Goal: Task Accomplishment & Management: Manage account settings

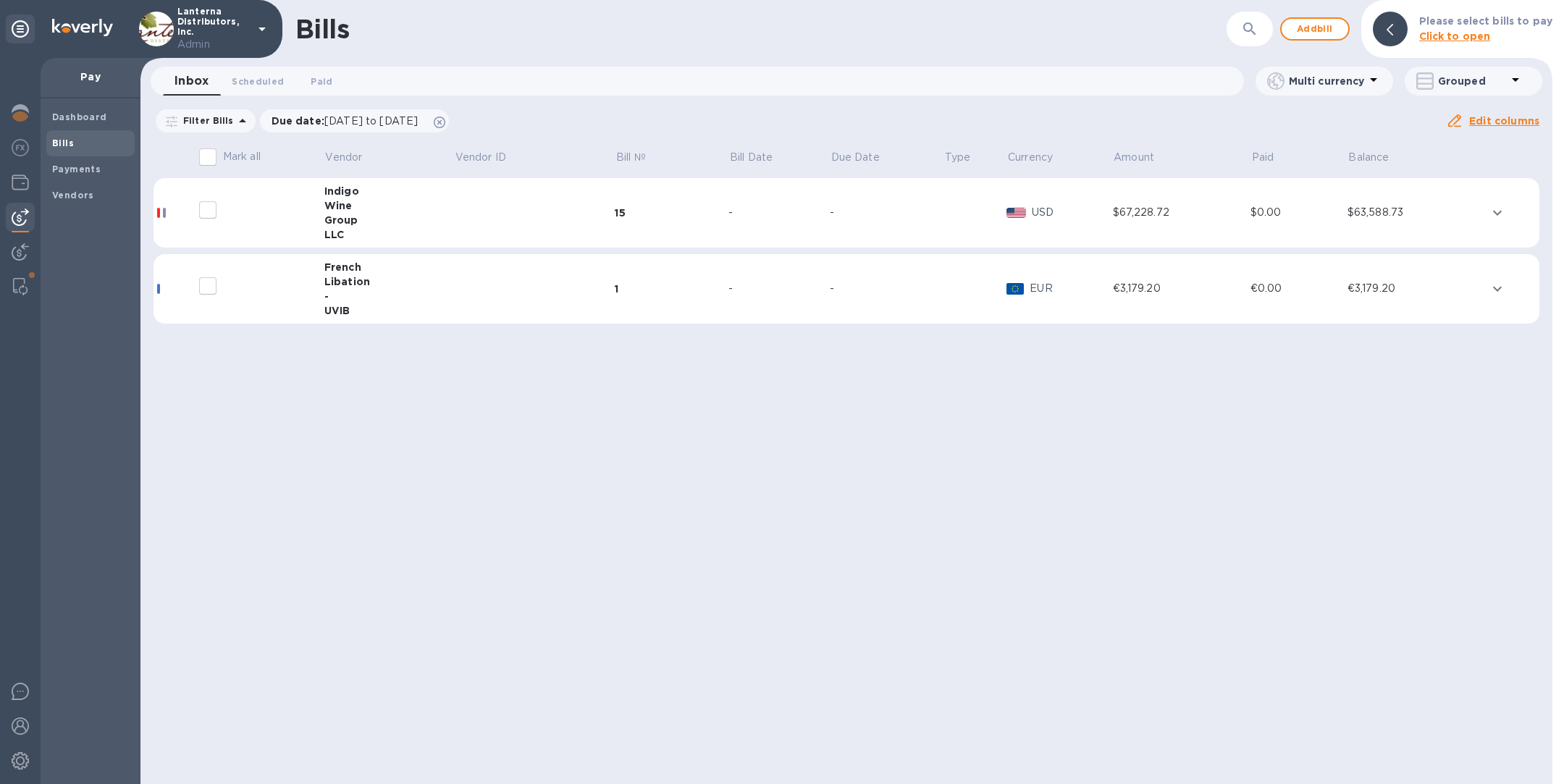
click at [358, 219] on div "Group" at bounding box center [389, 220] width 130 height 15
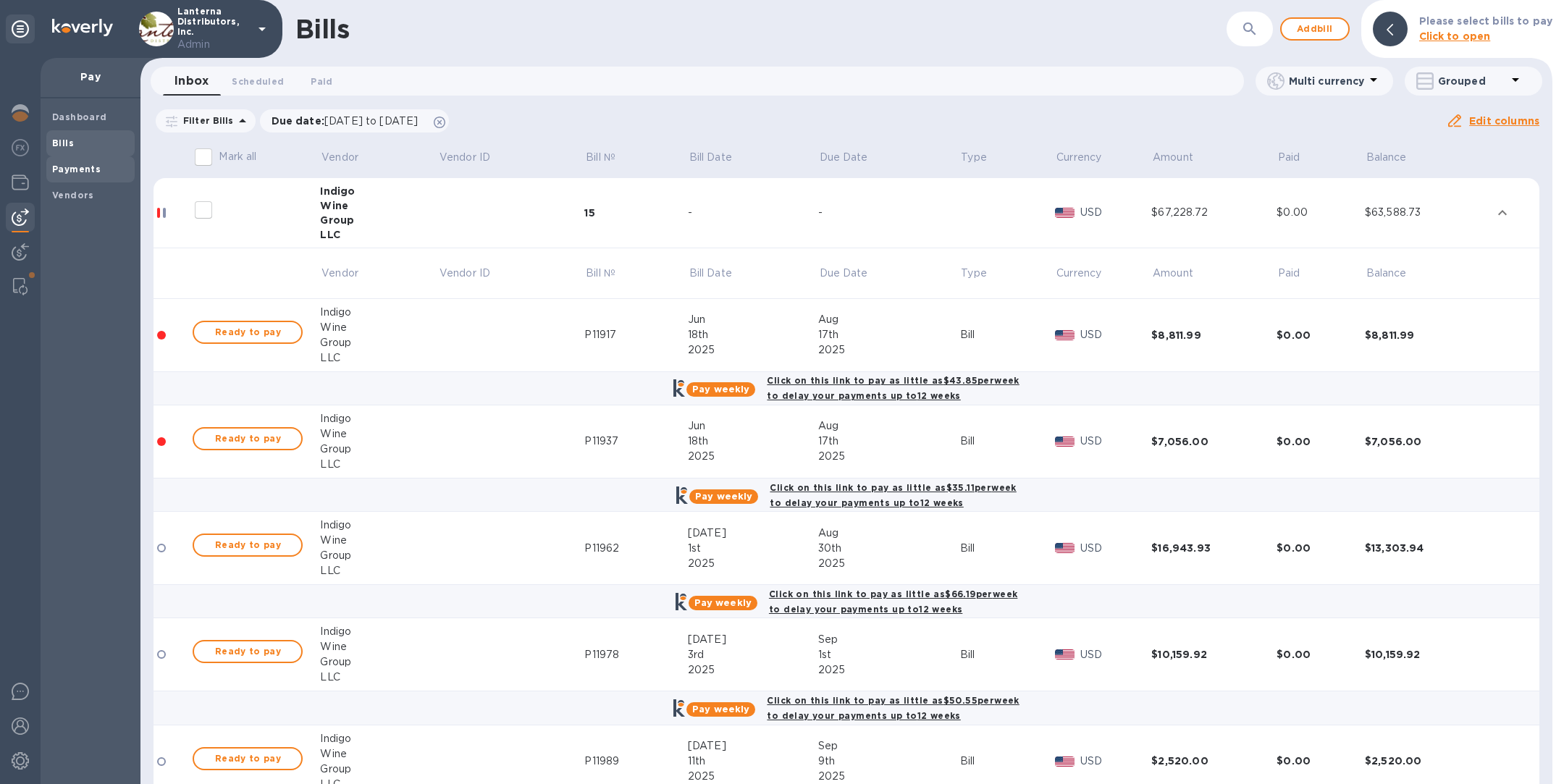
click at [110, 165] on span "Payments" at bounding box center [91, 169] width 77 height 15
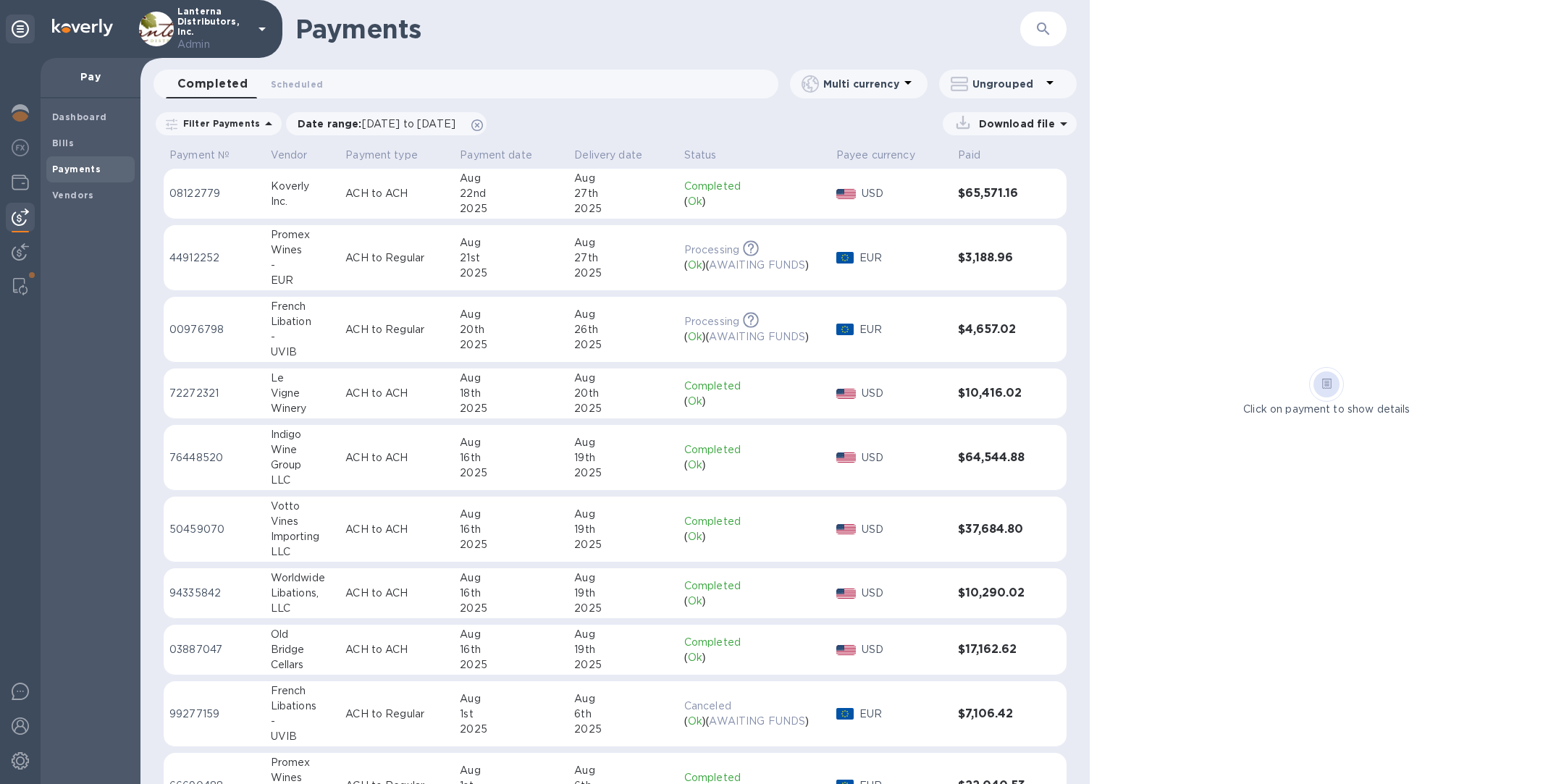
click at [371, 451] on p "ACH to ACH" at bounding box center [397, 458] width 103 height 15
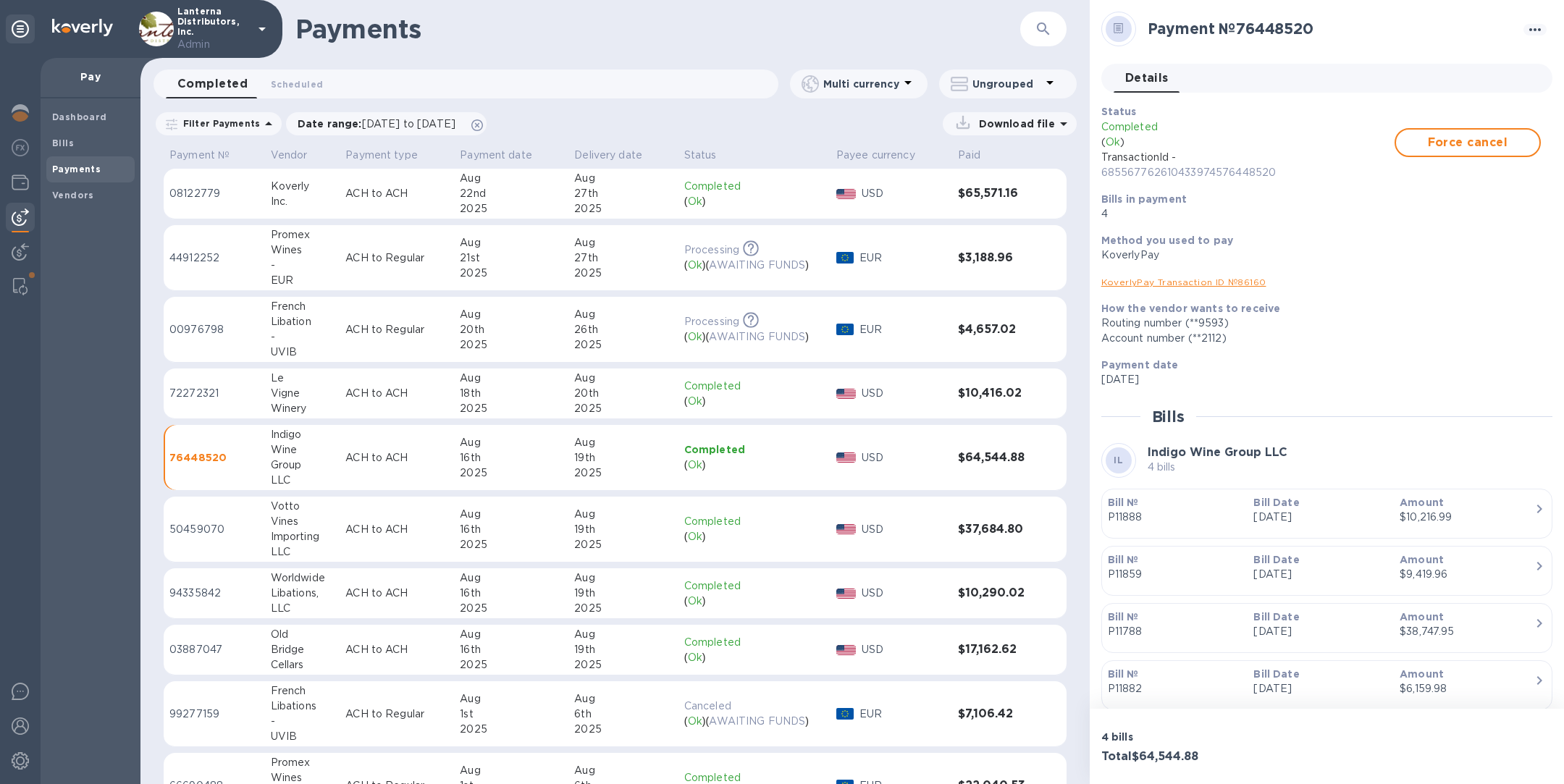
scroll to position [48, 0]
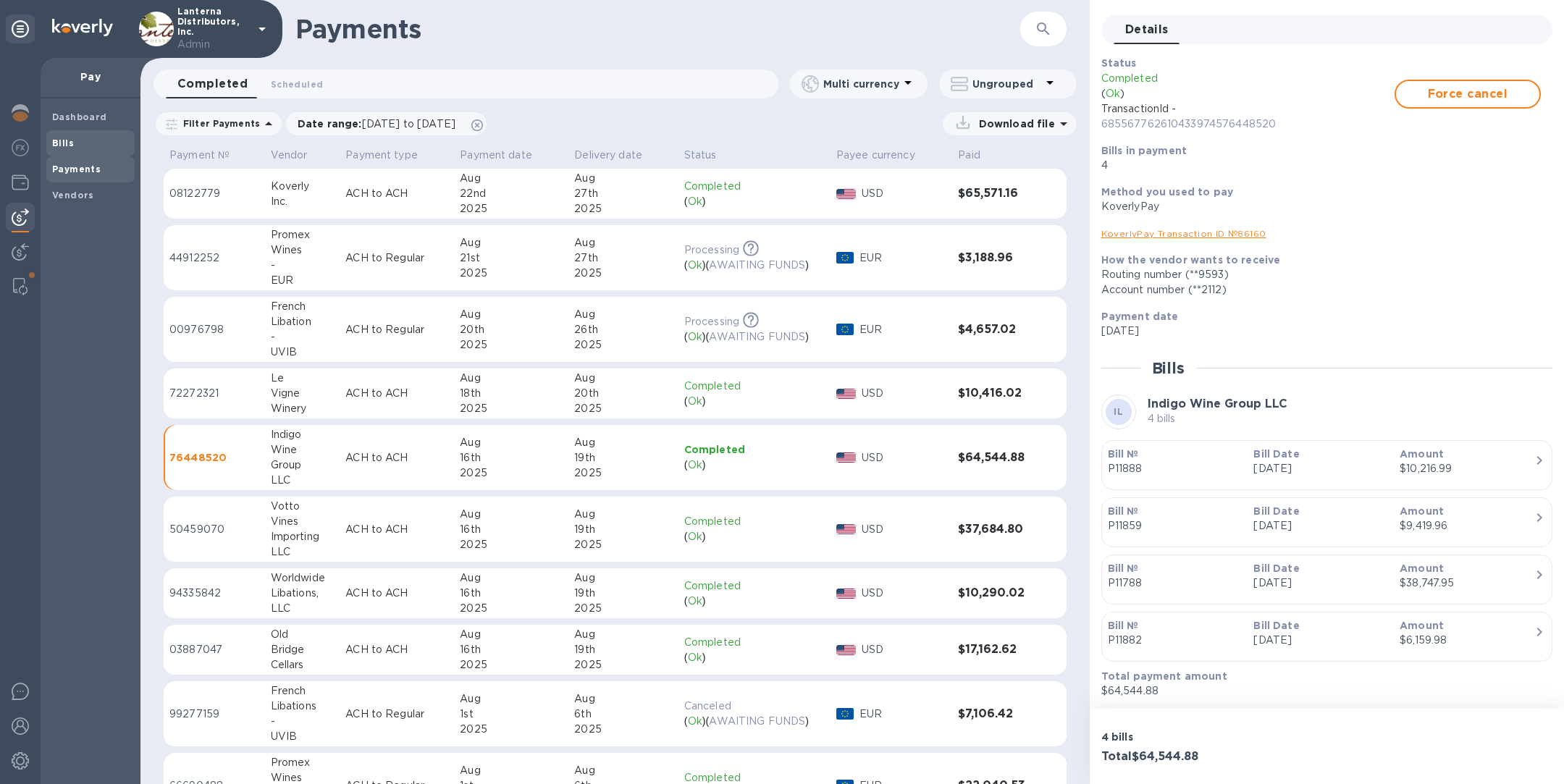
click at [78, 144] on span "Bills" at bounding box center [91, 143] width 77 height 15
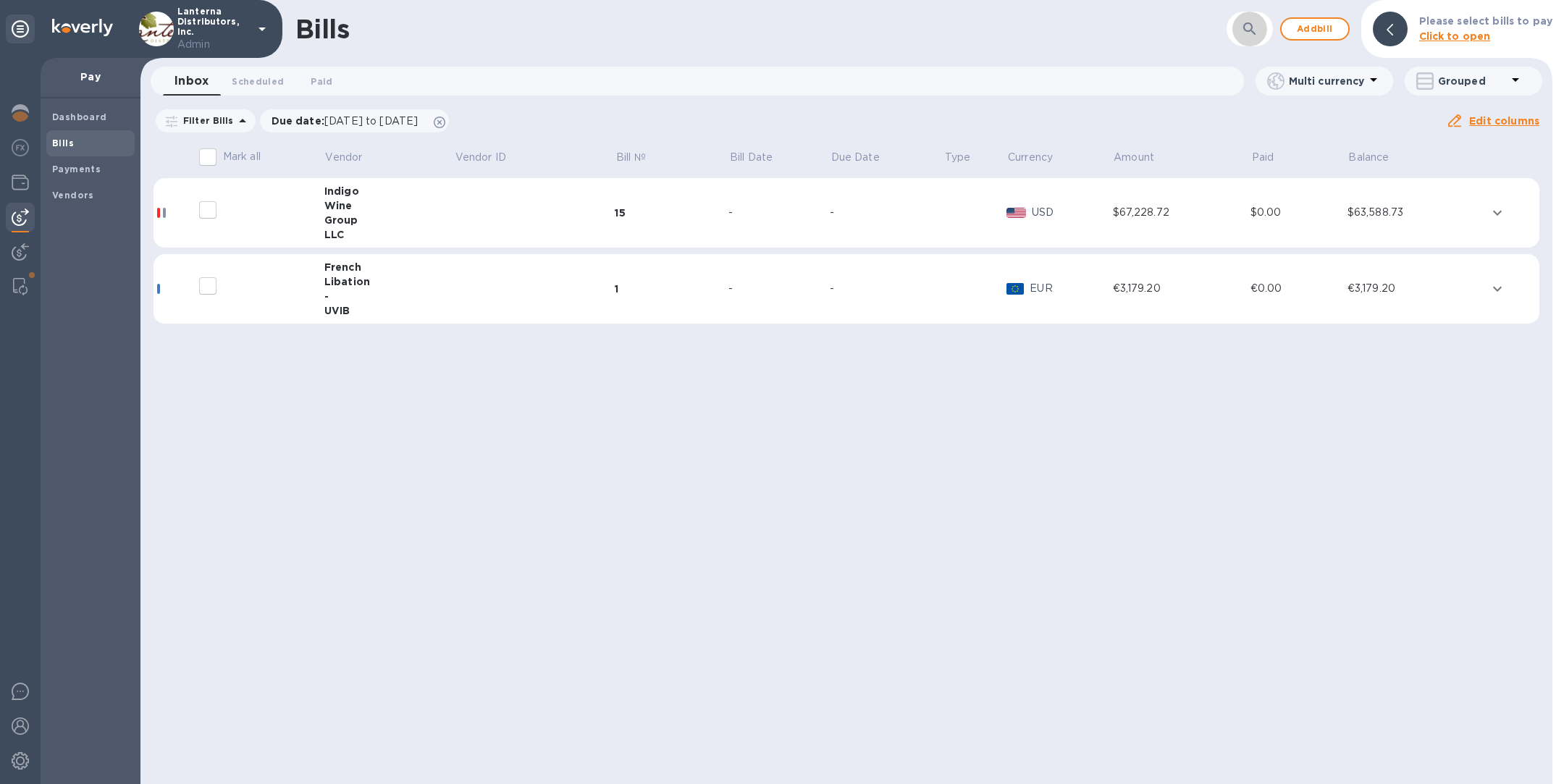
click at [1250, 34] on icon "button" at bounding box center [1250, 28] width 18 height 18
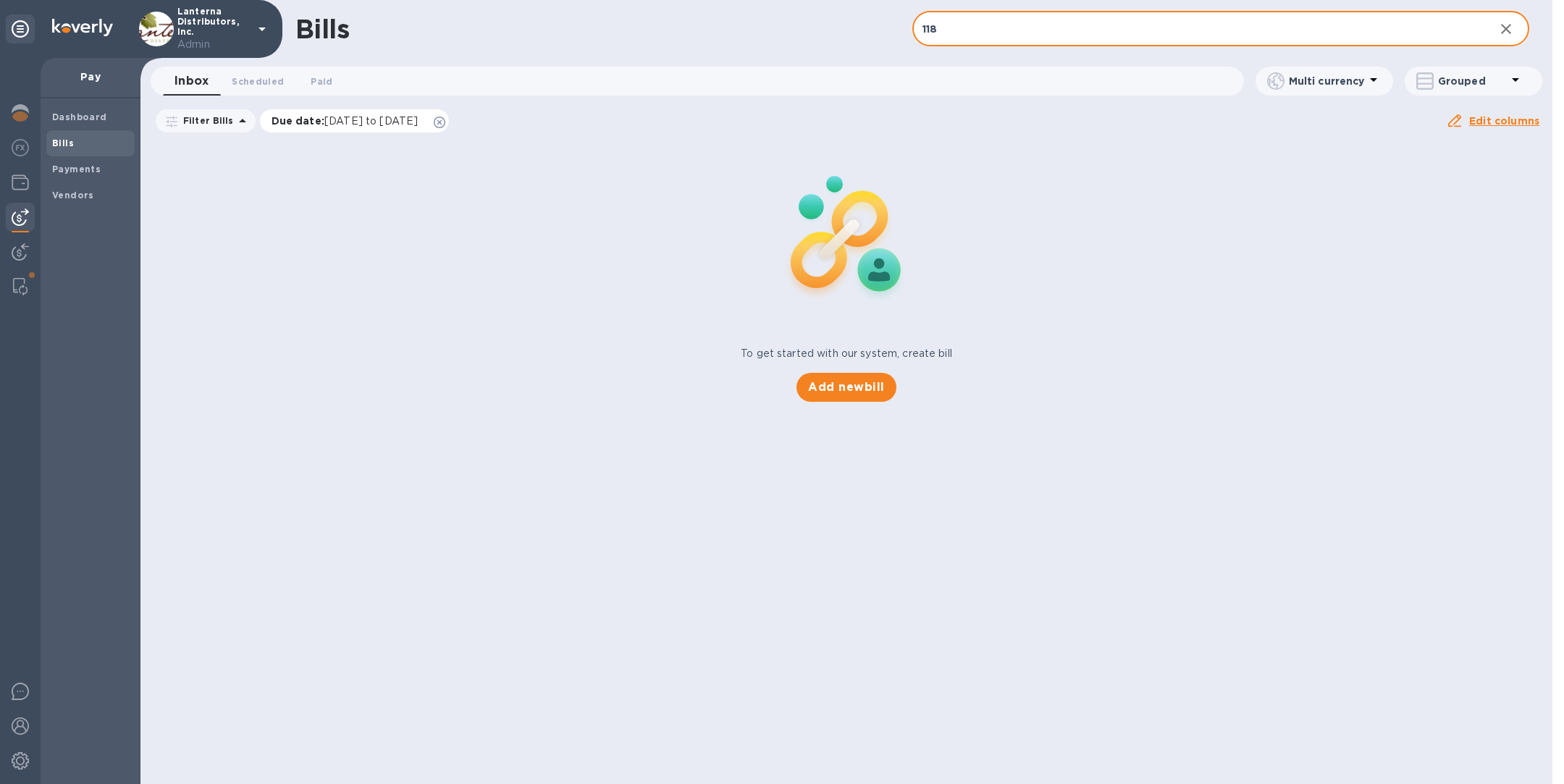
type input "118"
click at [445, 121] on icon at bounding box center [439, 122] width 12 height 12
click at [92, 170] on b "Payments" at bounding box center [76, 169] width 48 height 11
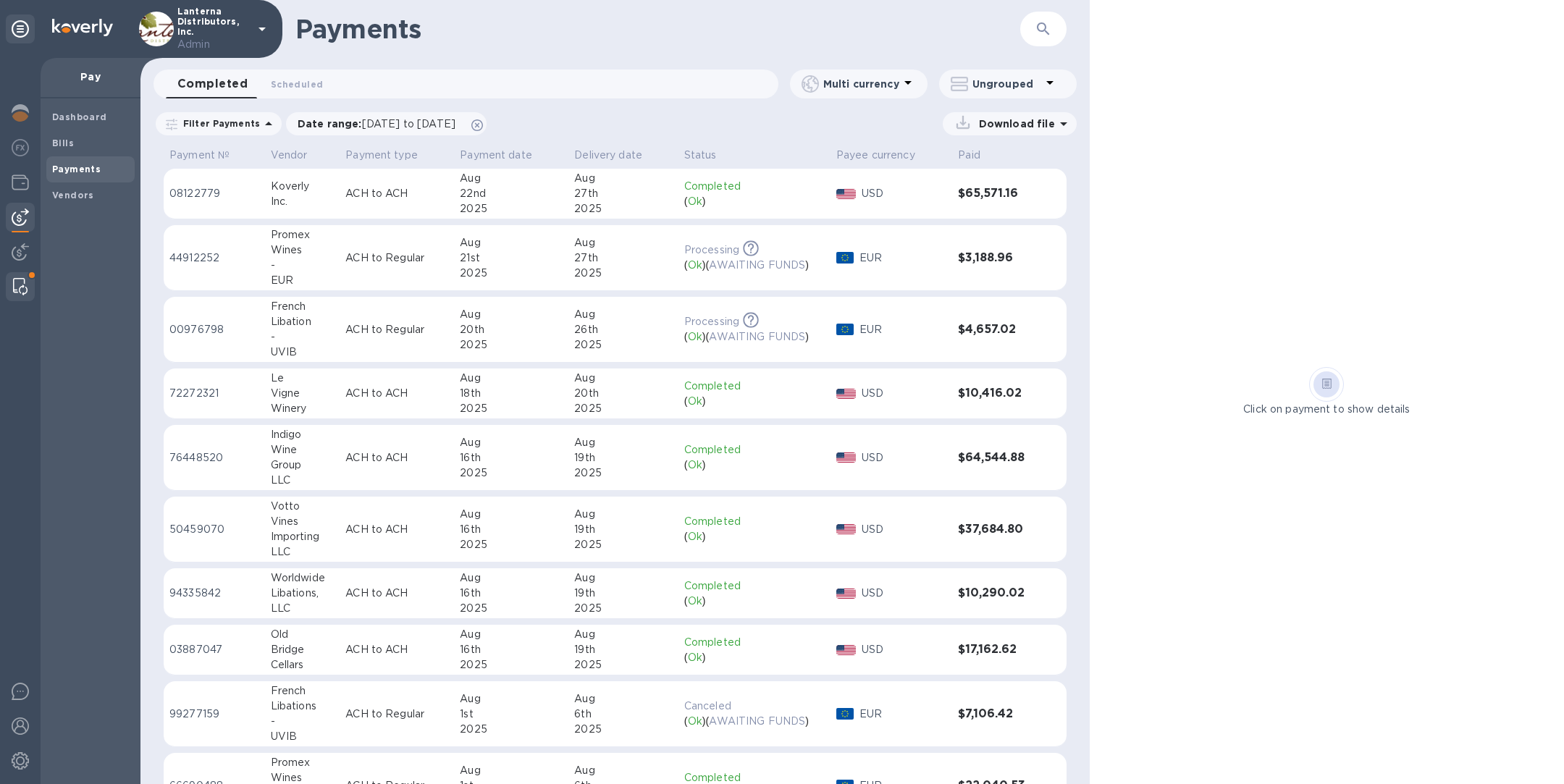
click at [30, 291] on div at bounding box center [20, 287] width 26 height 29
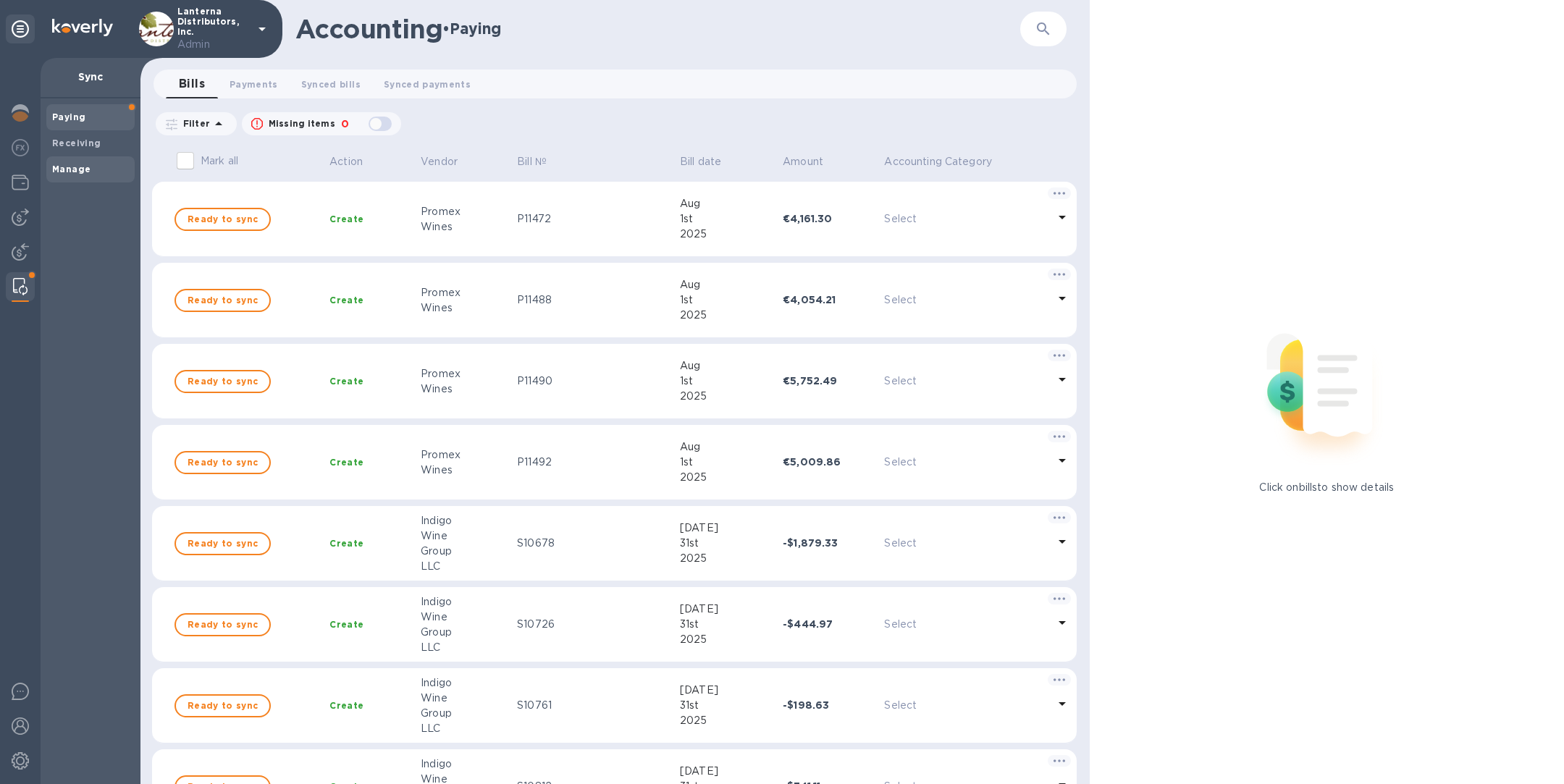
click at [101, 170] on span "Manage" at bounding box center [91, 169] width 77 height 15
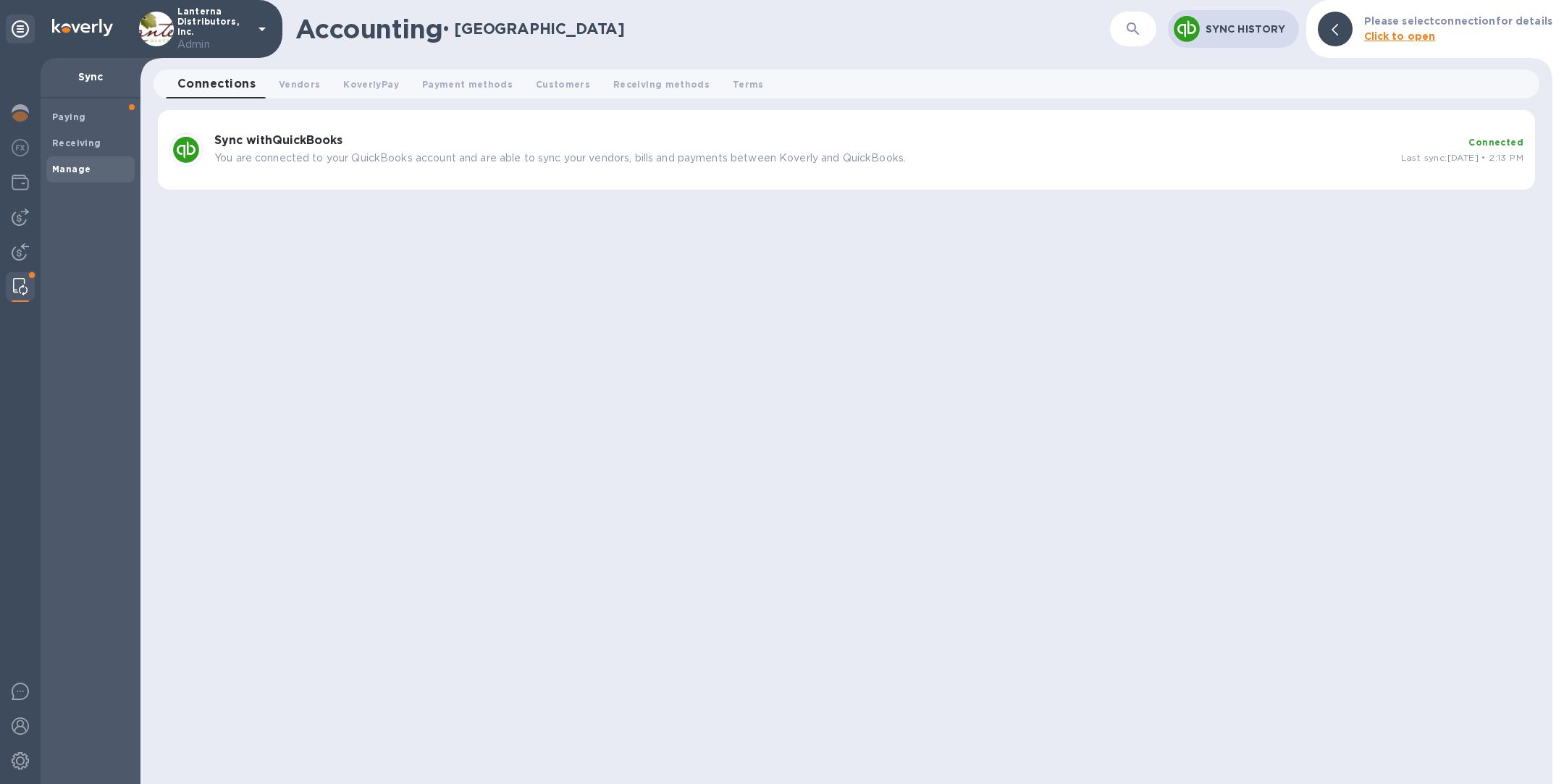
click at [579, 151] on p "You are connected to your QuickBooks account and are able to sync your vendors,…" at bounding box center [802, 158] width 1175 height 15
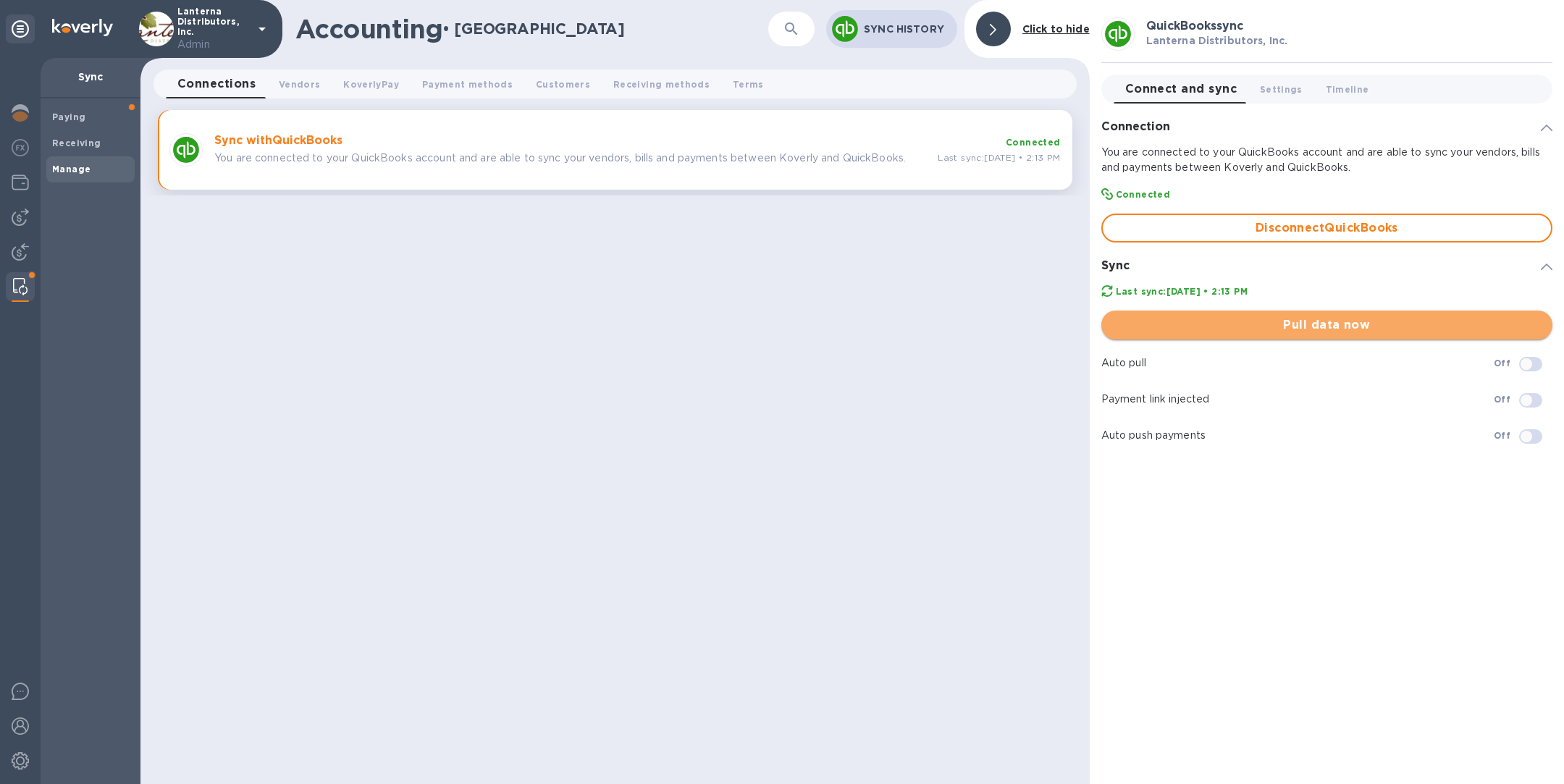
click at [1376, 321] on span "Pull data now" at bounding box center [1326, 325] width 428 height 18
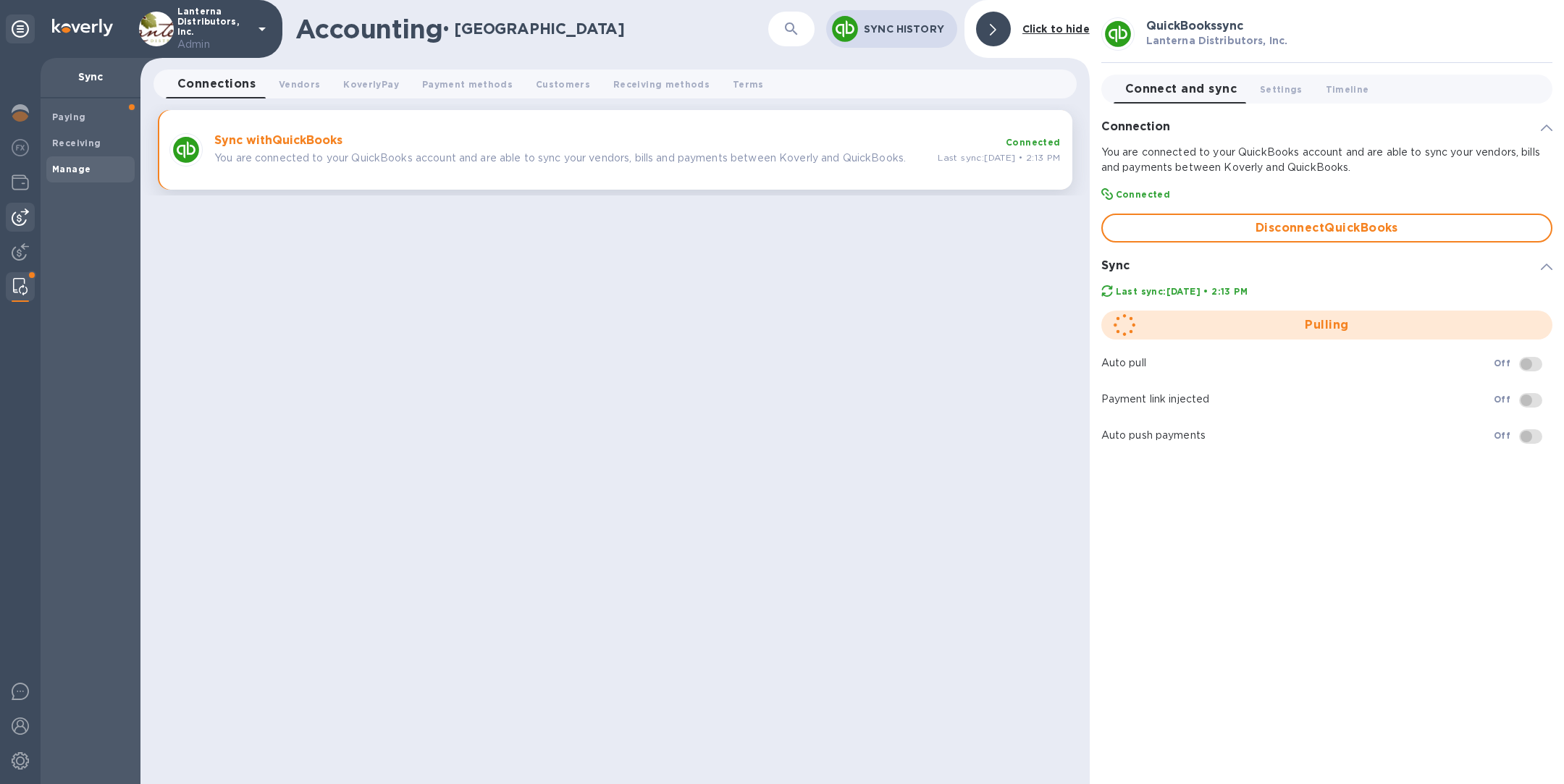
click at [21, 213] on img at bounding box center [20, 217] width 18 height 18
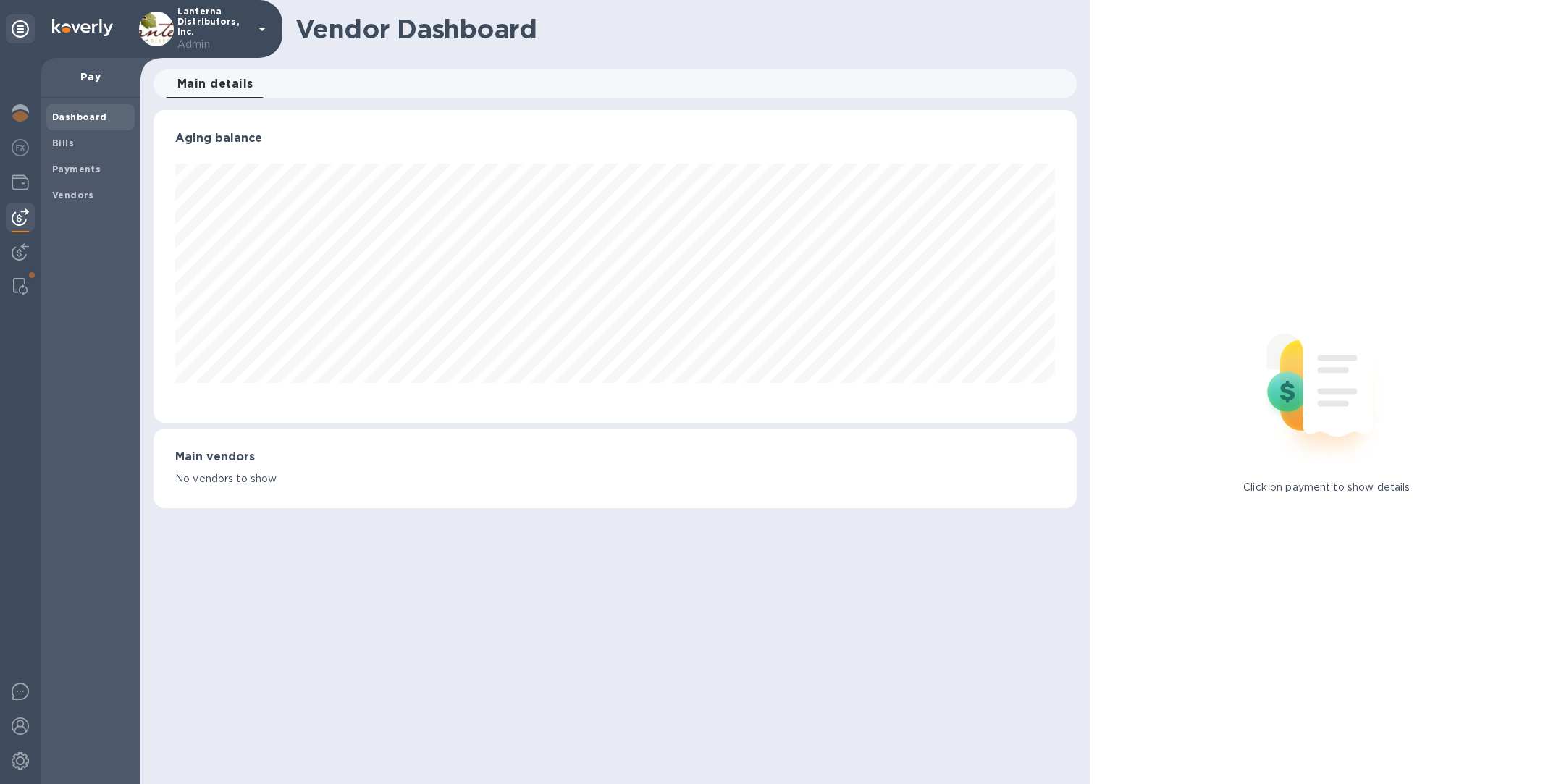
scroll to position [313, 923]
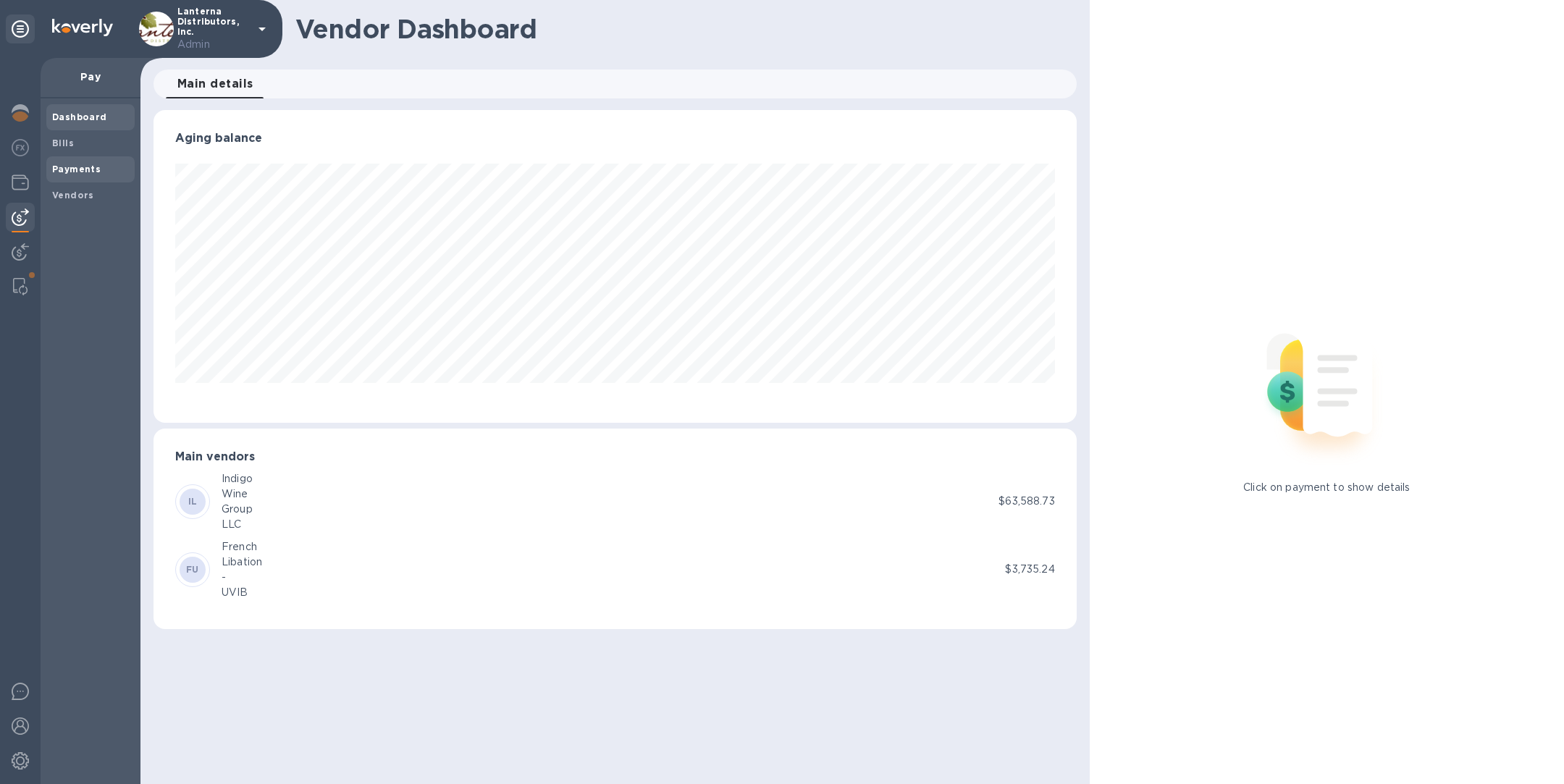
click at [94, 168] on b "Payments" at bounding box center [76, 169] width 48 height 11
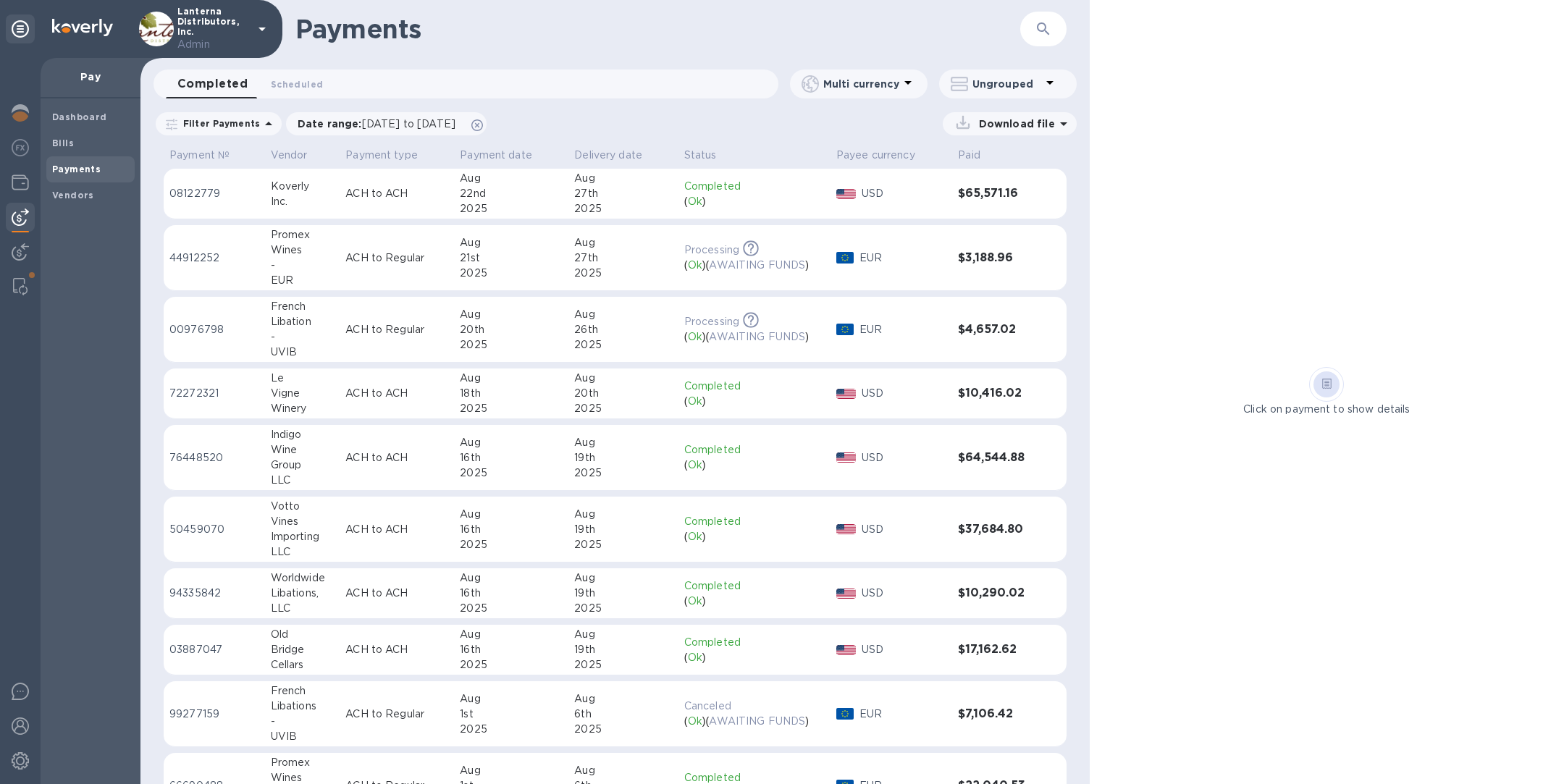
click at [400, 452] on p "ACH to ACH" at bounding box center [397, 458] width 103 height 15
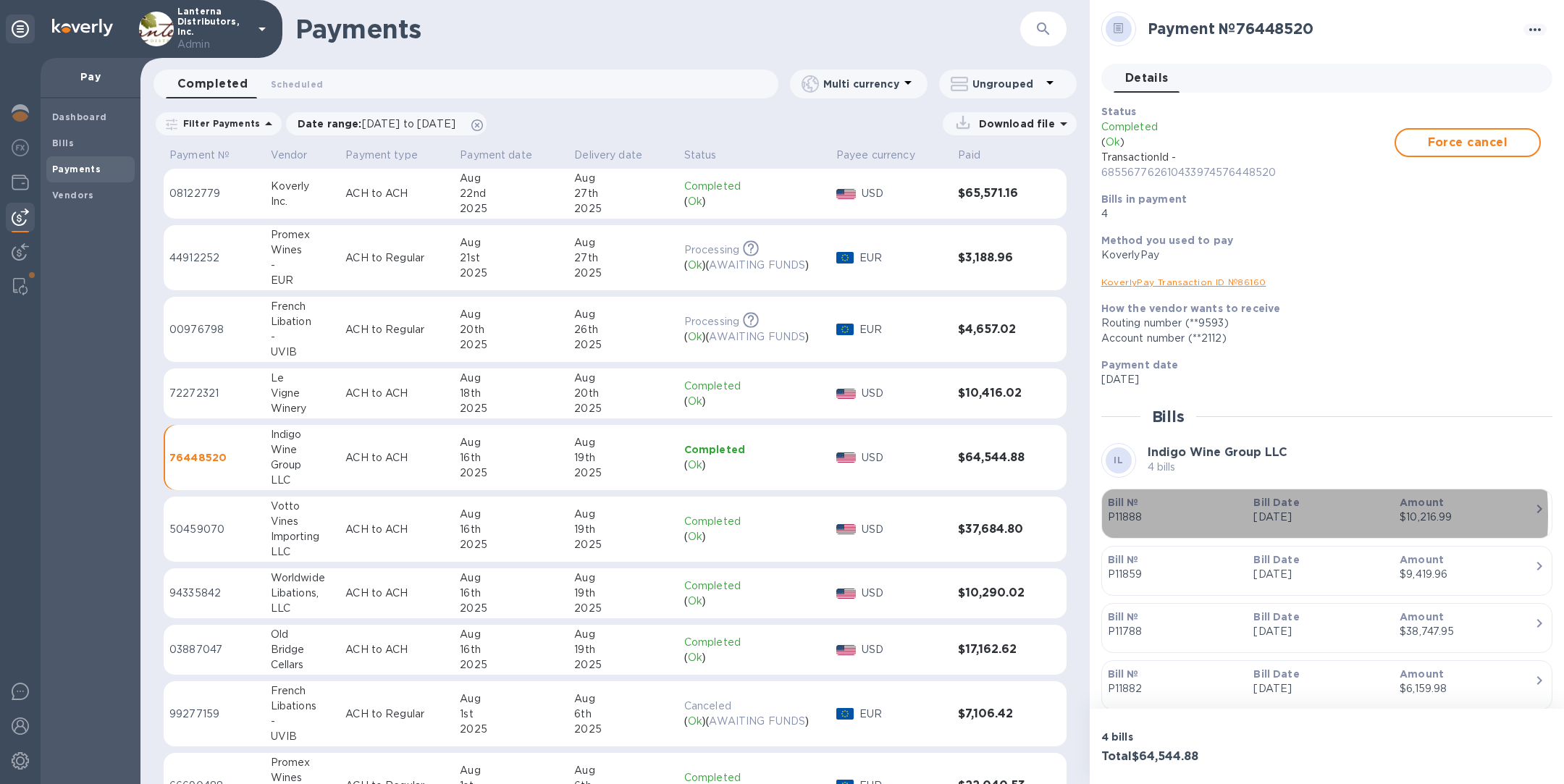
click at [1199, 515] on p "P11888" at bounding box center [1175, 517] width 135 height 15
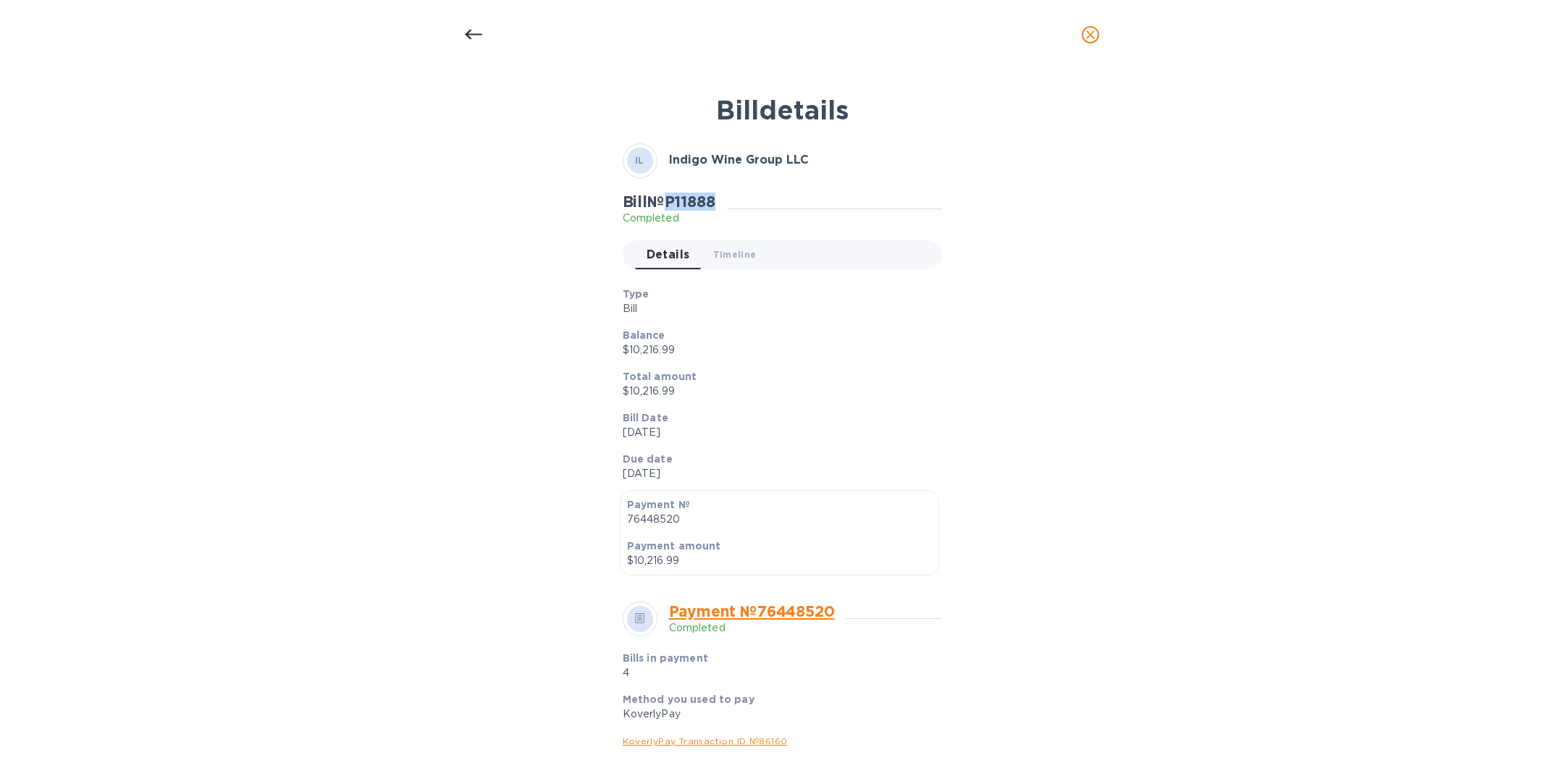
drag, startPoint x: 726, startPoint y: 198, endPoint x: 675, endPoint y: 198, distance: 51.0
click at [675, 198] on div "Bill № P11888 Completed" at bounding box center [675, 208] width 105 height 33
copy h2 "P11888"
click at [1086, 25] on button "close" at bounding box center [1090, 35] width 35 height 35
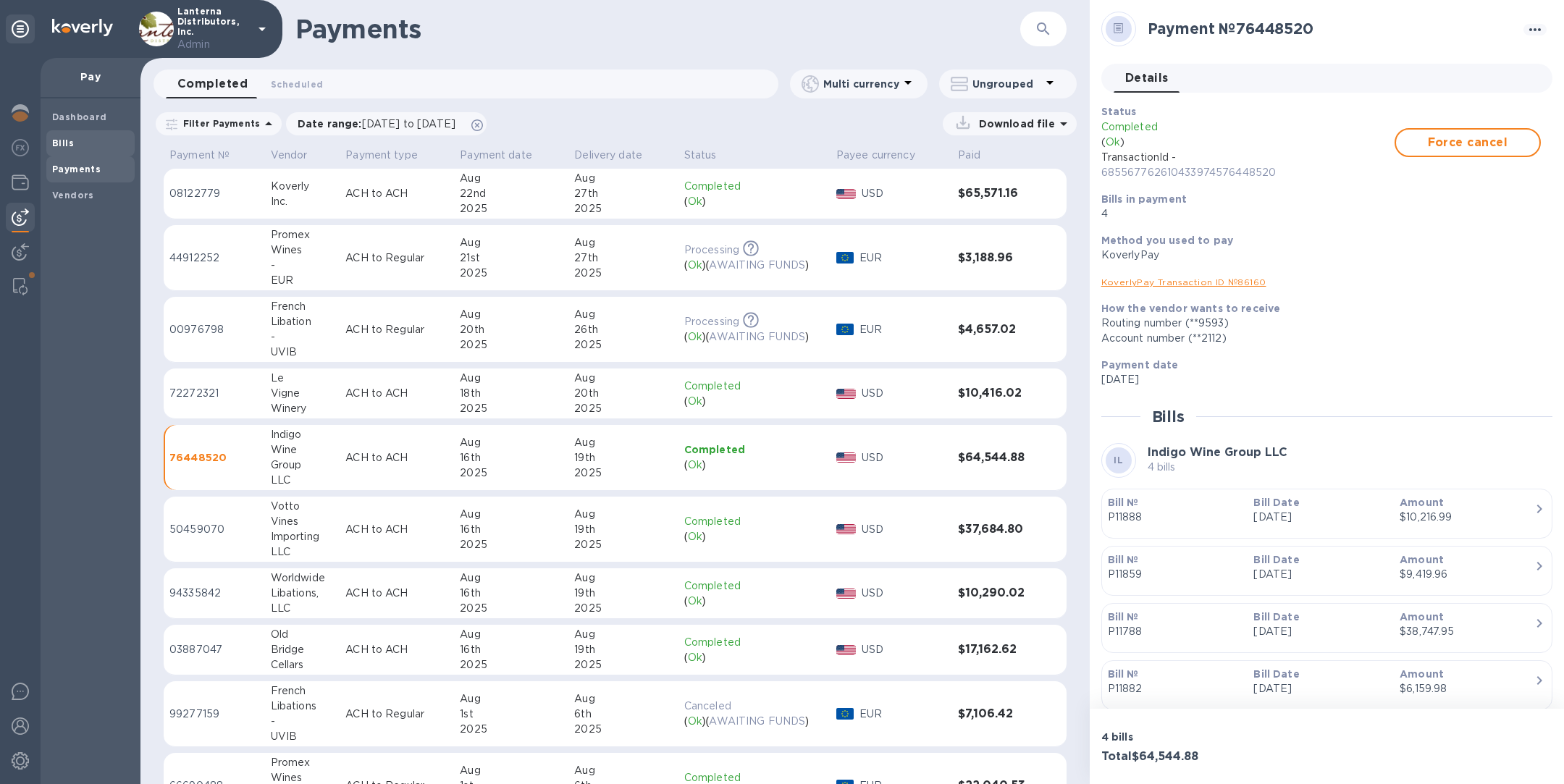
click at [69, 140] on b "Bills" at bounding box center [63, 143] width 22 height 11
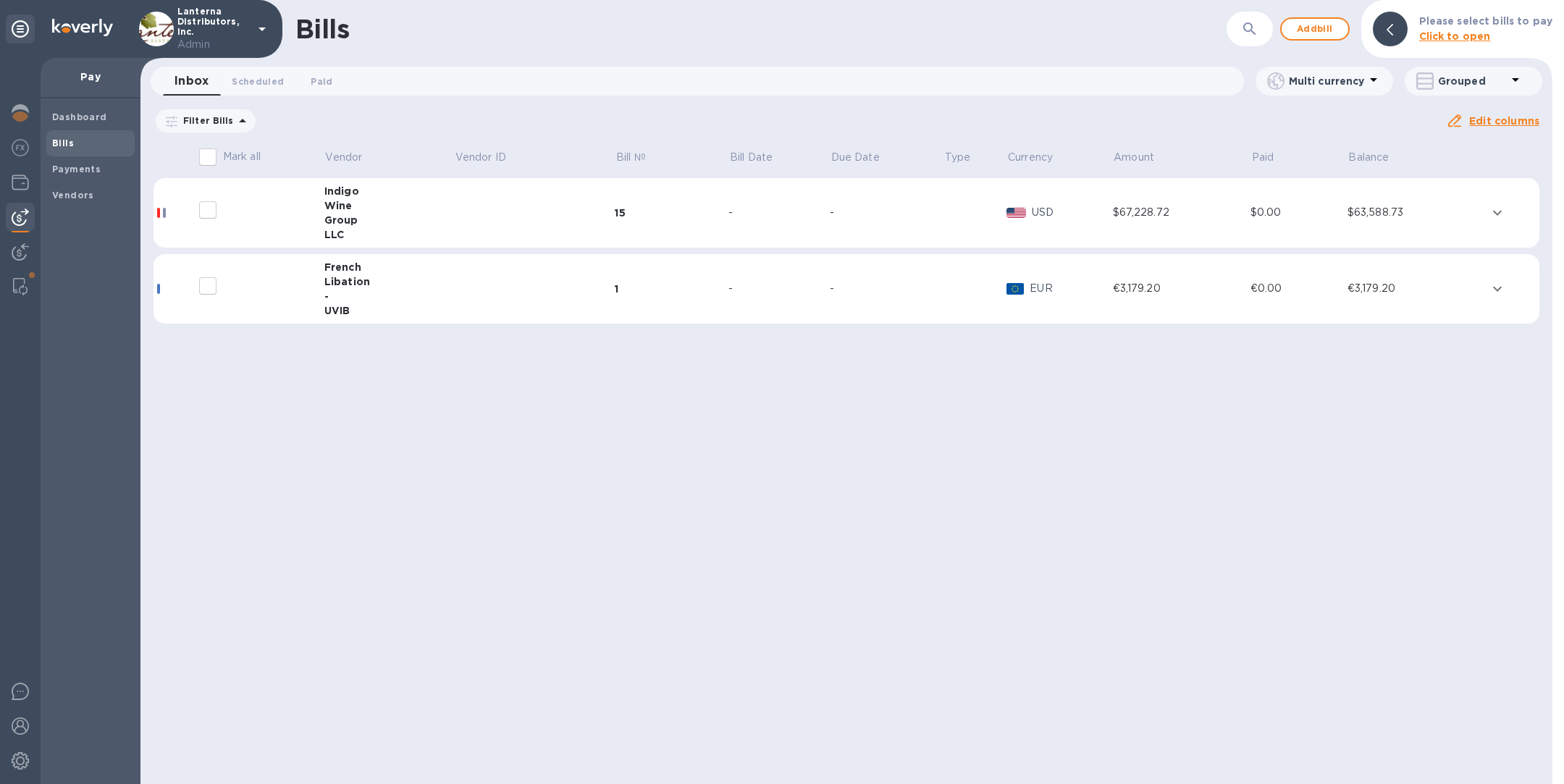
click at [1253, 31] on icon "button" at bounding box center [1250, 28] width 18 height 18
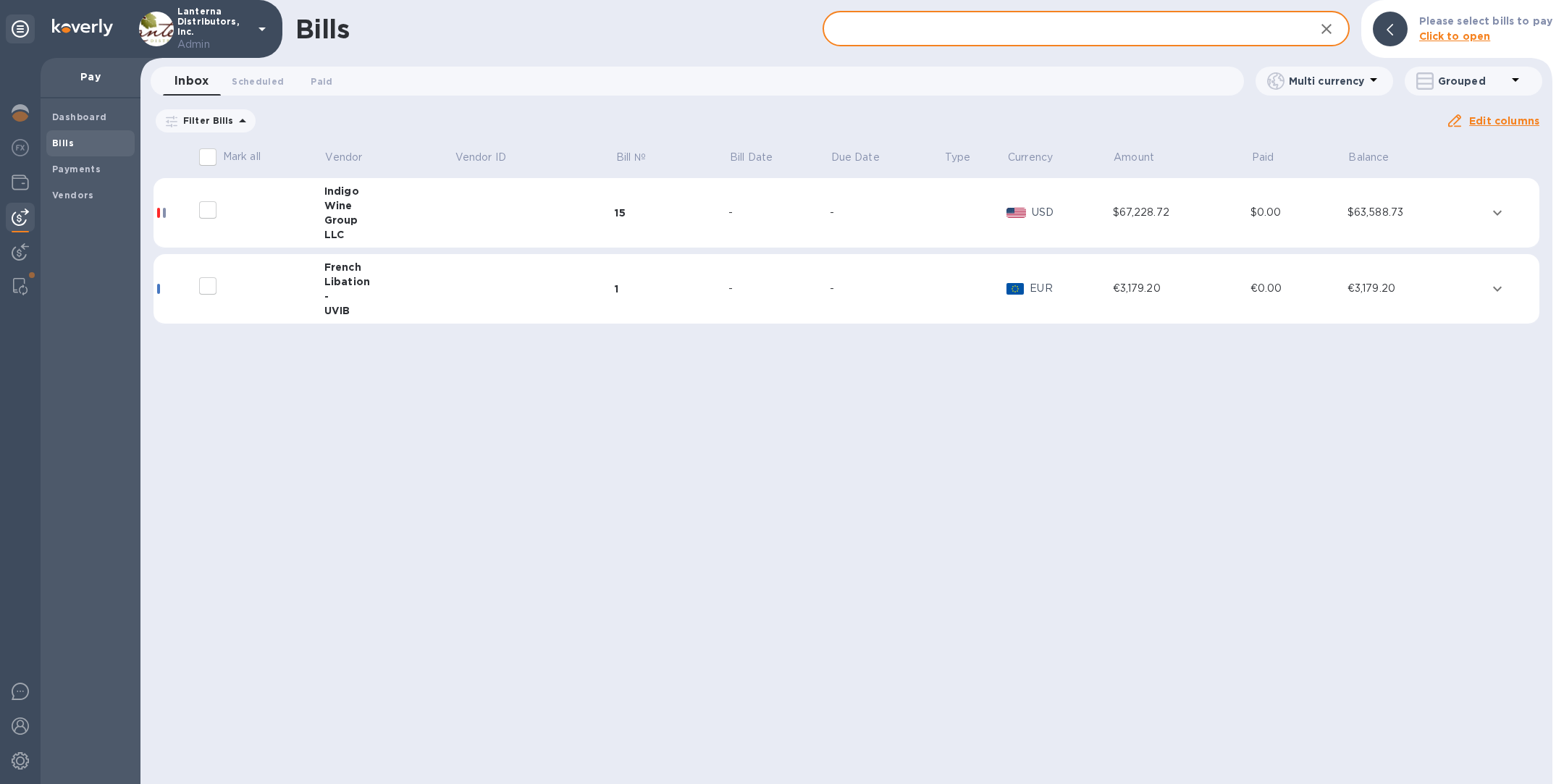
paste input "P11888"
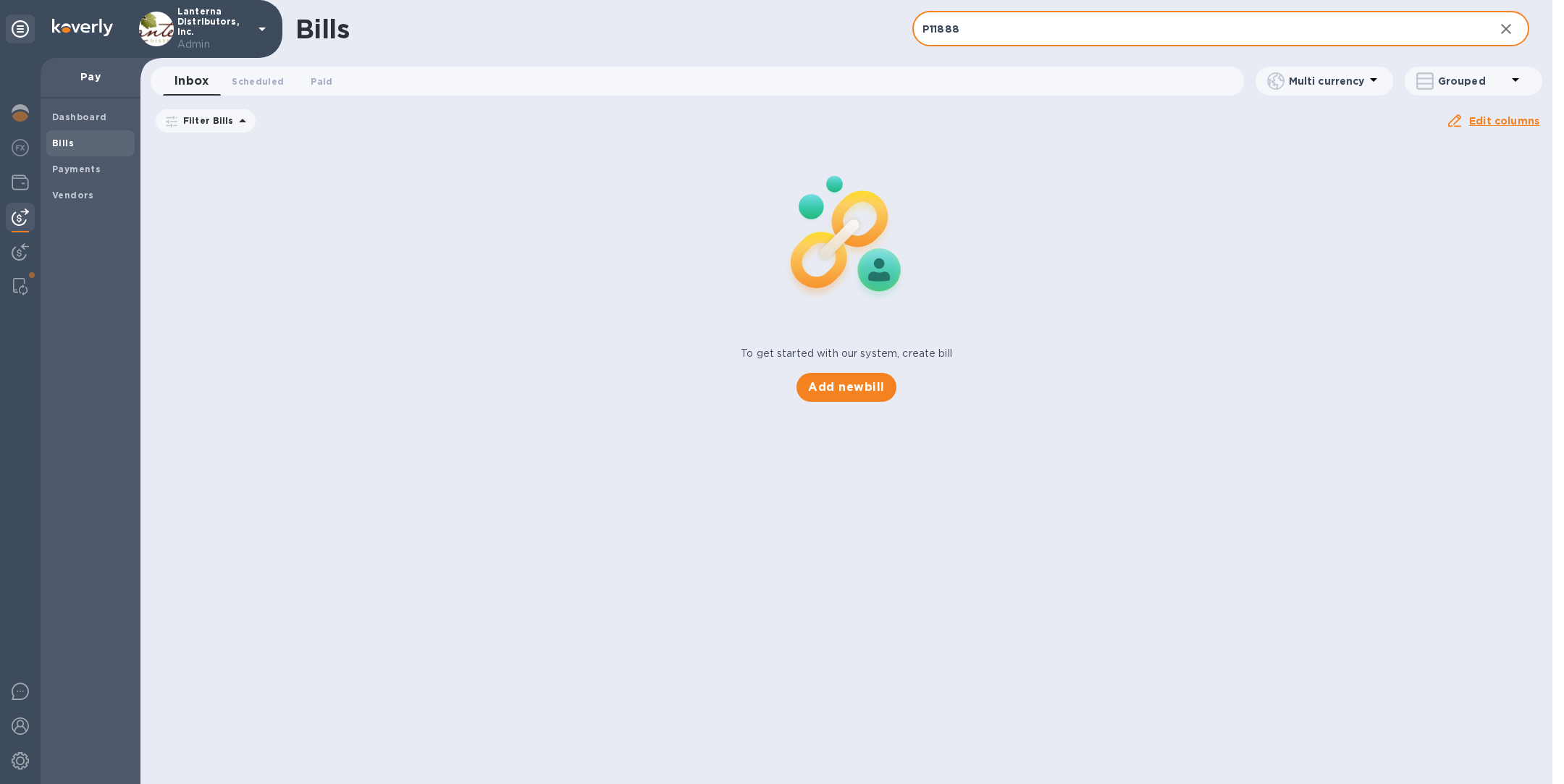
type input "P11888"
click at [0, 0] on icon at bounding box center [0, 0] width 0 height 0
click at [238, 83] on span "Scheduled 0" at bounding box center [258, 81] width 52 height 15
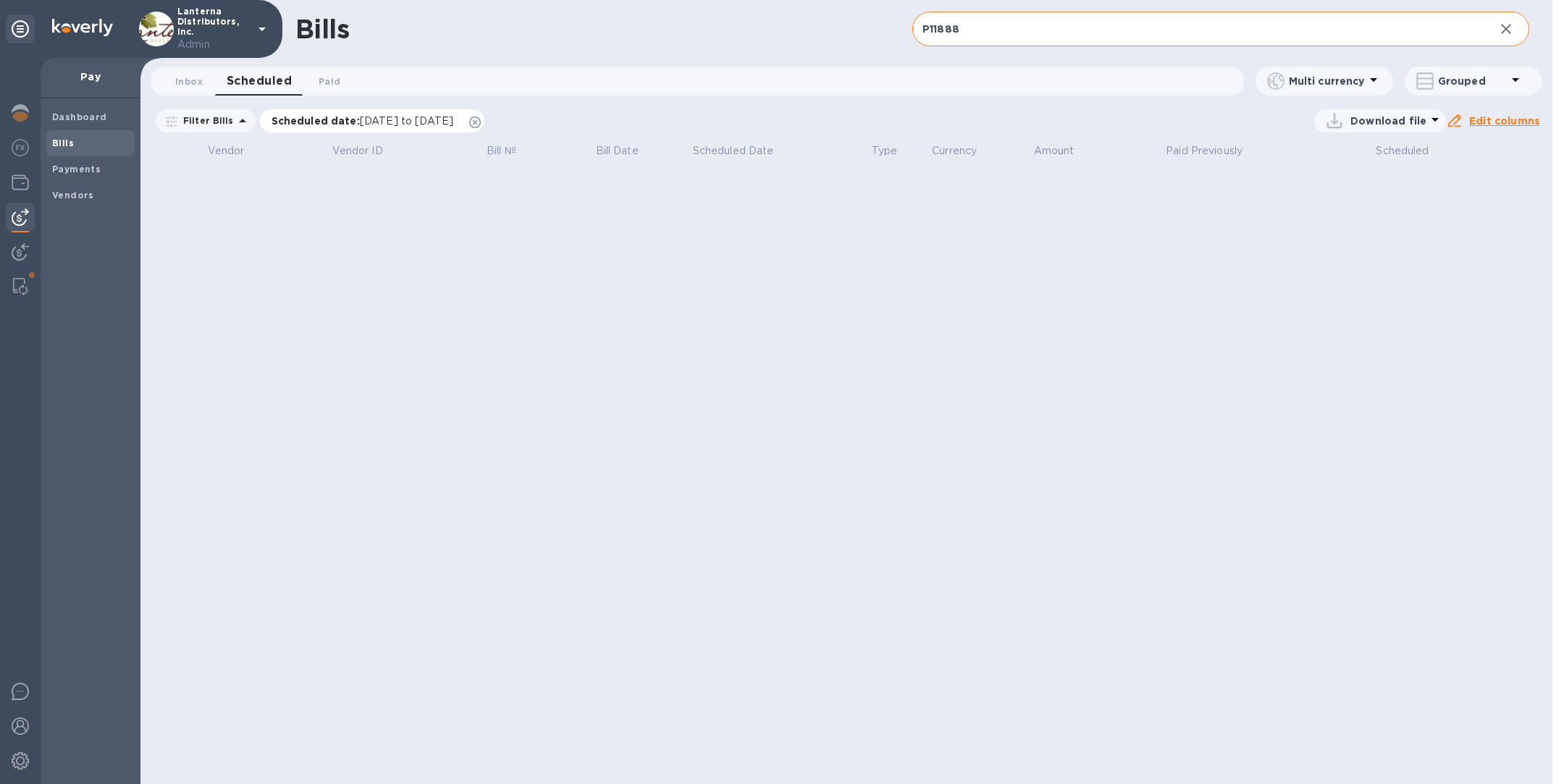
click at [481, 127] on icon at bounding box center [474, 122] width 12 height 12
click at [331, 80] on span "Paid 0" at bounding box center [329, 81] width 22 height 15
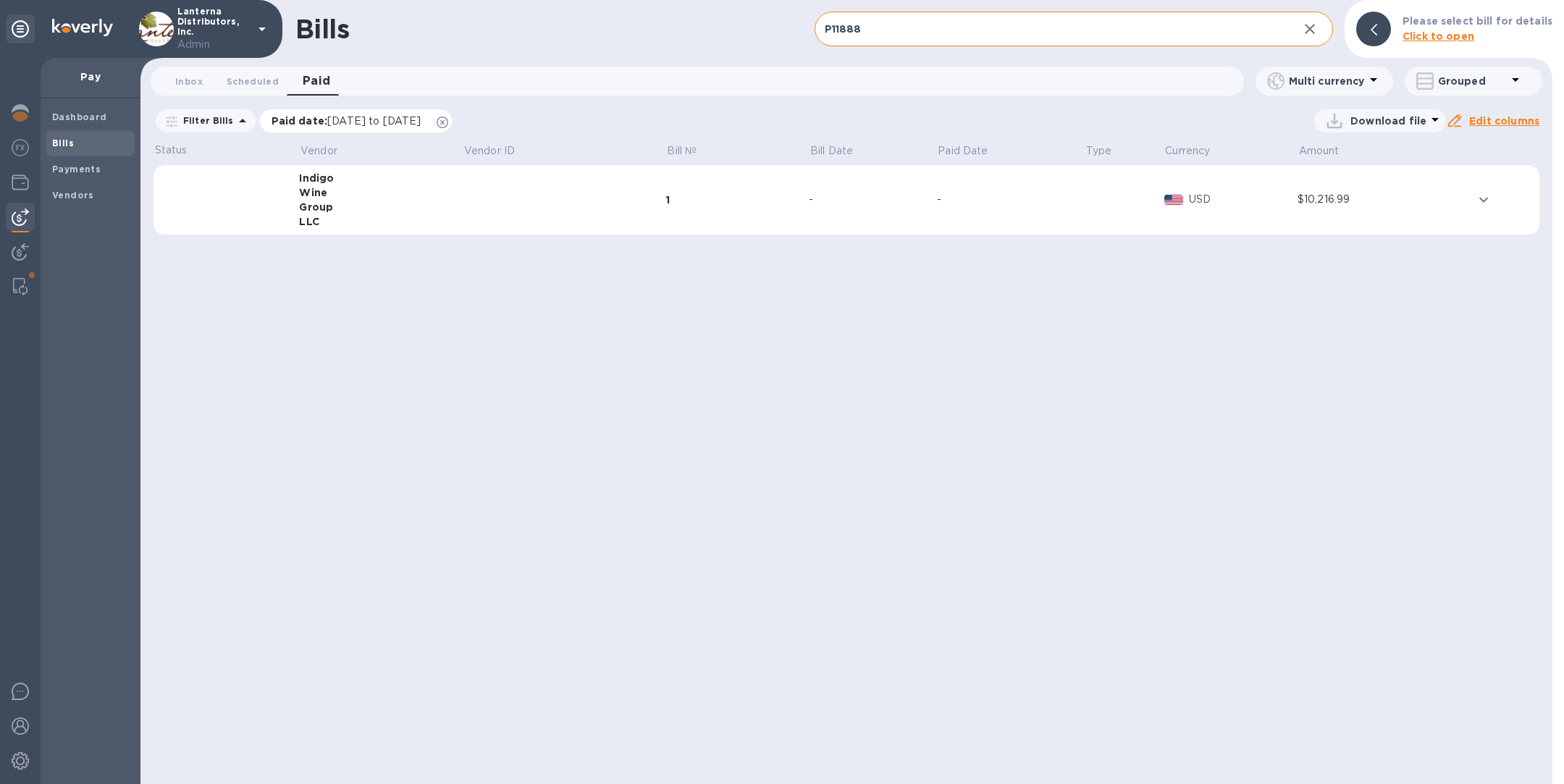
click at [448, 121] on icon at bounding box center [442, 122] width 12 height 12
click at [474, 196] on td at bounding box center [564, 200] width 203 height 70
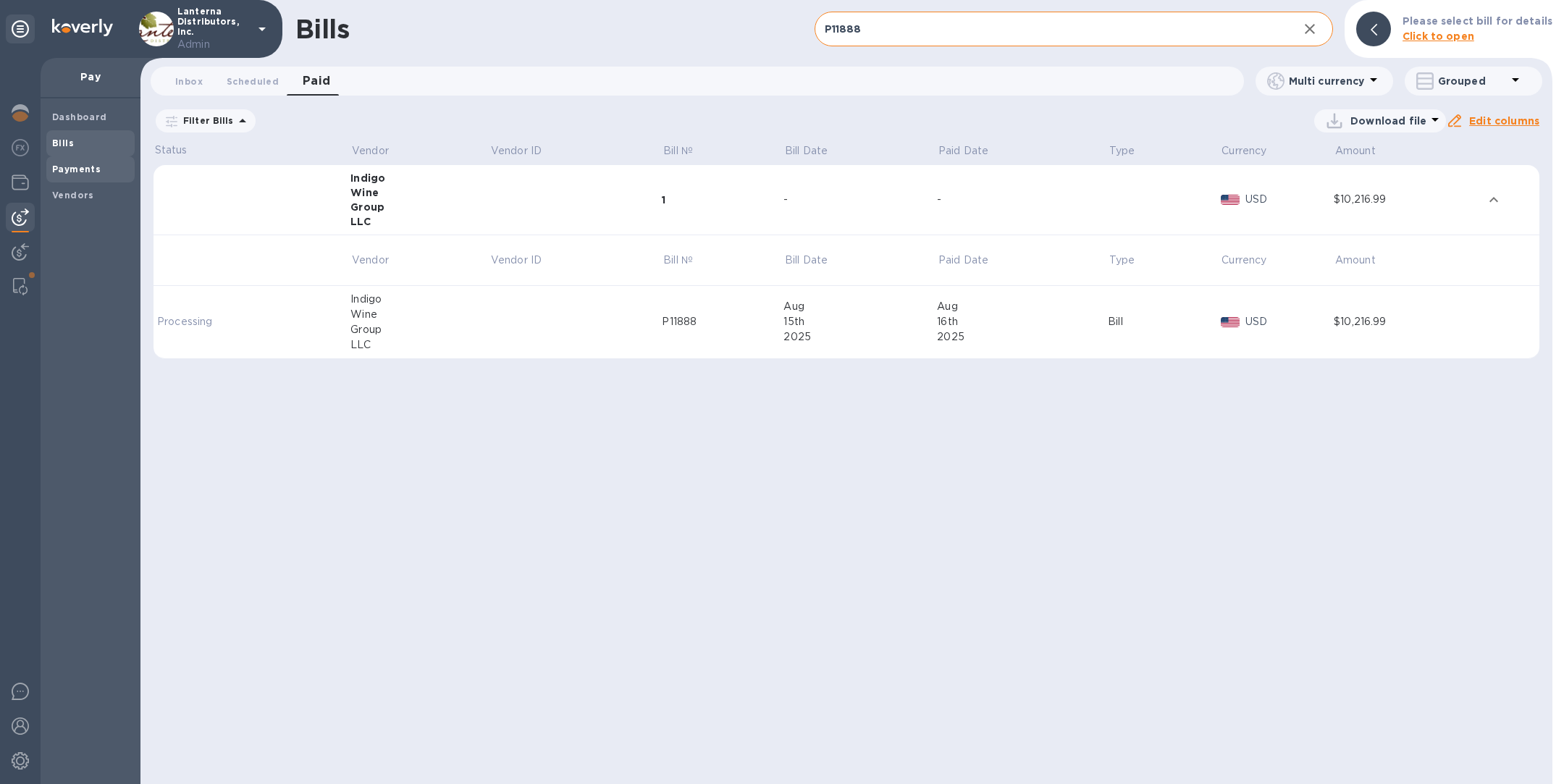
click at [100, 165] on span "Payments" at bounding box center [91, 169] width 77 height 15
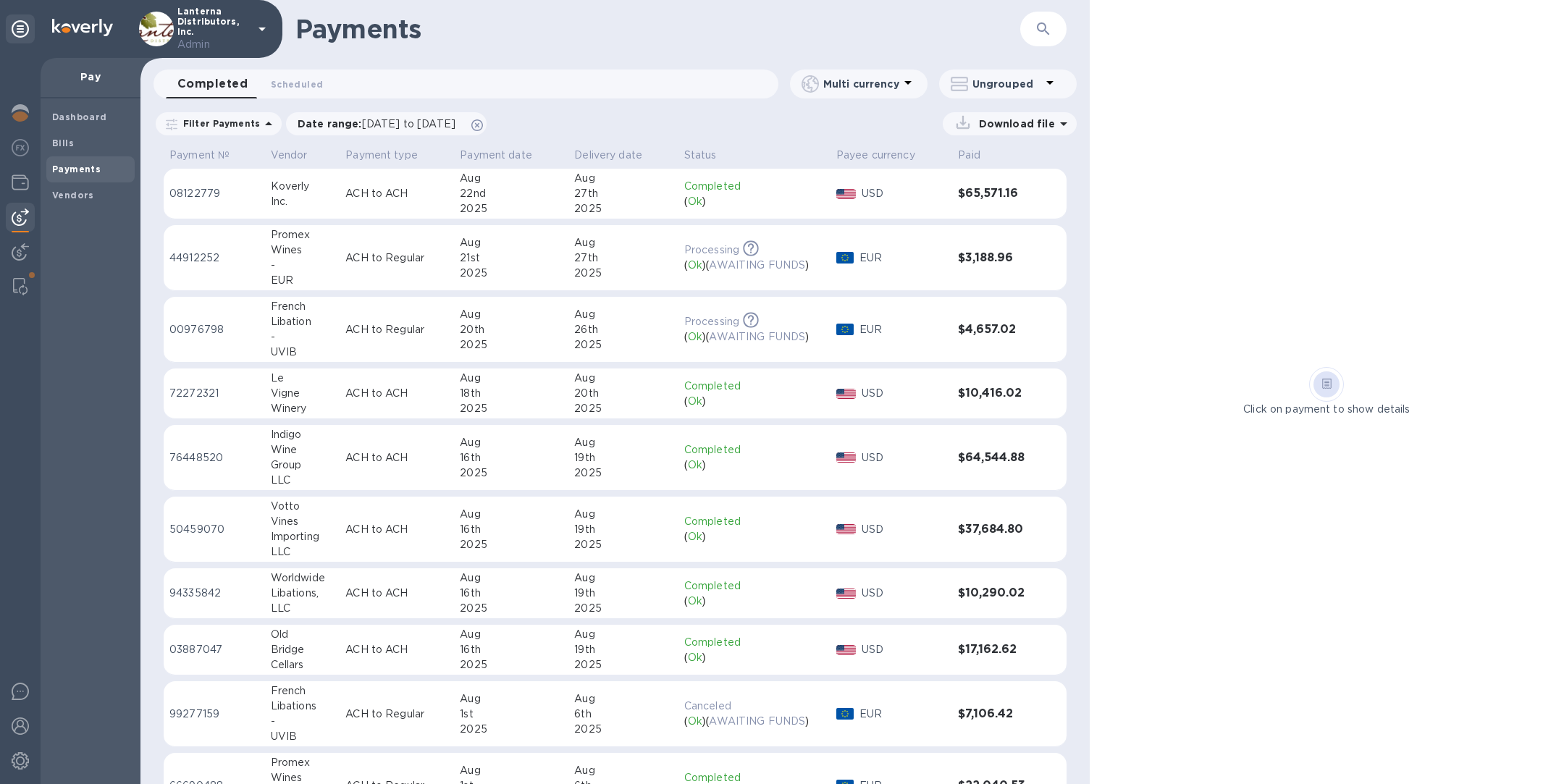
click at [384, 471] on td "ACH to ACH" at bounding box center [397, 458] width 115 height 66
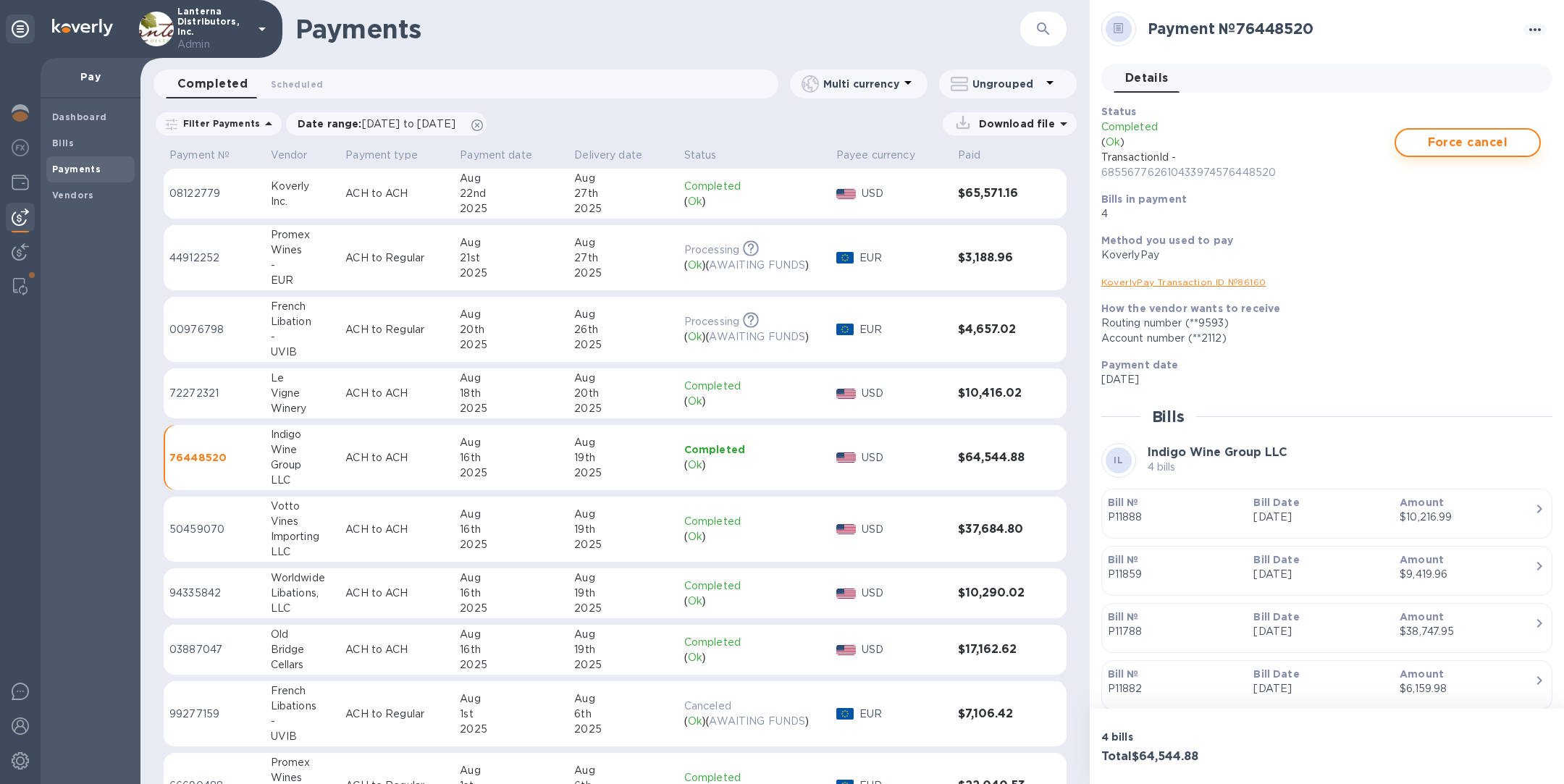
click at [1453, 147] on span "Force cancel" at bounding box center [1468, 142] width 120 height 18
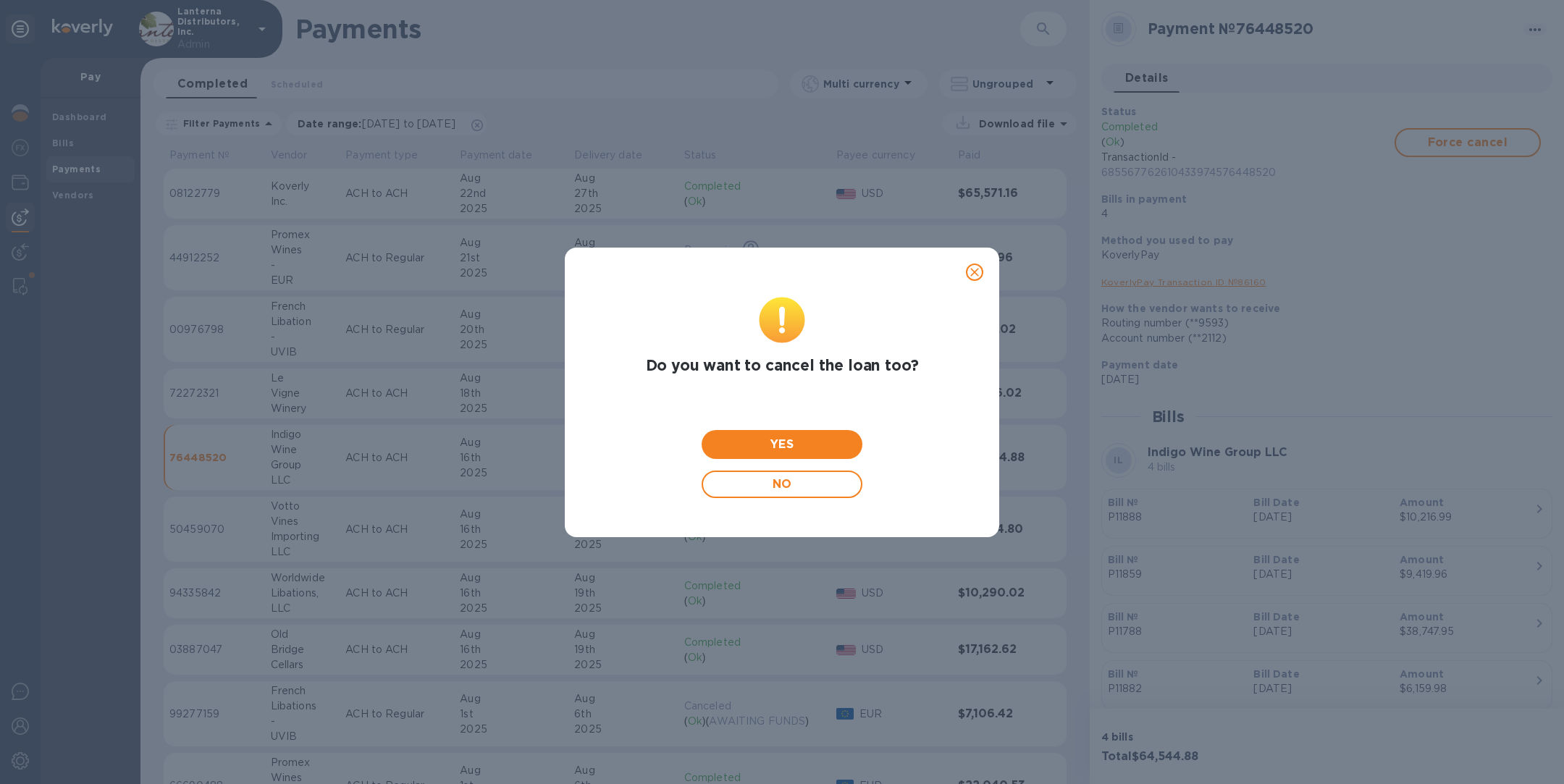
click at [977, 271] on icon "close" at bounding box center [974, 272] width 15 height 15
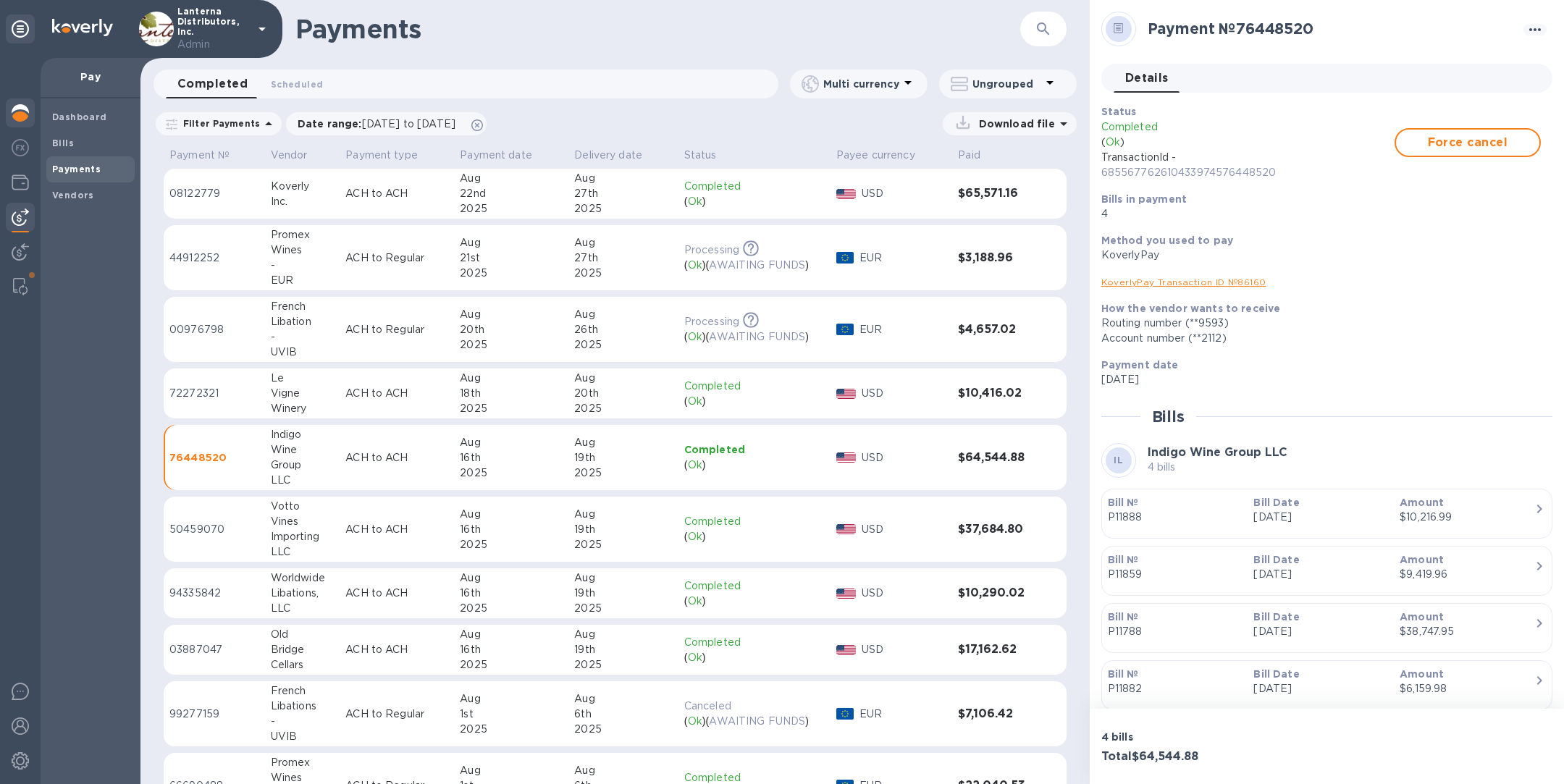
click at [20, 108] on img at bounding box center [20, 113] width 18 height 18
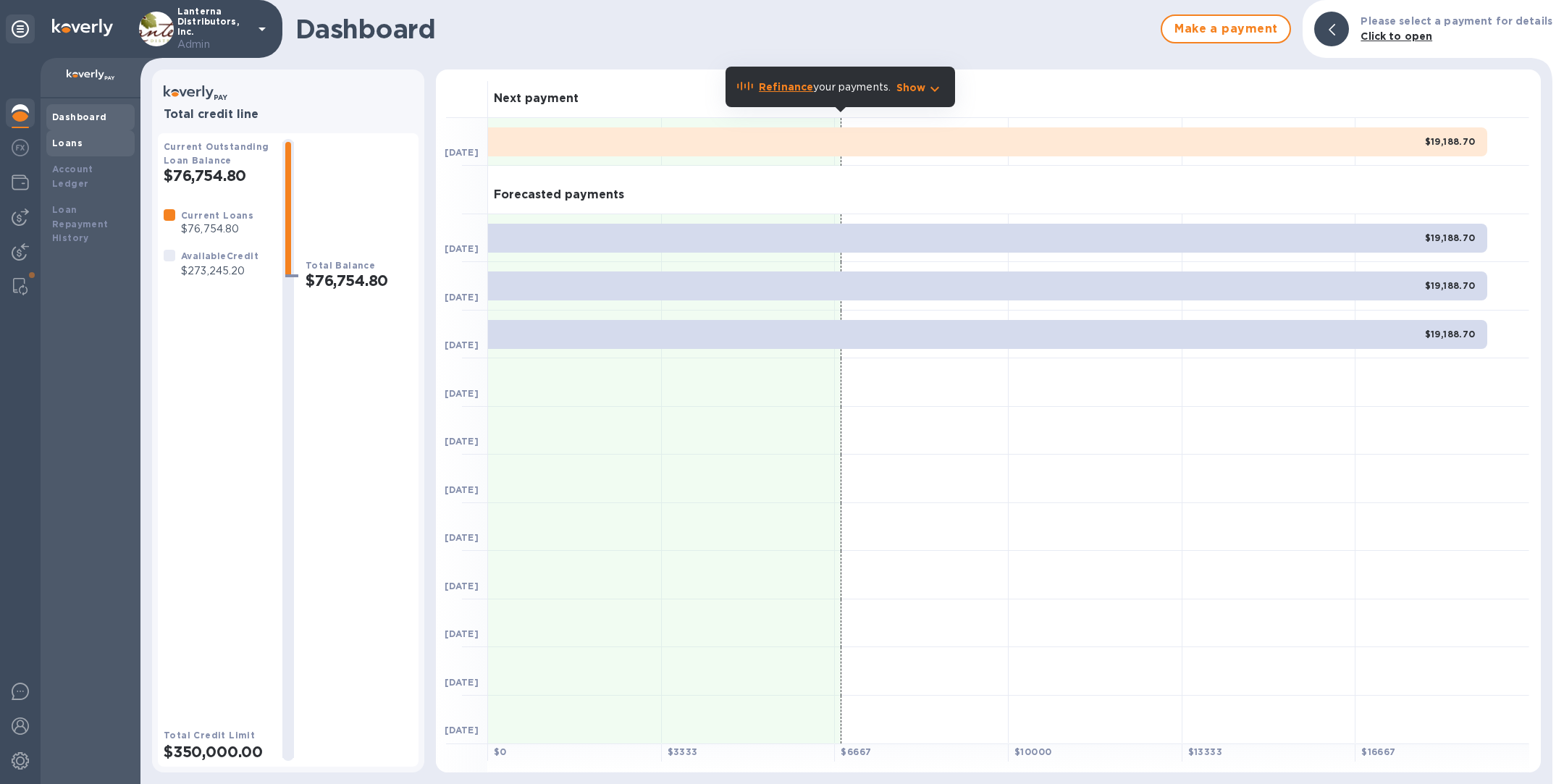
click at [79, 145] on b "Loans" at bounding box center [68, 143] width 31 height 11
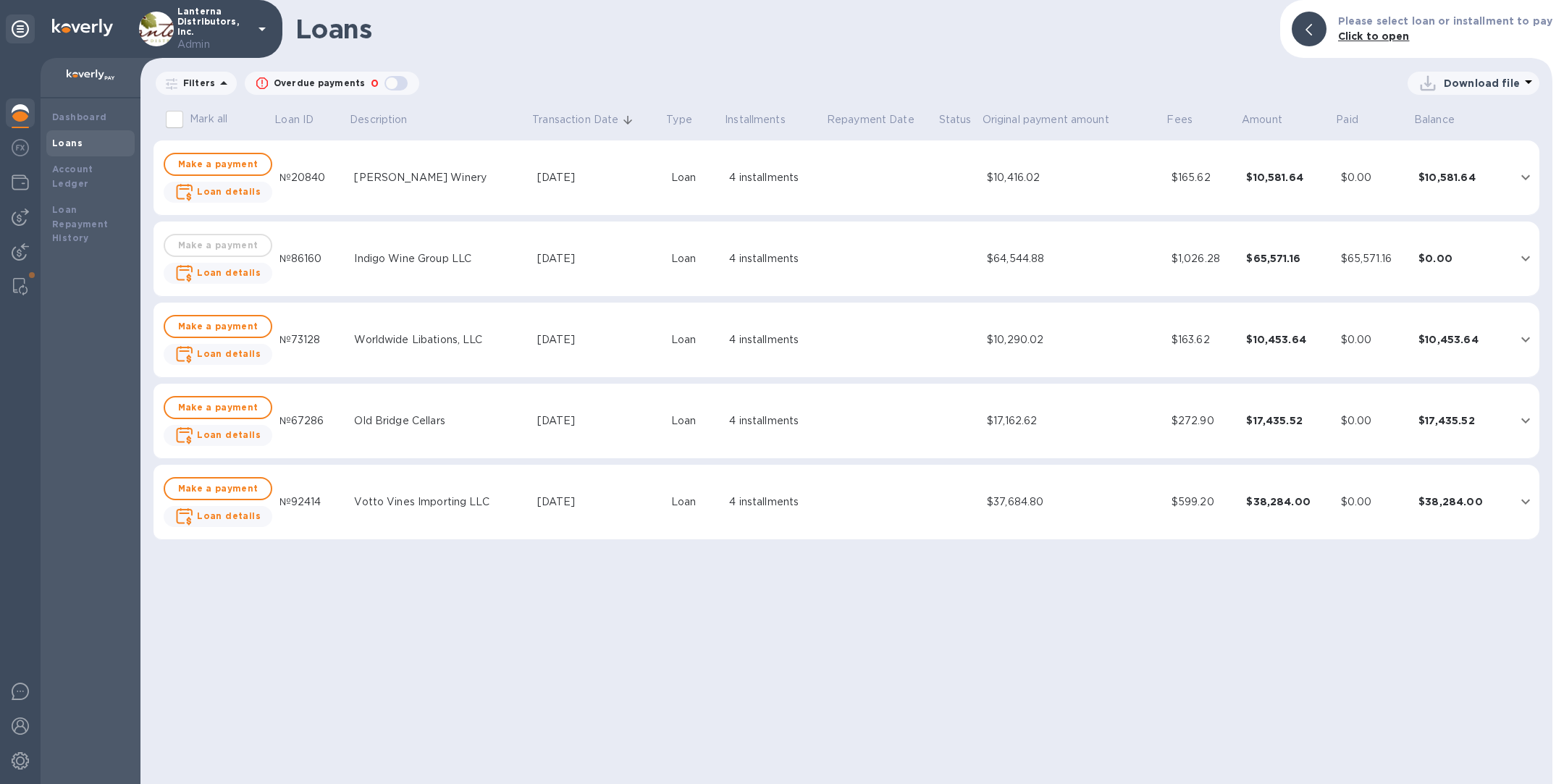
click at [422, 264] on div "Indigo Wine Group LLC" at bounding box center [439, 259] width 171 height 15
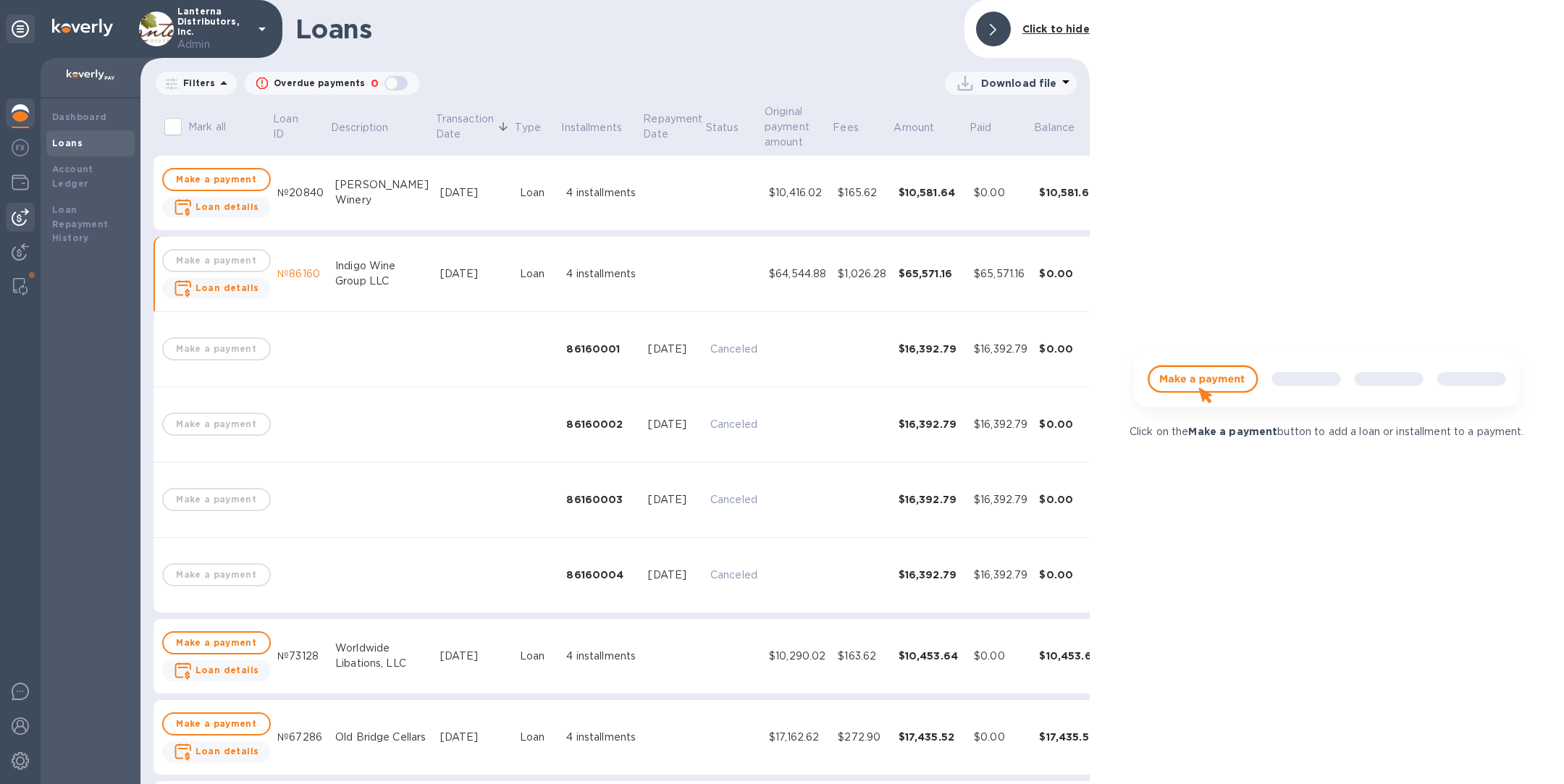
click at [18, 218] on img at bounding box center [20, 217] width 18 height 18
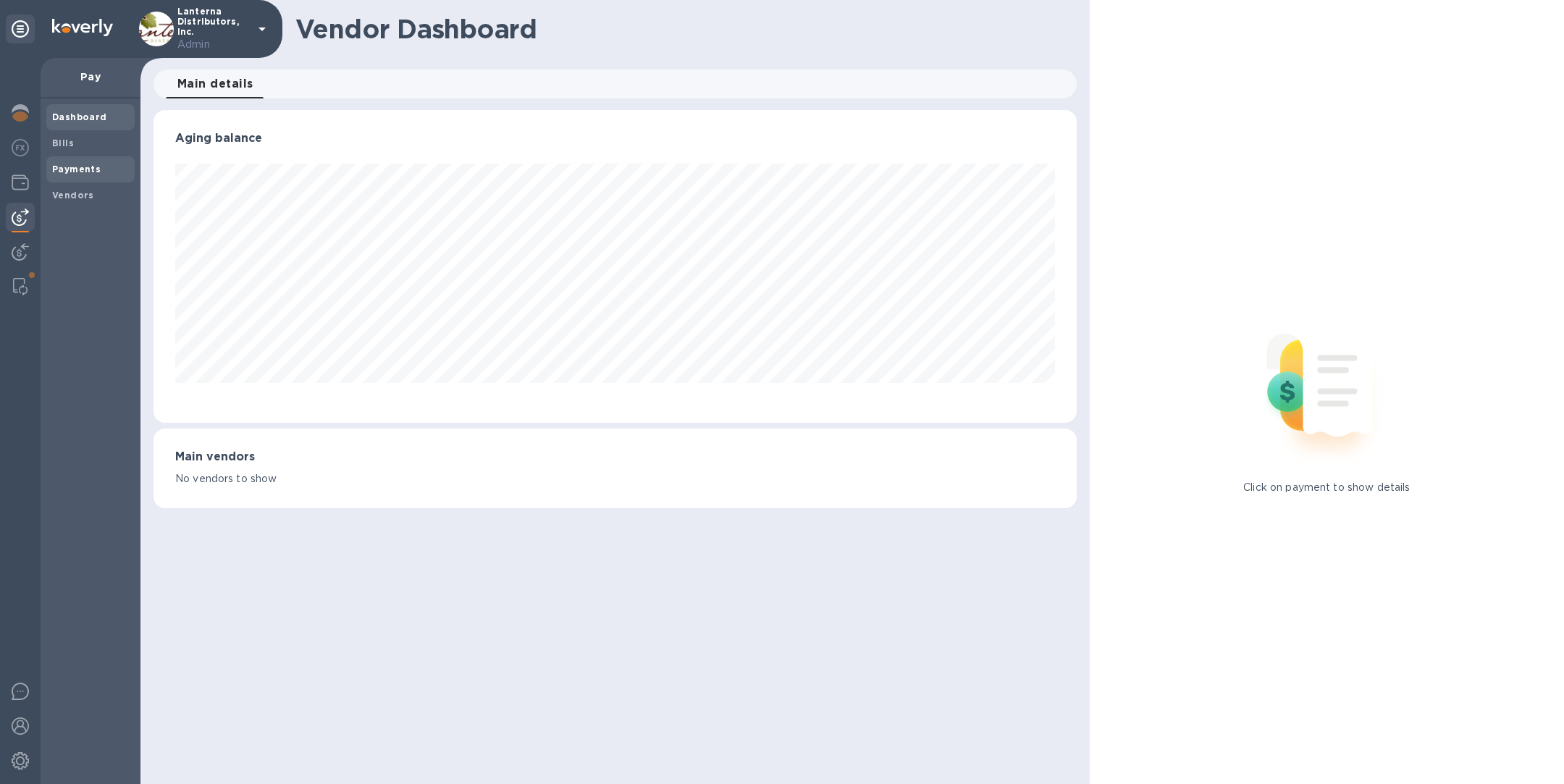
scroll to position [313, 923]
click at [78, 171] on b "Payments" at bounding box center [76, 169] width 48 height 11
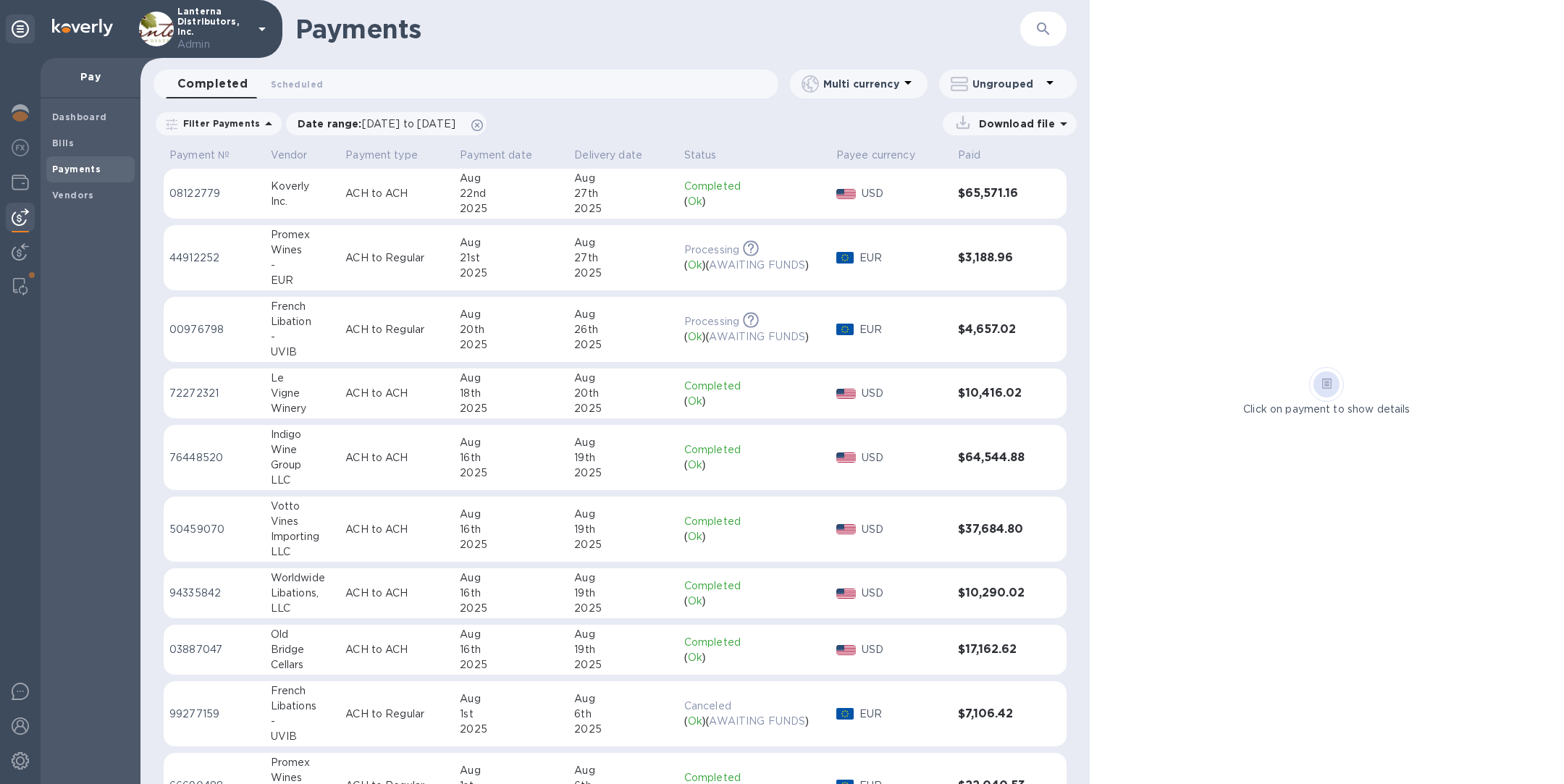
click at [540, 460] on div "16th" at bounding box center [511, 458] width 103 height 15
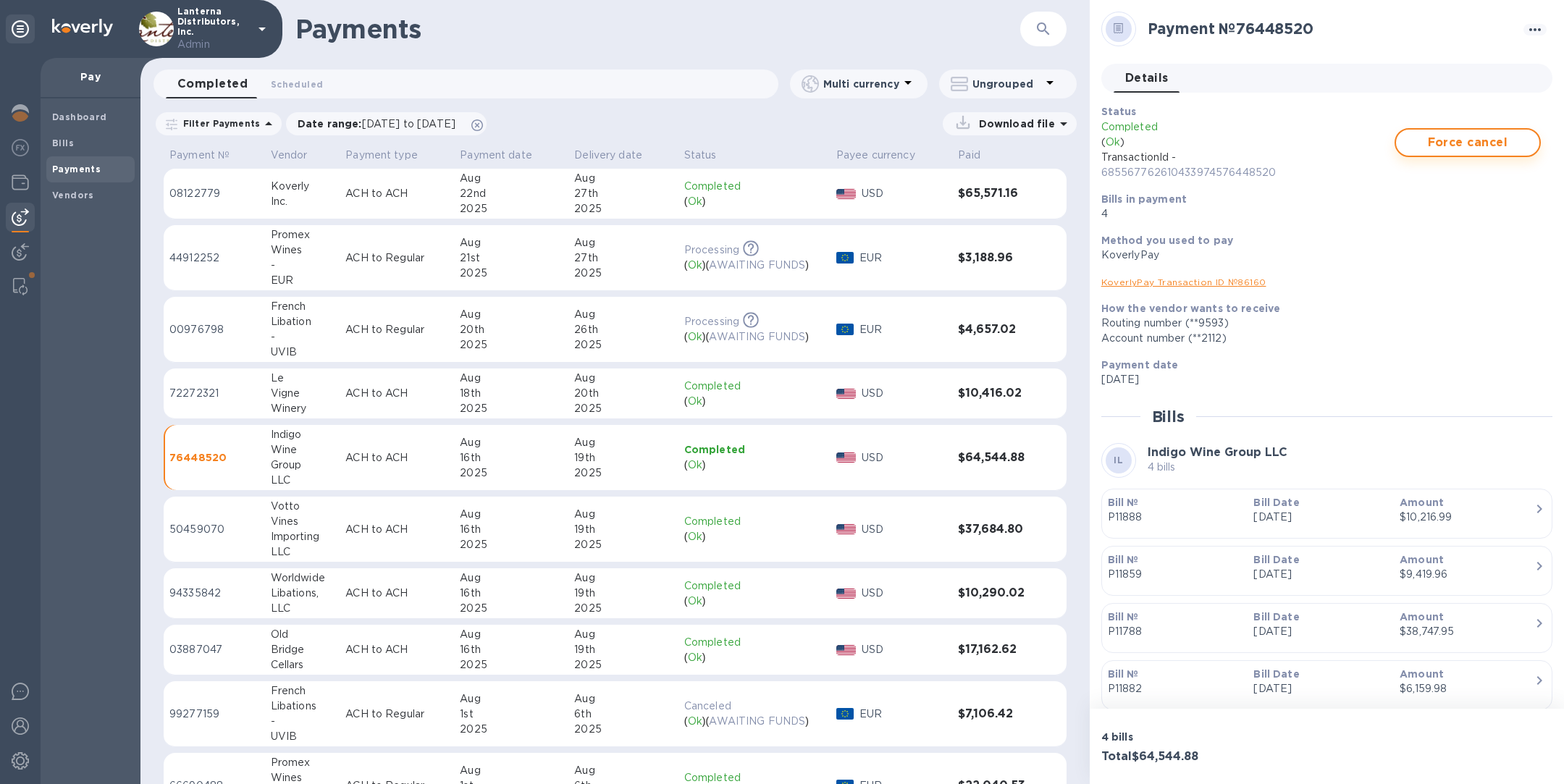
click at [1475, 145] on span "Force cancel" at bounding box center [1468, 142] width 120 height 18
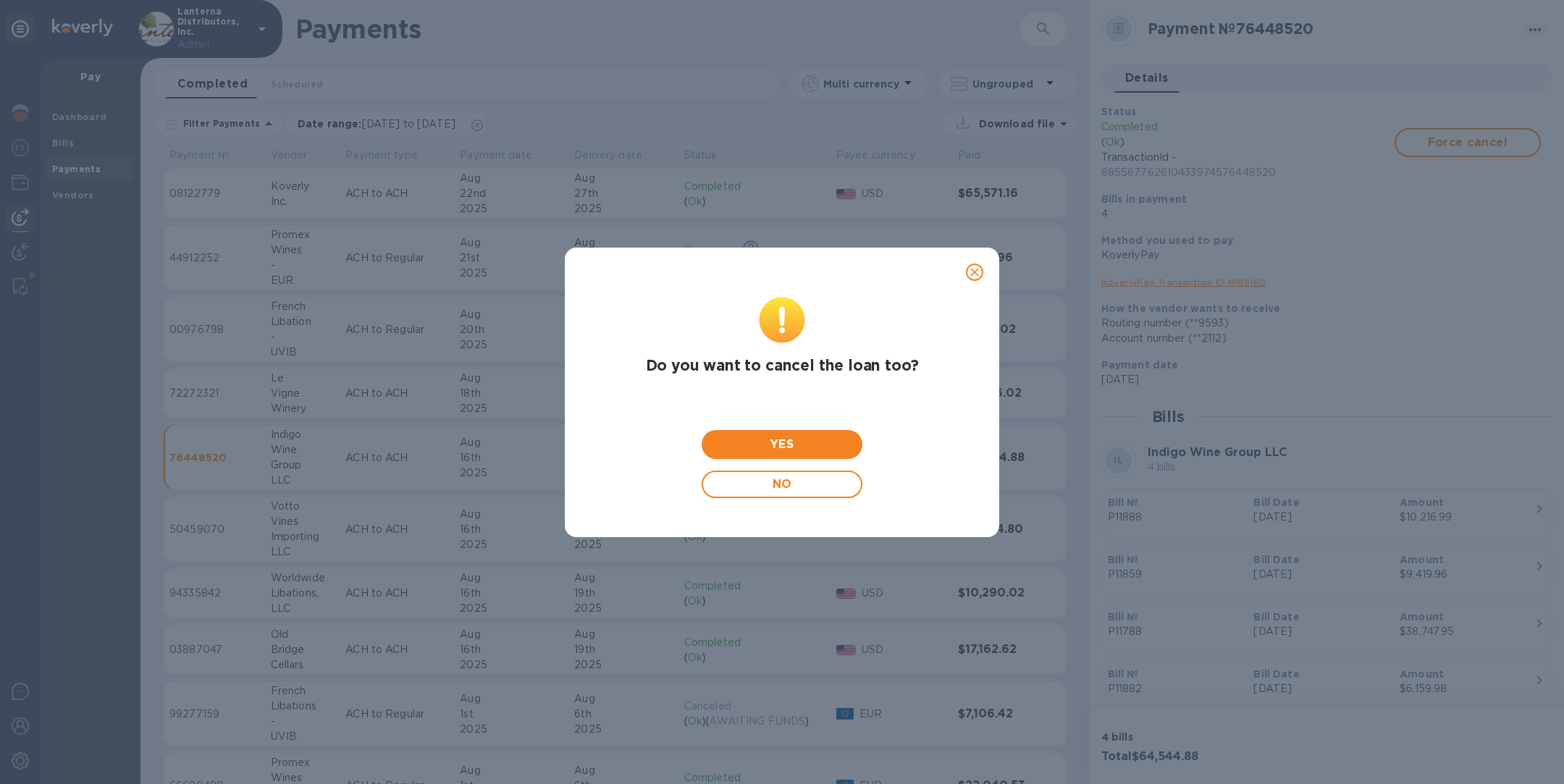
click at [977, 271] on icon "close" at bounding box center [974, 272] width 15 height 15
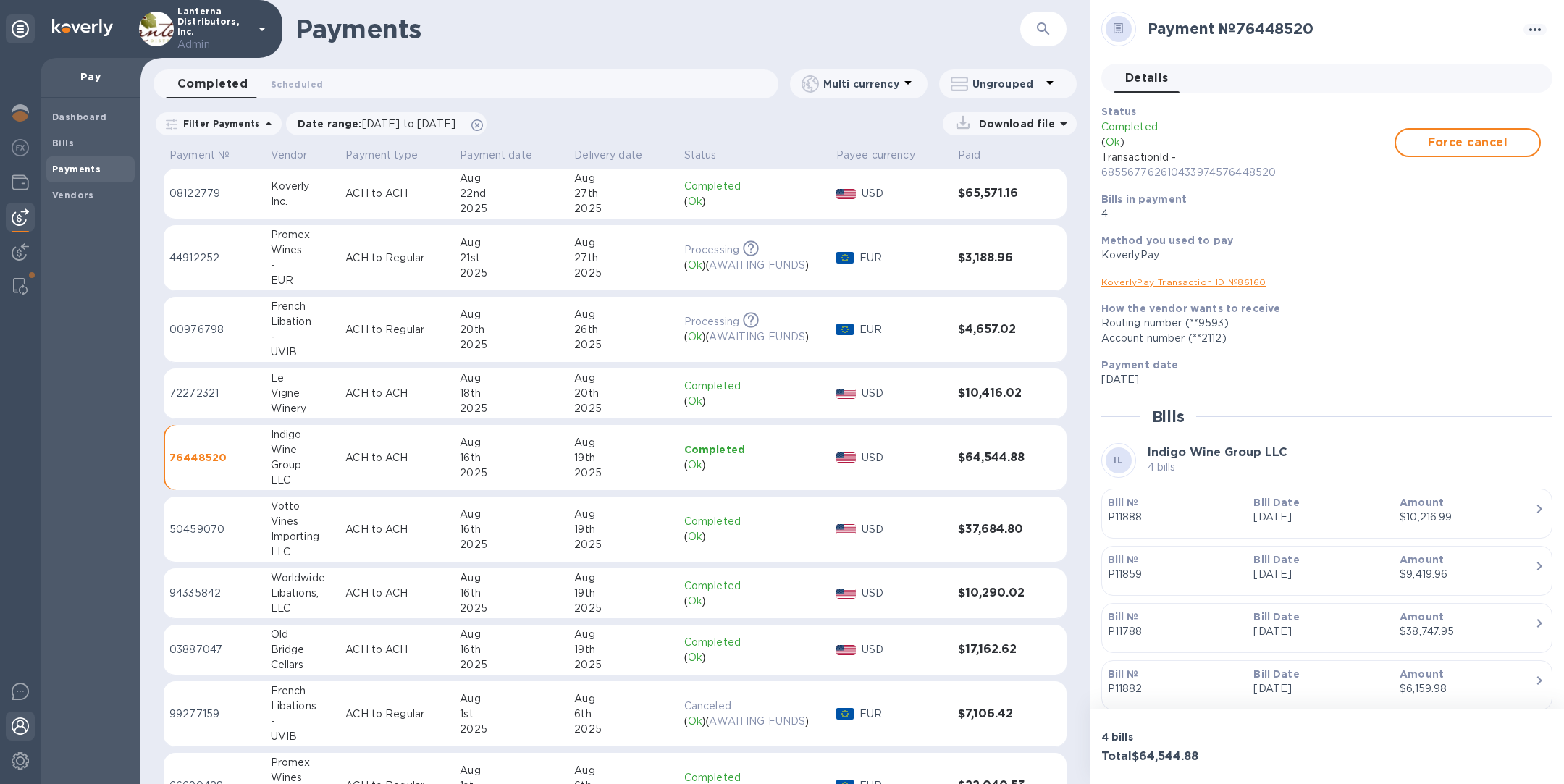
click at [16, 733] on img at bounding box center [20, 726] width 18 height 18
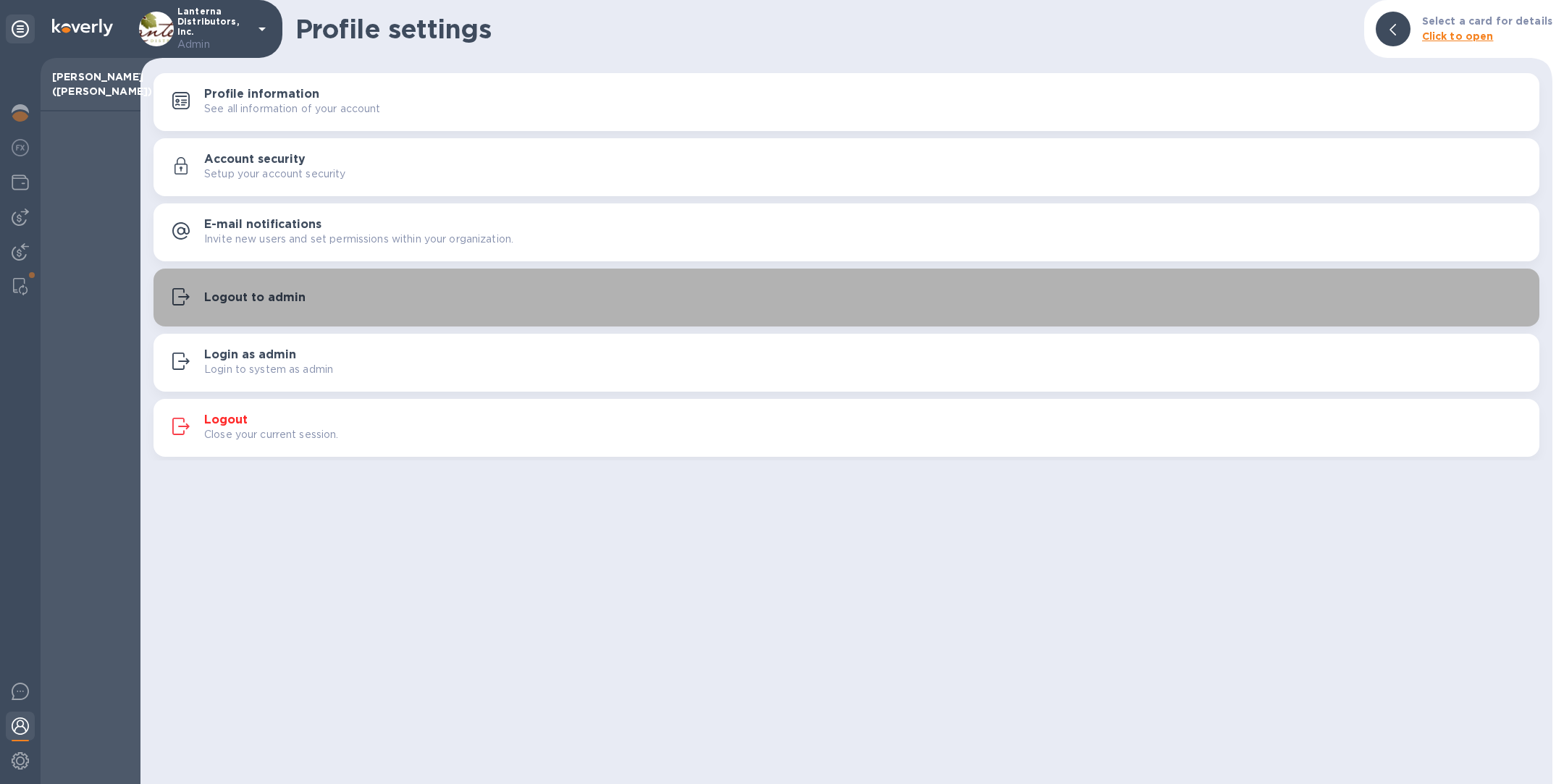
click at [251, 301] on h3 "Logout to admin" at bounding box center [255, 298] width 101 height 14
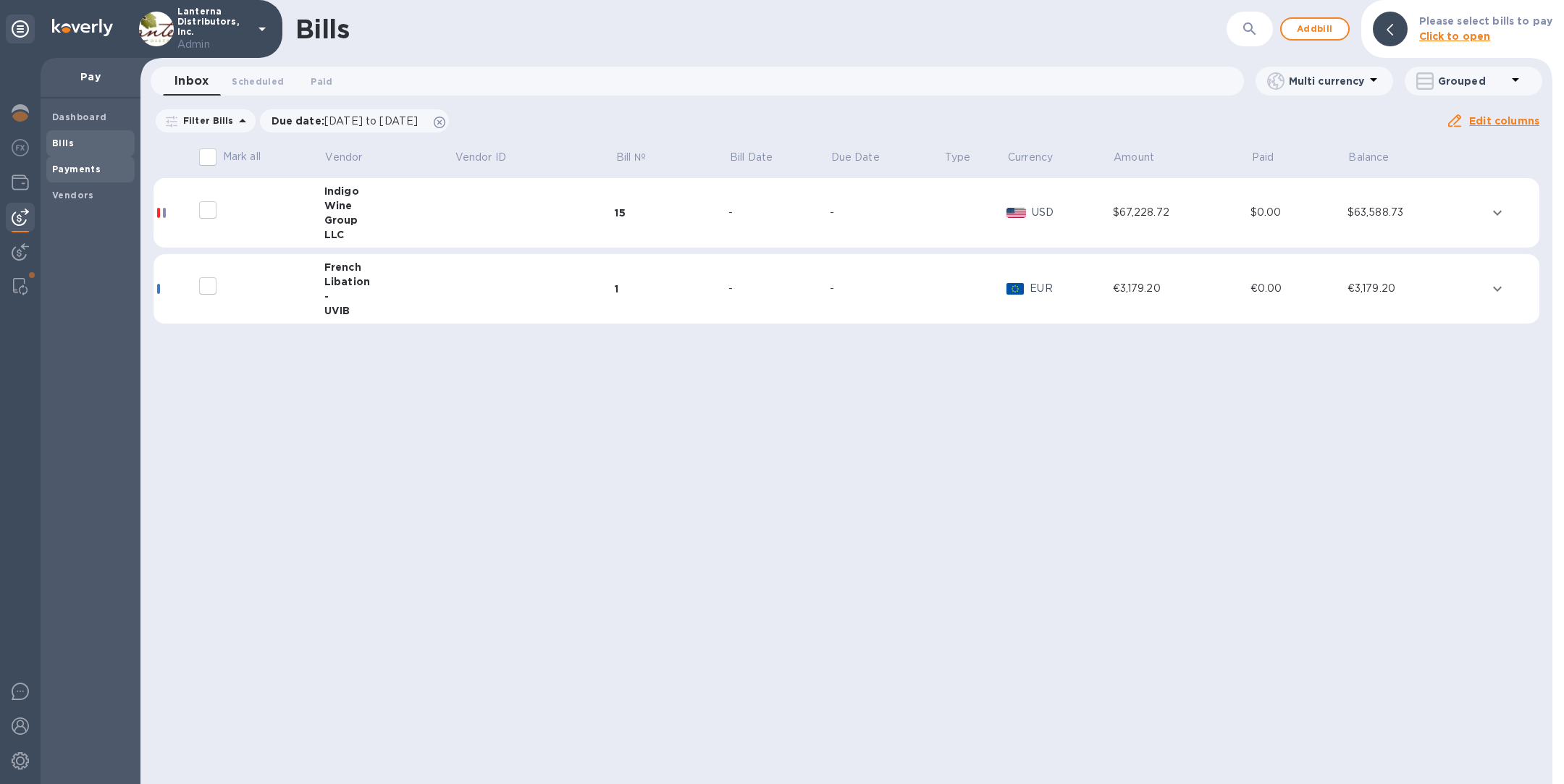
click at [106, 170] on span "Payments" at bounding box center [91, 169] width 77 height 15
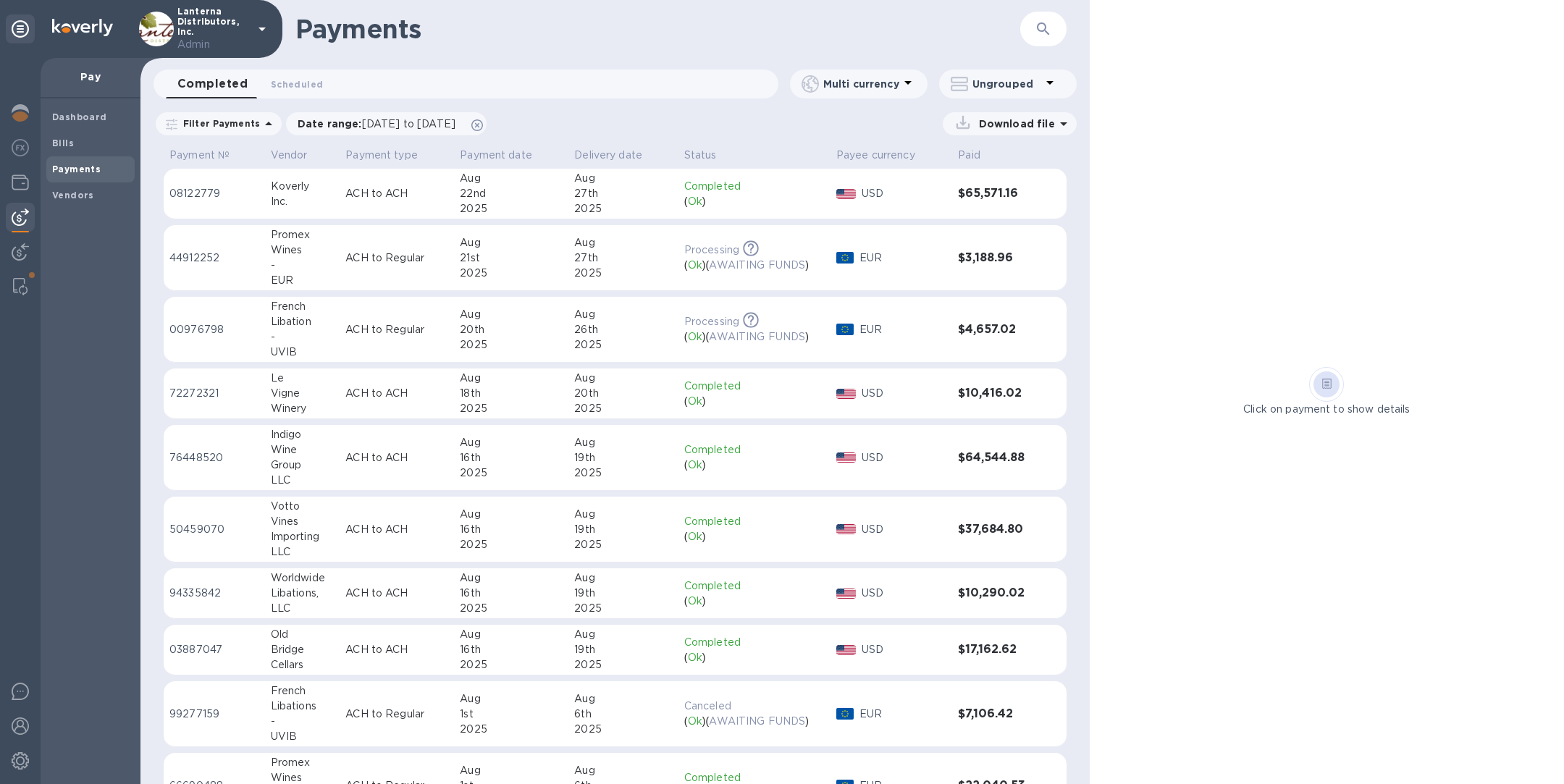
click at [471, 462] on div "16th" at bounding box center [511, 458] width 103 height 15
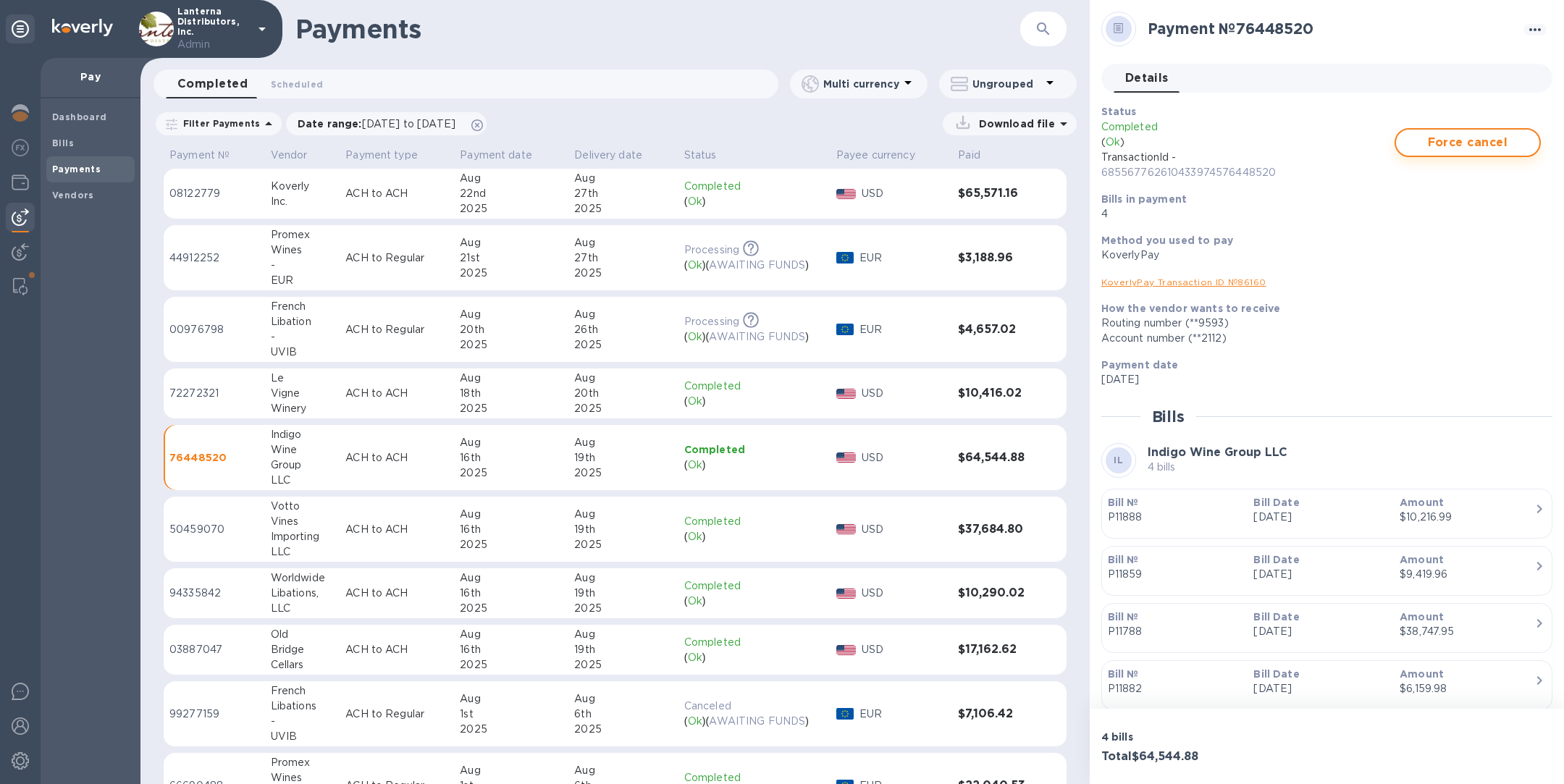
click at [1452, 138] on span "Force cancel" at bounding box center [1468, 142] width 120 height 18
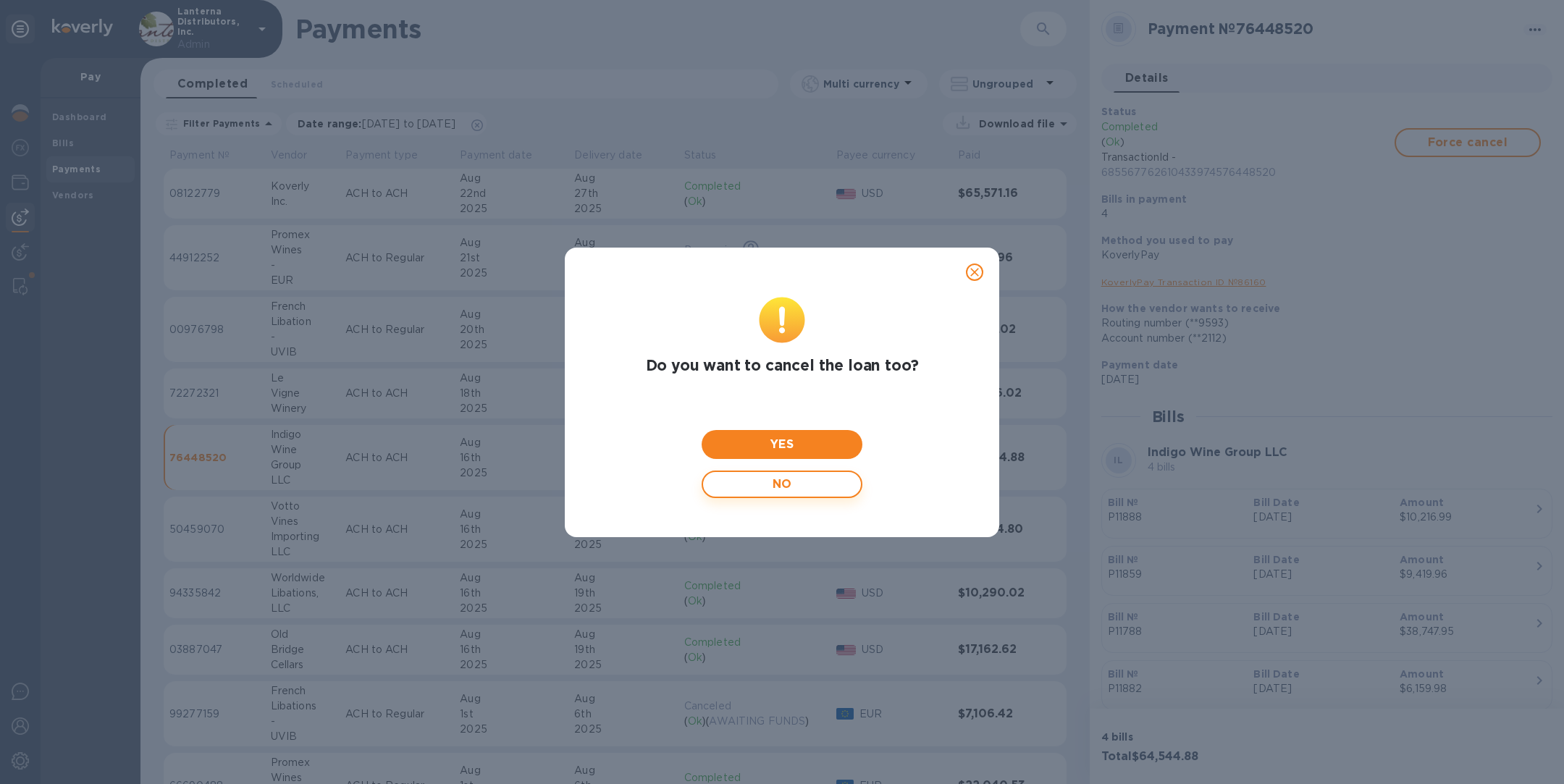
click at [790, 485] on span "NO" at bounding box center [781, 484] width 135 height 28
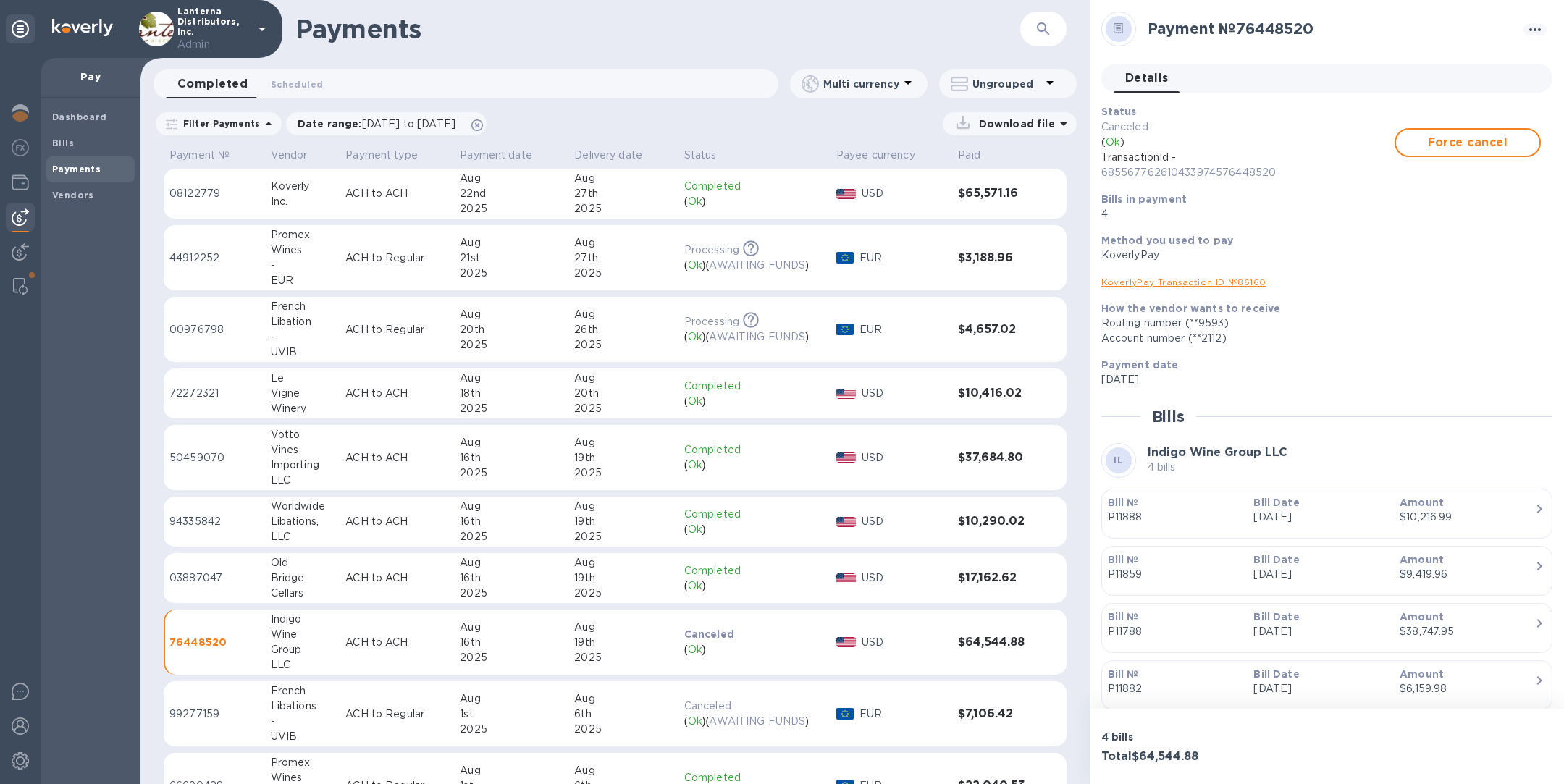
scroll to position [48, 0]
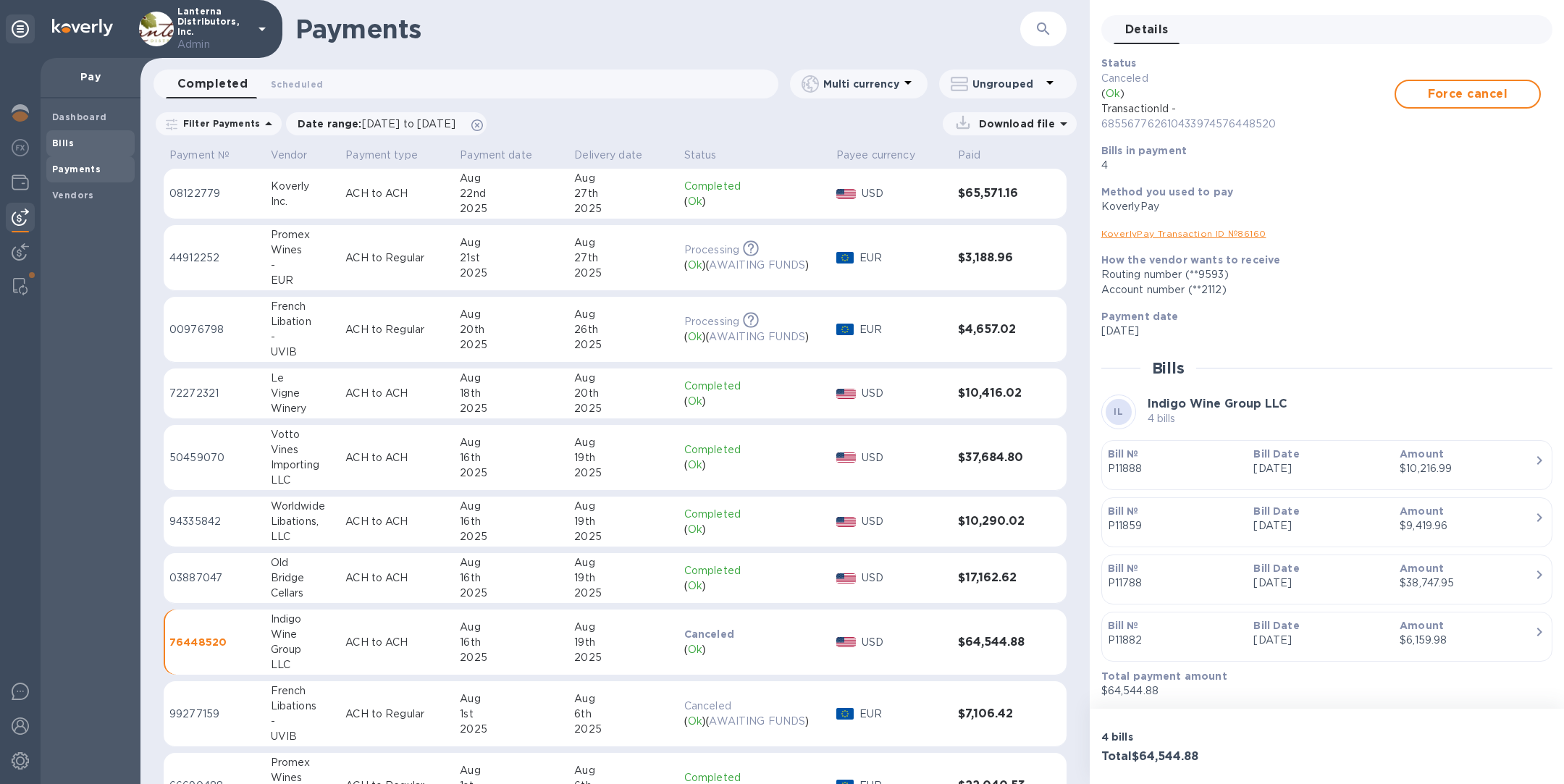
click at [98, 136] on span "Bills" at bounding box center [91, 143] width 77 height 15
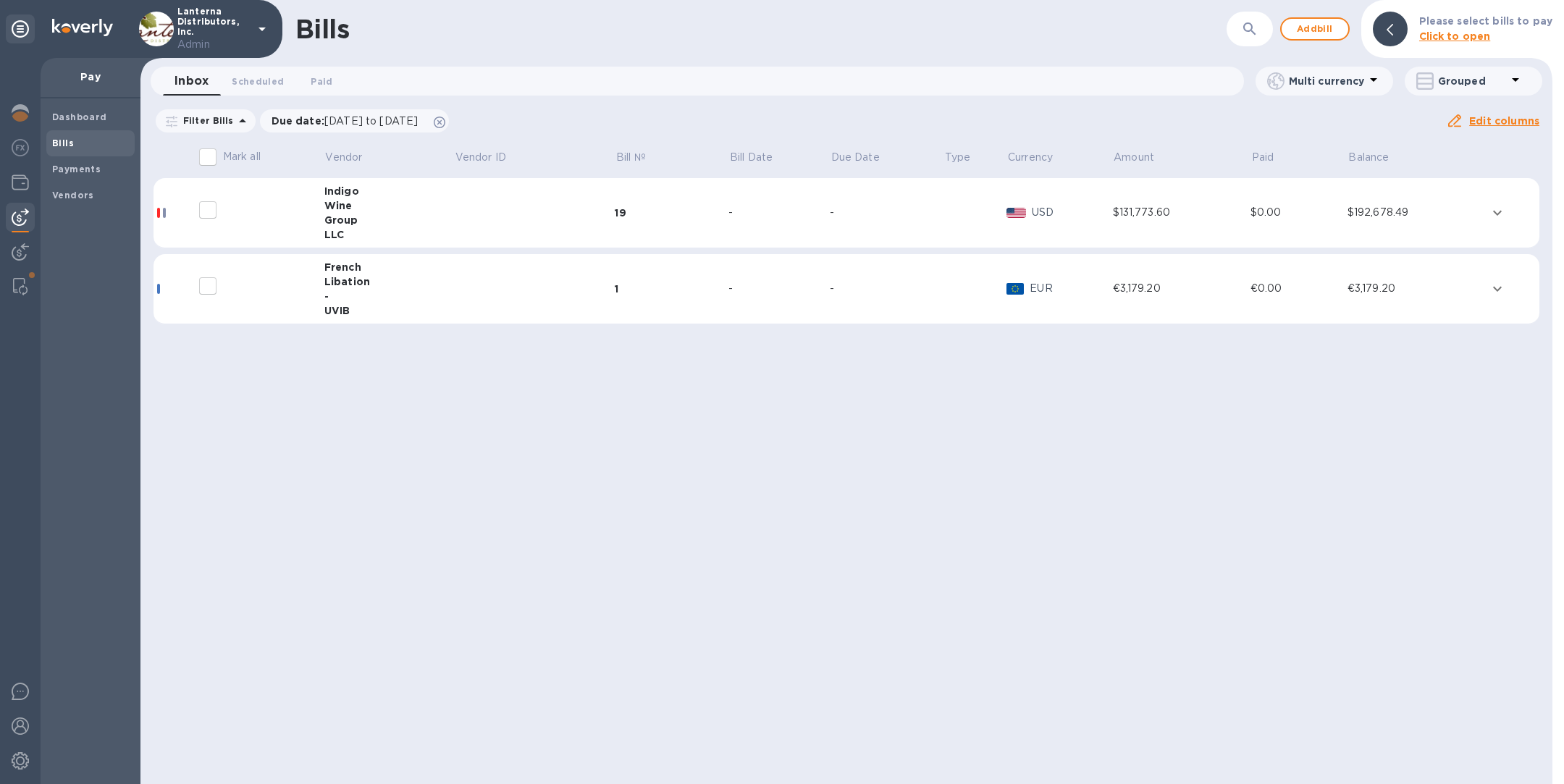
click at [401, 208] on div "Wine" at bounding box center [389, 205] width 130 height 15
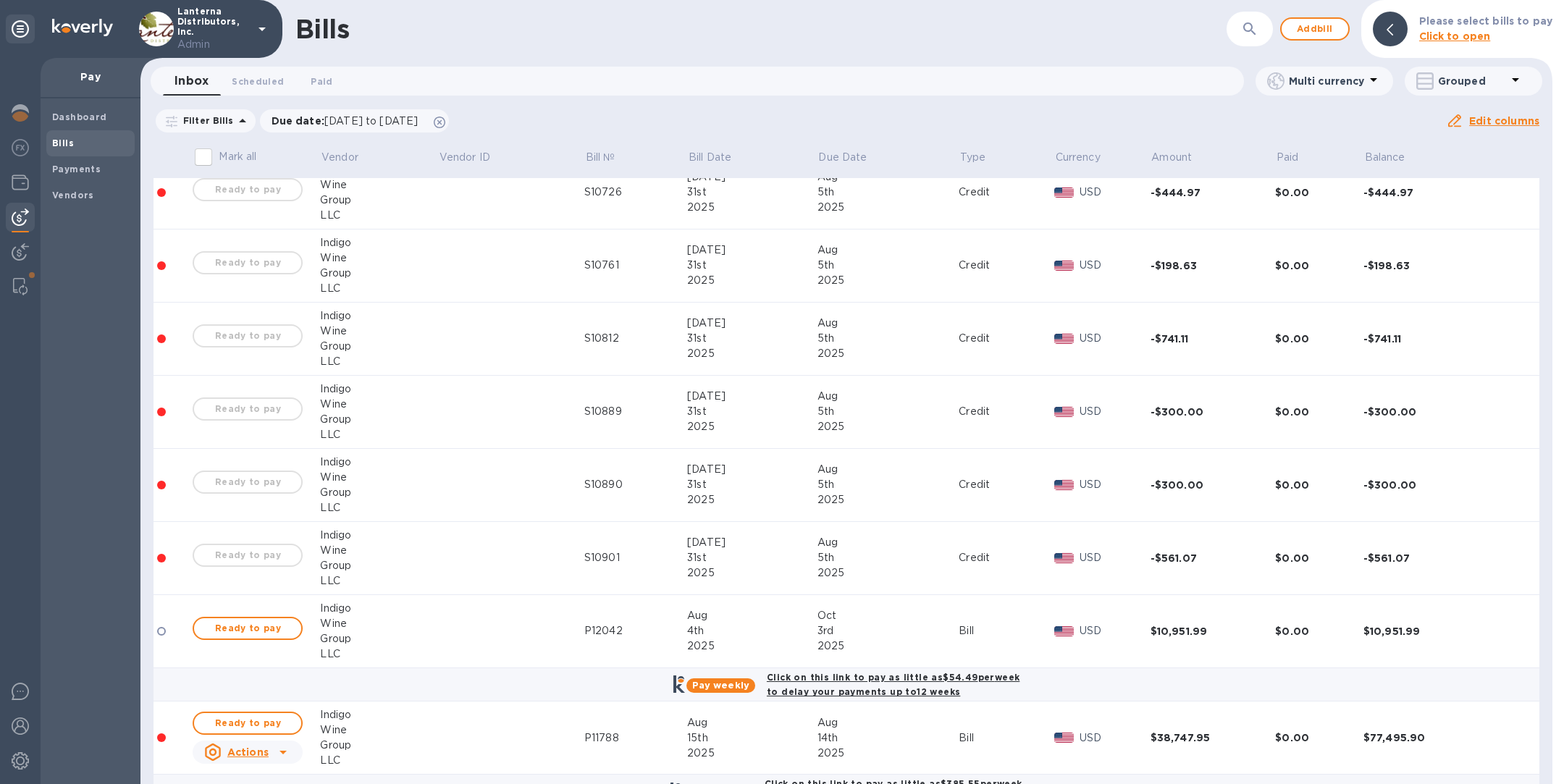
scroll to position [1357, 0]
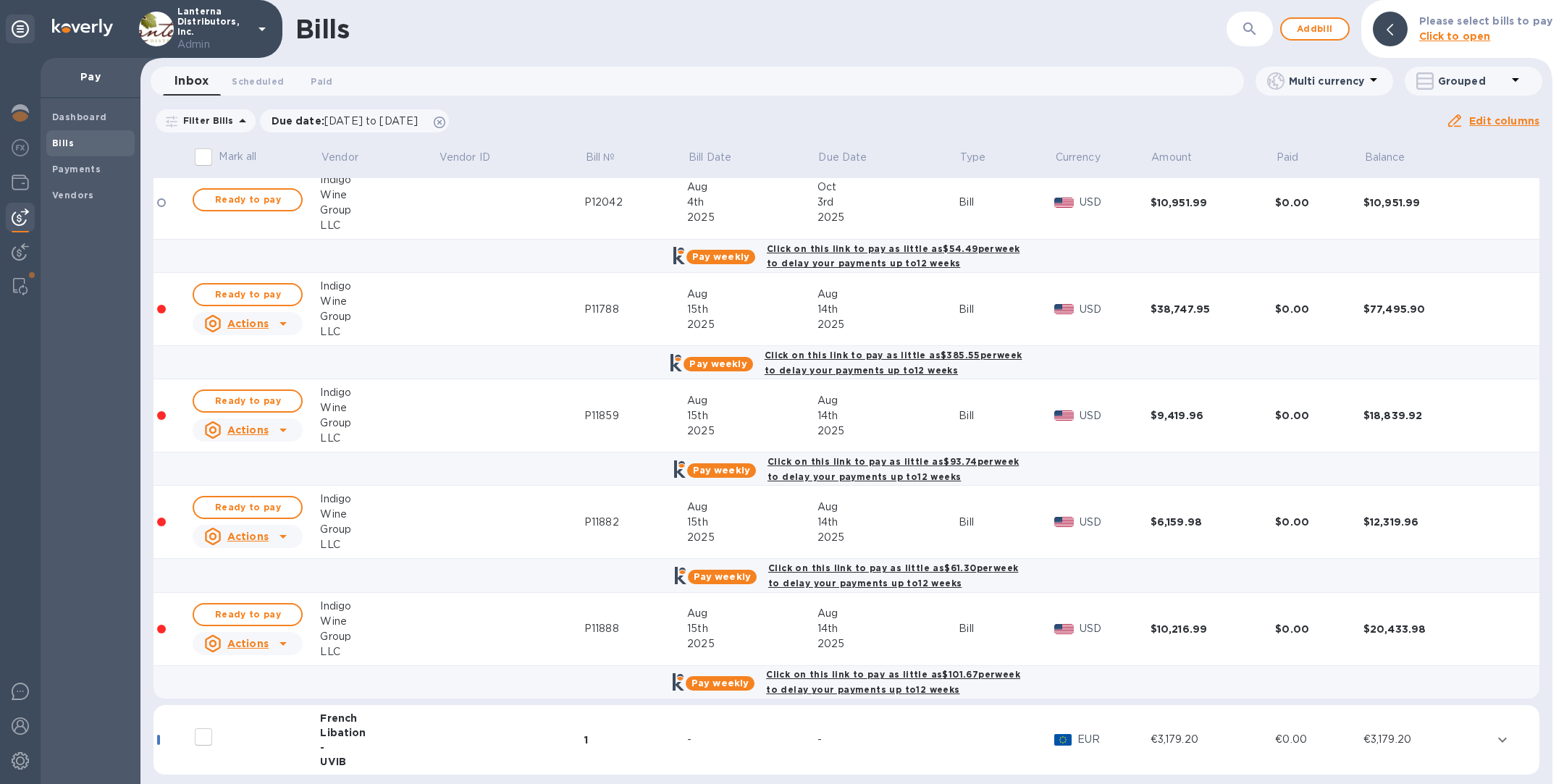
click at [232, 320] on u "Actions" at bounding box center [248, 323] width 42 height 12
drag, startPoint x: 626, startPoint y: 301, endPoint x: 570, endPoint y: 301, distance: 56.0
click at [570, 301] on div at bounding box center [782, 392] width 1564 height 784
click at [584, 307] on div "P11788" at bounding box center [636, 310] width 103 height 15
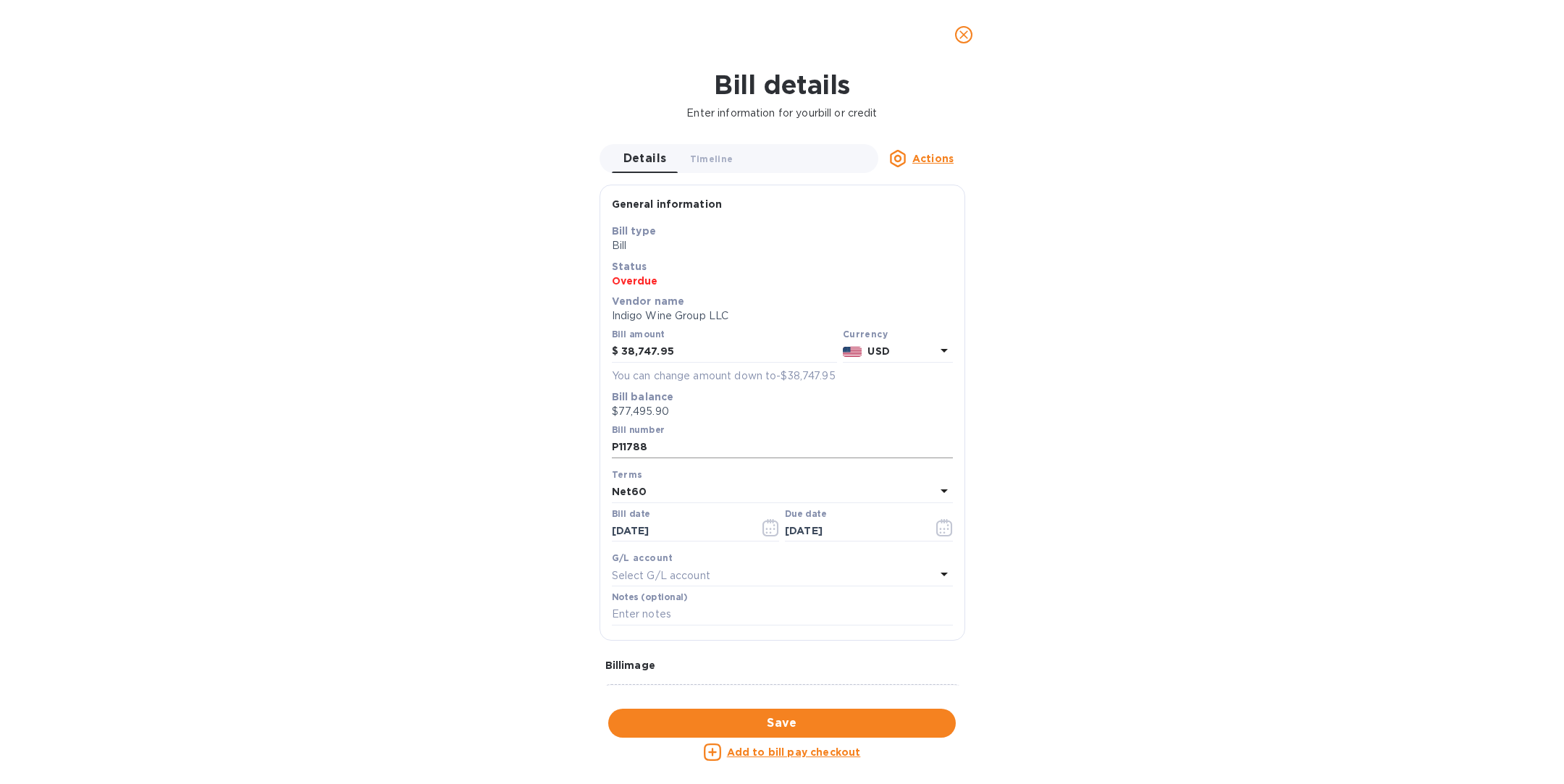
click at [690, 447] on input "P11788" at bounding box center [783, 447] width 341 height 22
click at [961, 36] on icon "close" at bounding box center [963, 35] width 15 height 15
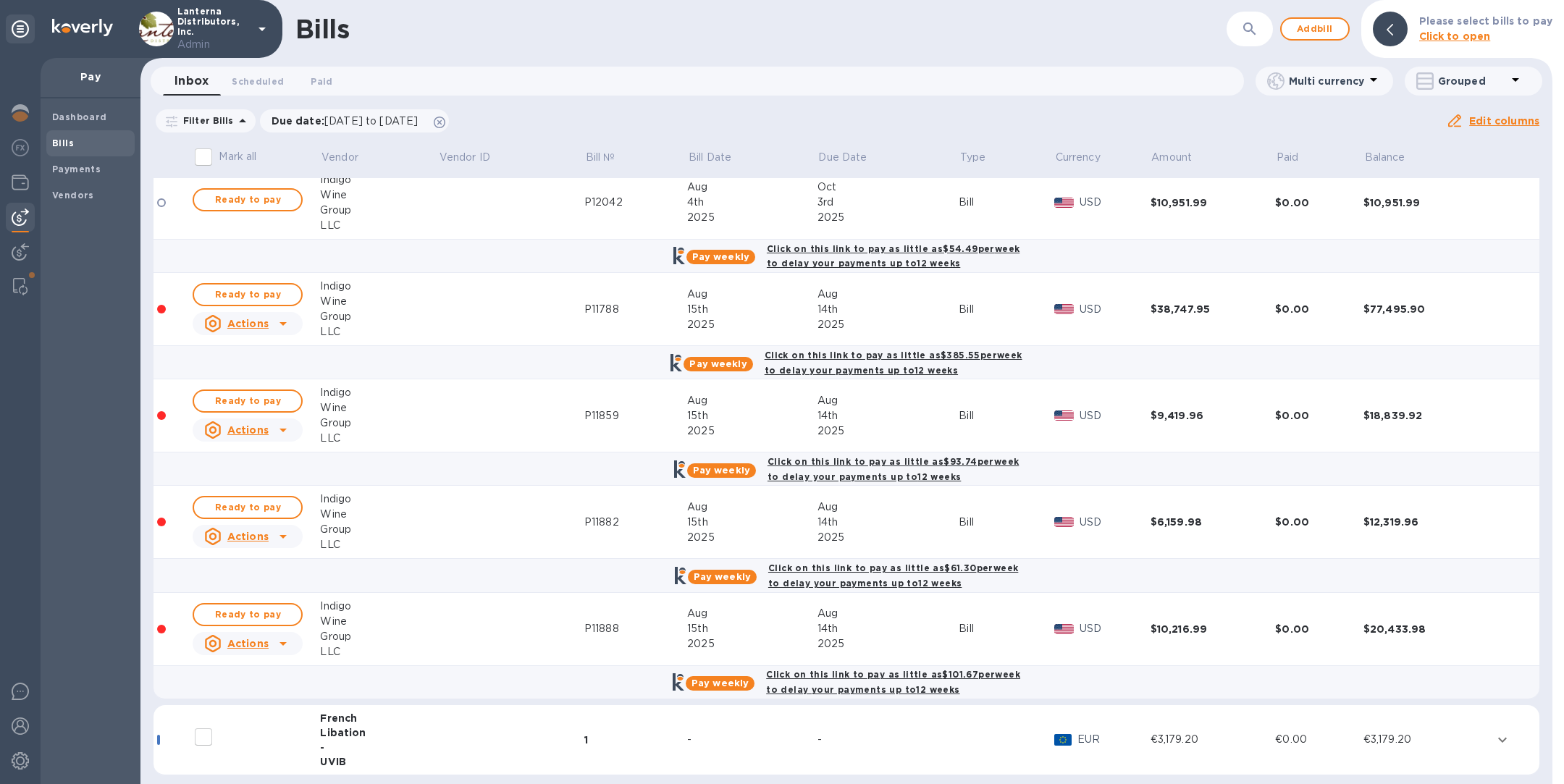
click at [241, 317] on u "Actions" at bounding box center [248, 323] width 42 height 12
click at [258, 413] on b "Delete" at bounding box center [251, 409] width 36 height 12
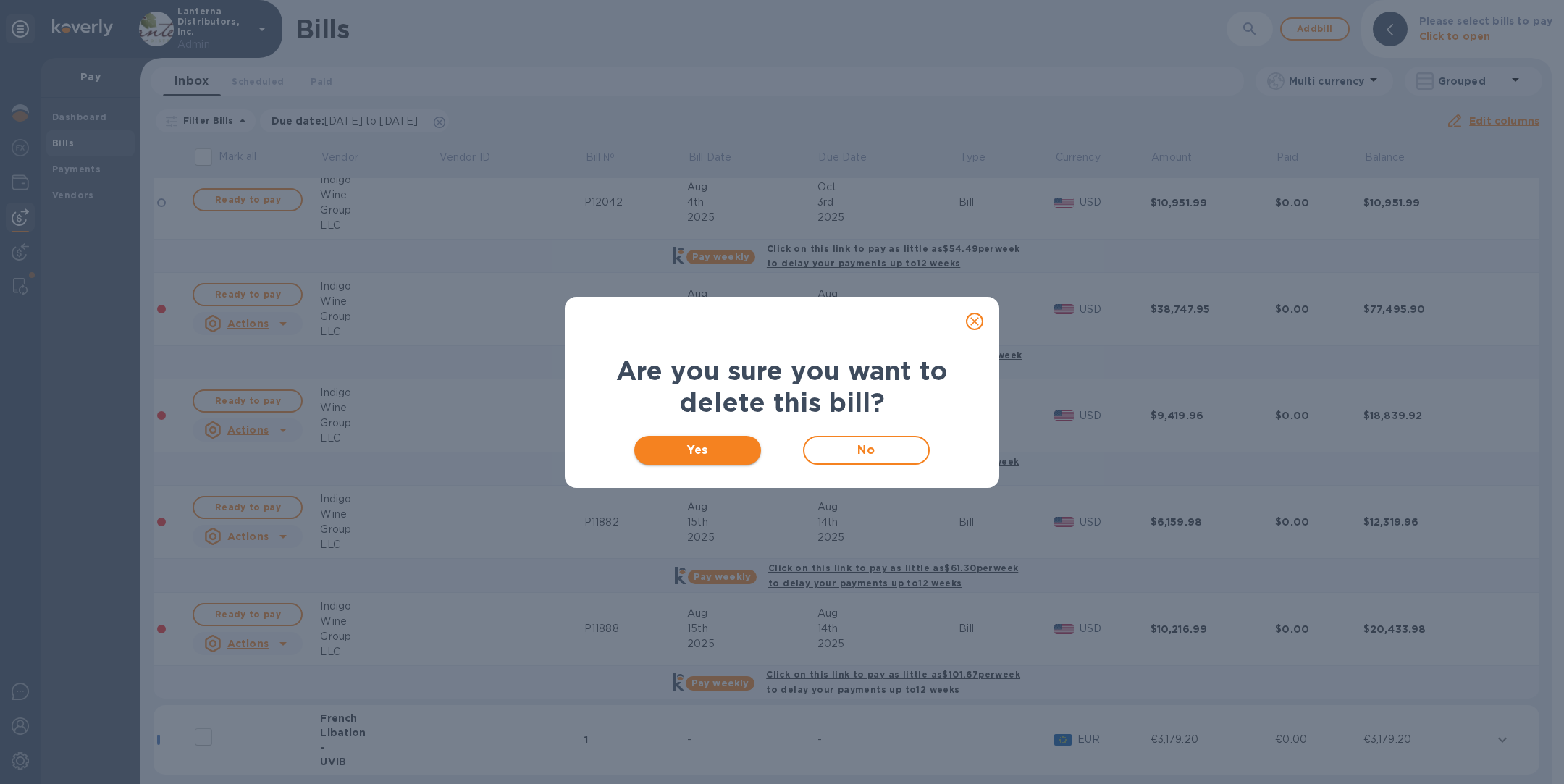
click at [729, 453] on span "Yes" at bounding box center [697, 450] width 104 height 18
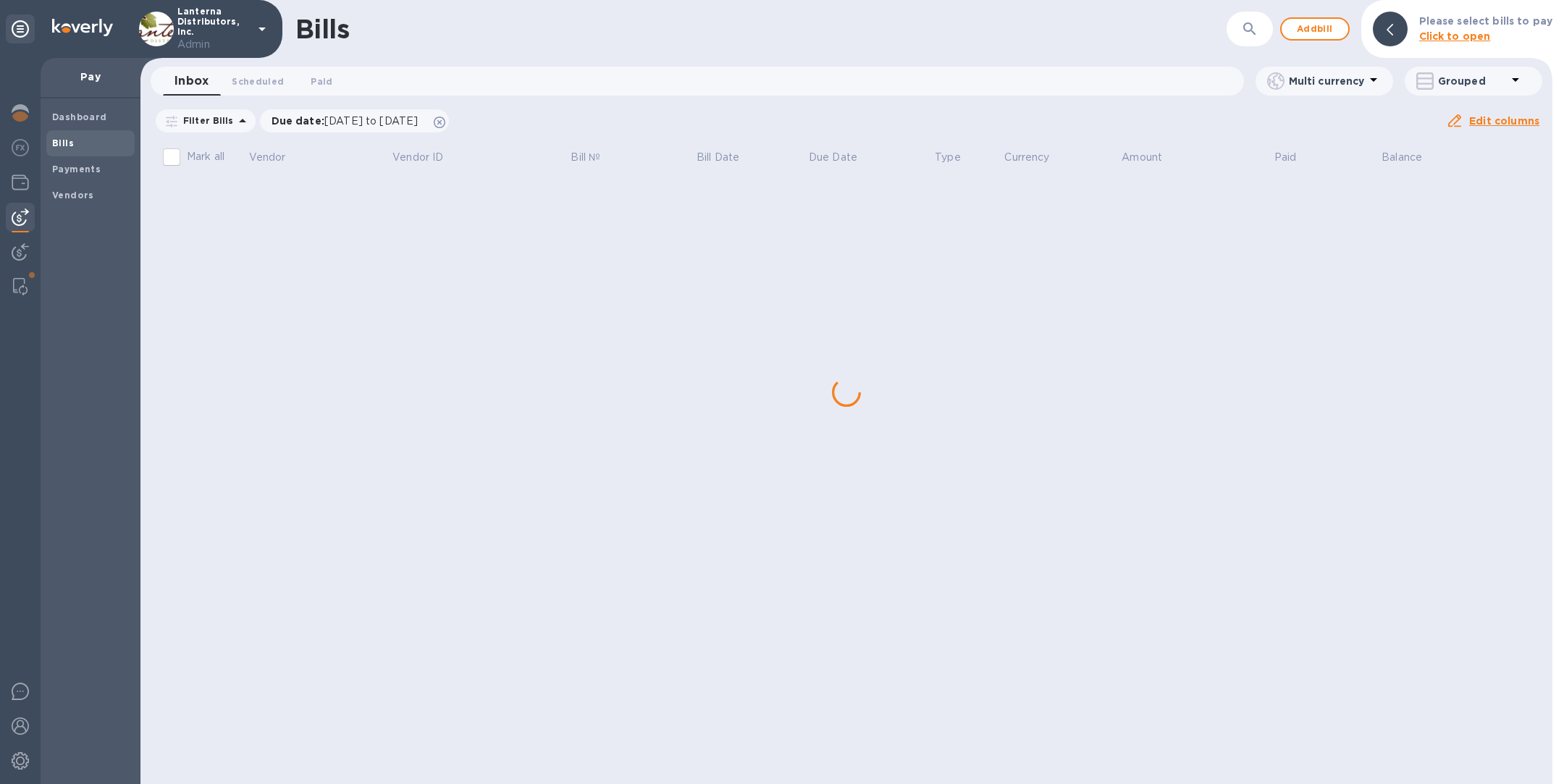
scroll to position [0, 0]
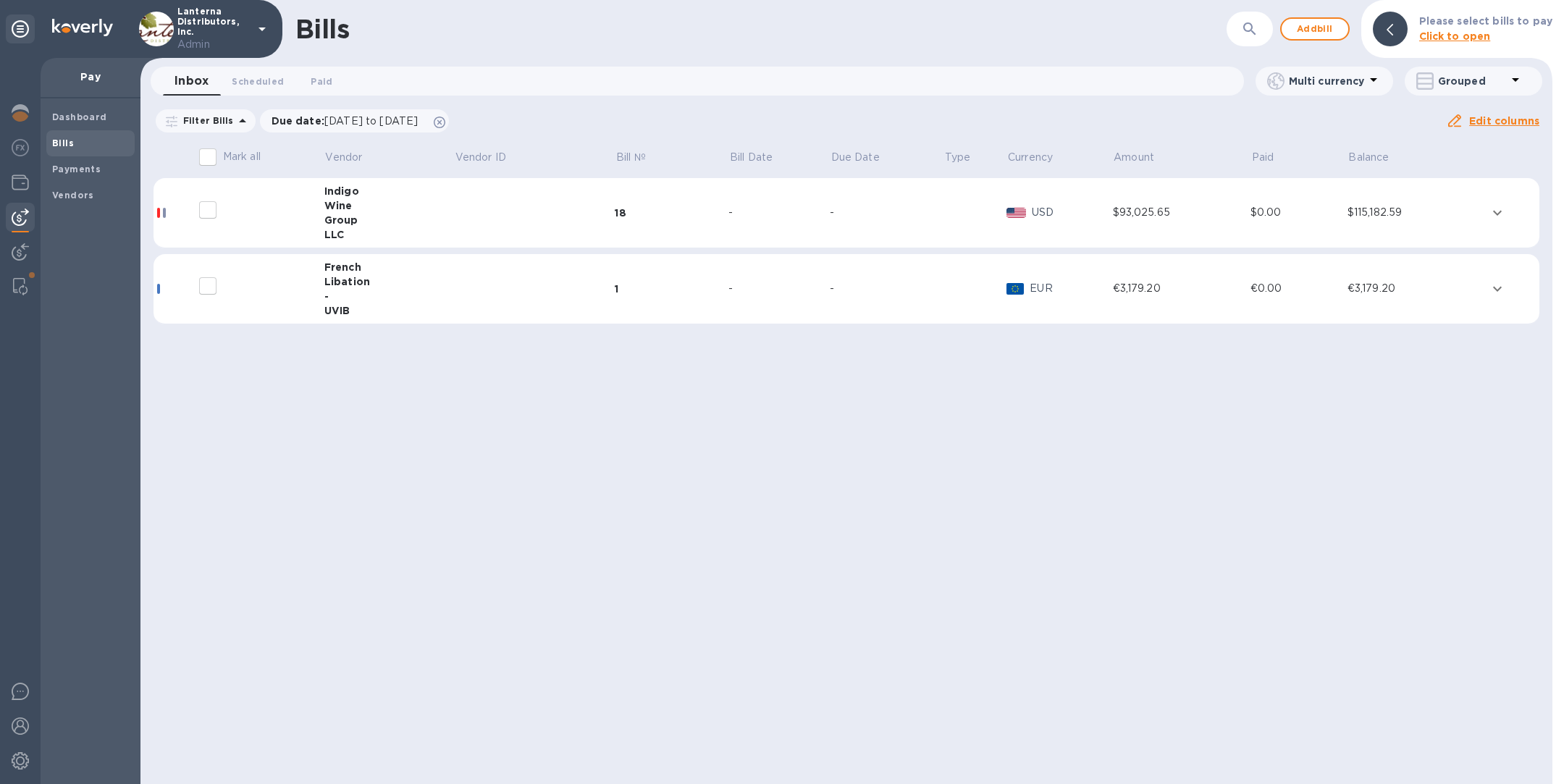
click at [399, 218] on div "Group" at bounding box center [389, 220] width 130 height 15
click at [20, 283] on img at bounding box center [20, 287] width 15 height 18
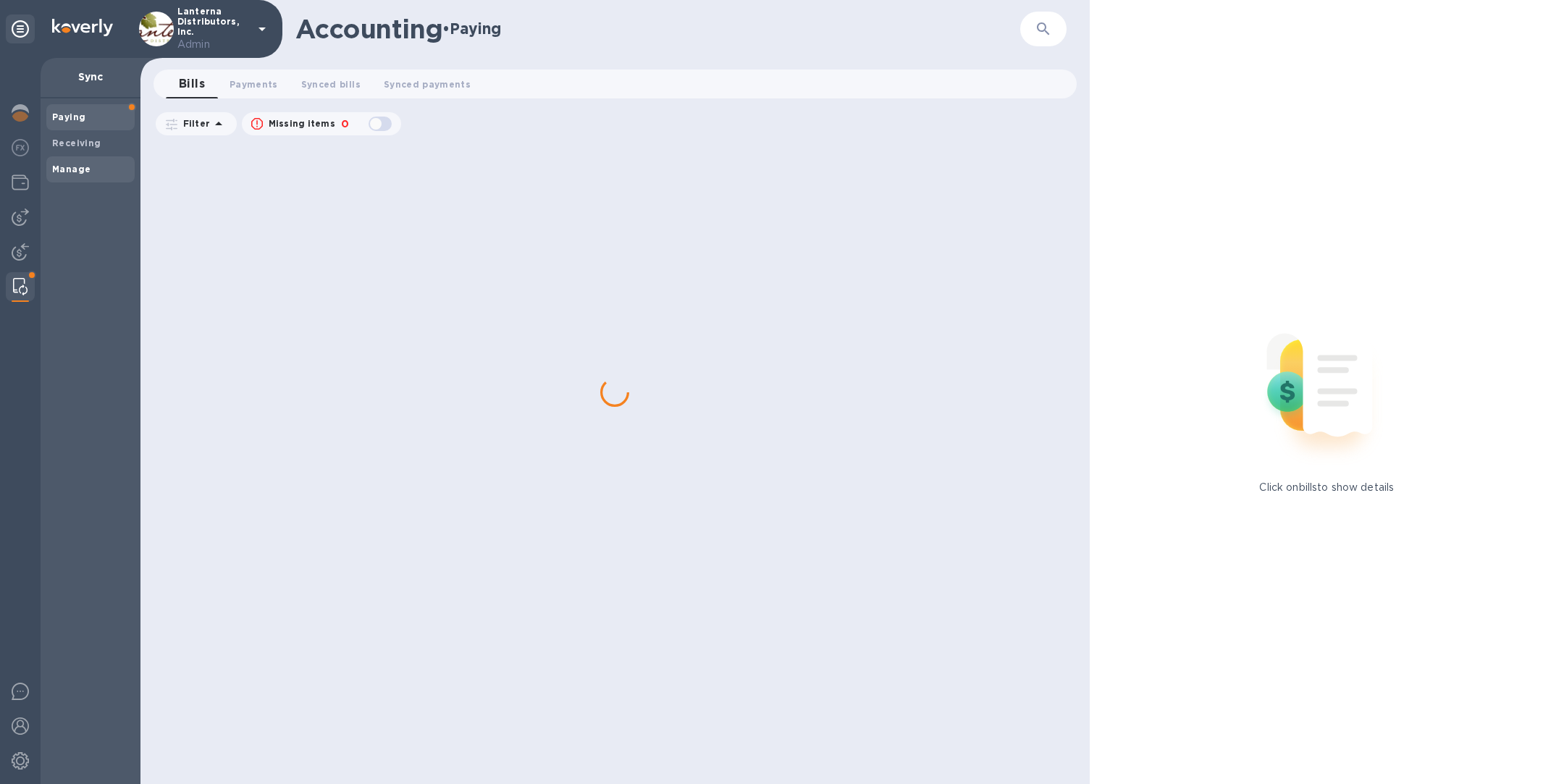
click at [93, 156] on div "Manage" at bounding box center [90, 169] width 88 height 26
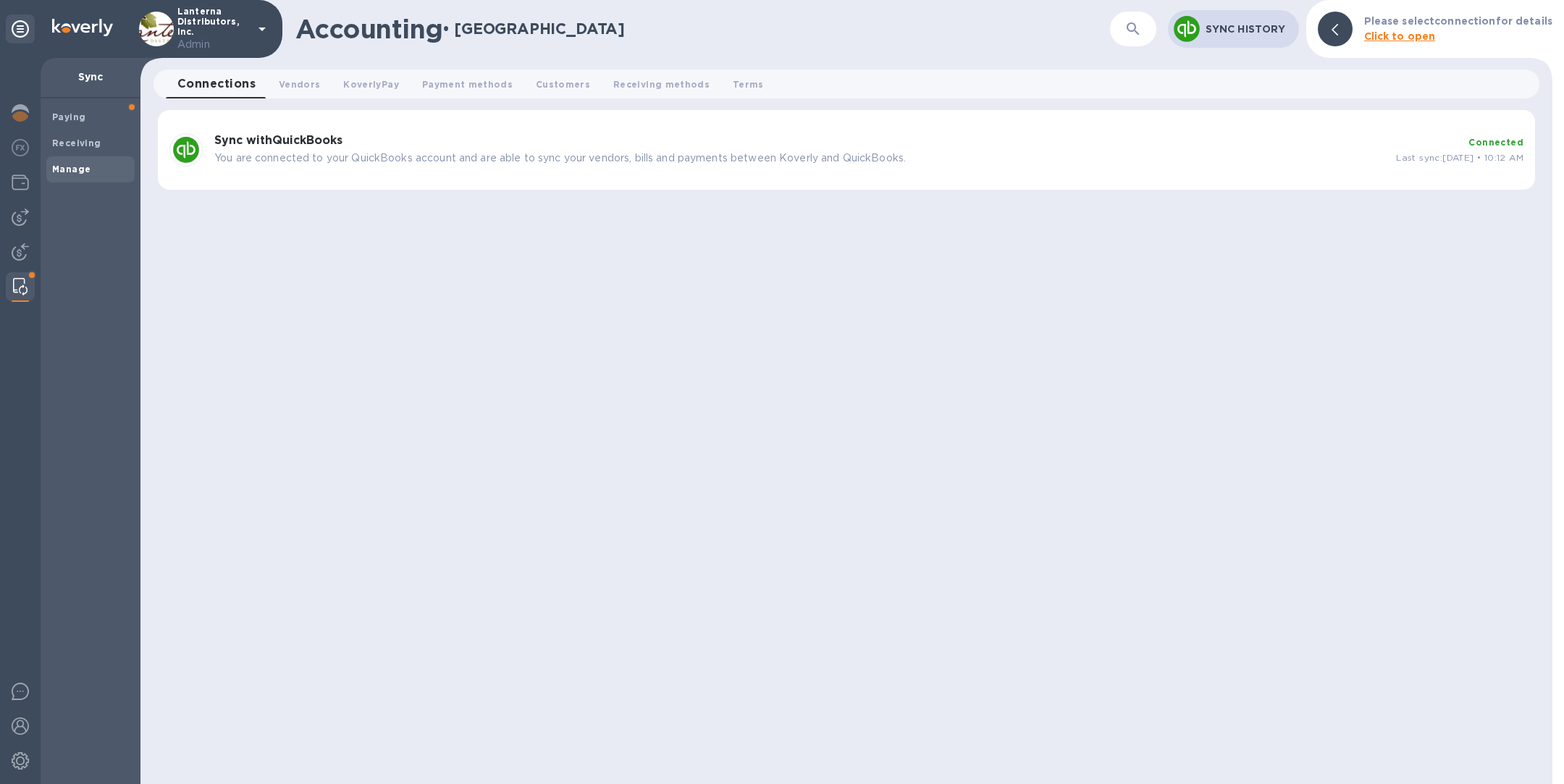
click at [481, 156] on p "You are connected to your QuickBooks account and are able to sync your vendors,…" at bounding box center [800, 158] width 1170 height 15
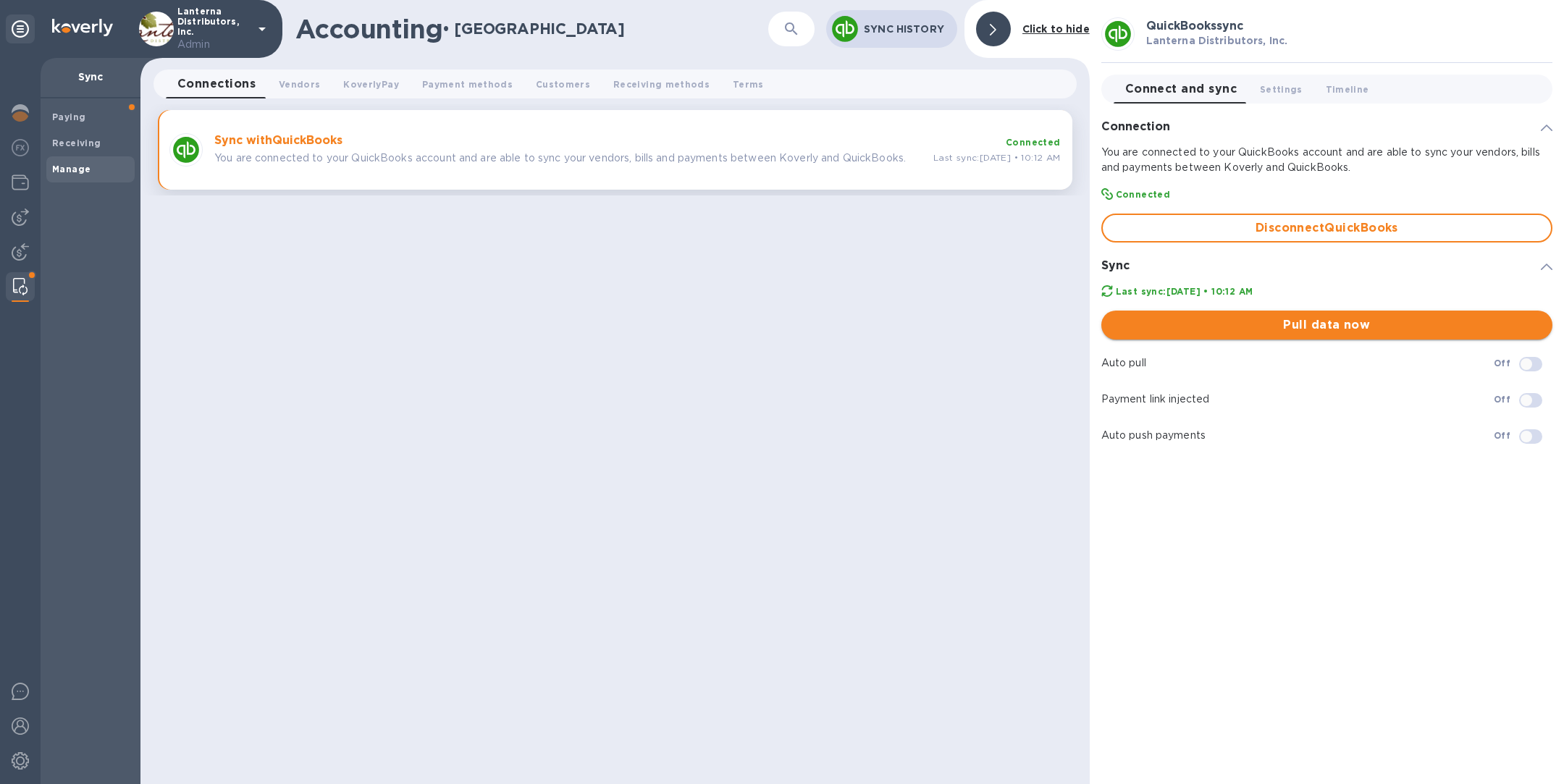
click at [1306, 324] on span "Pull data now" at bounding box center [1326, 325] width 428 height 18
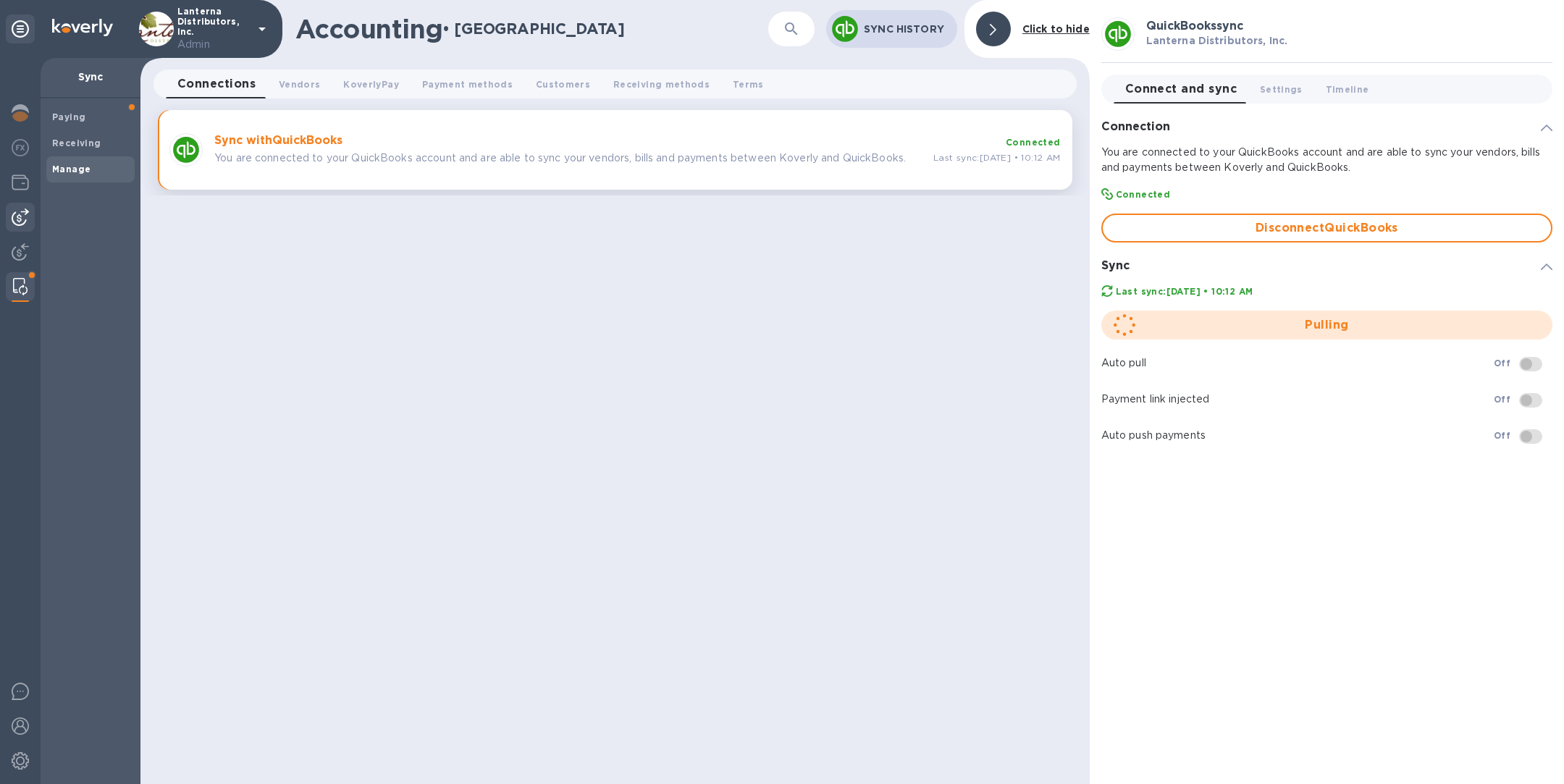
click at [28, 218] on img at bounding box center [20, 217] width 18 height 18
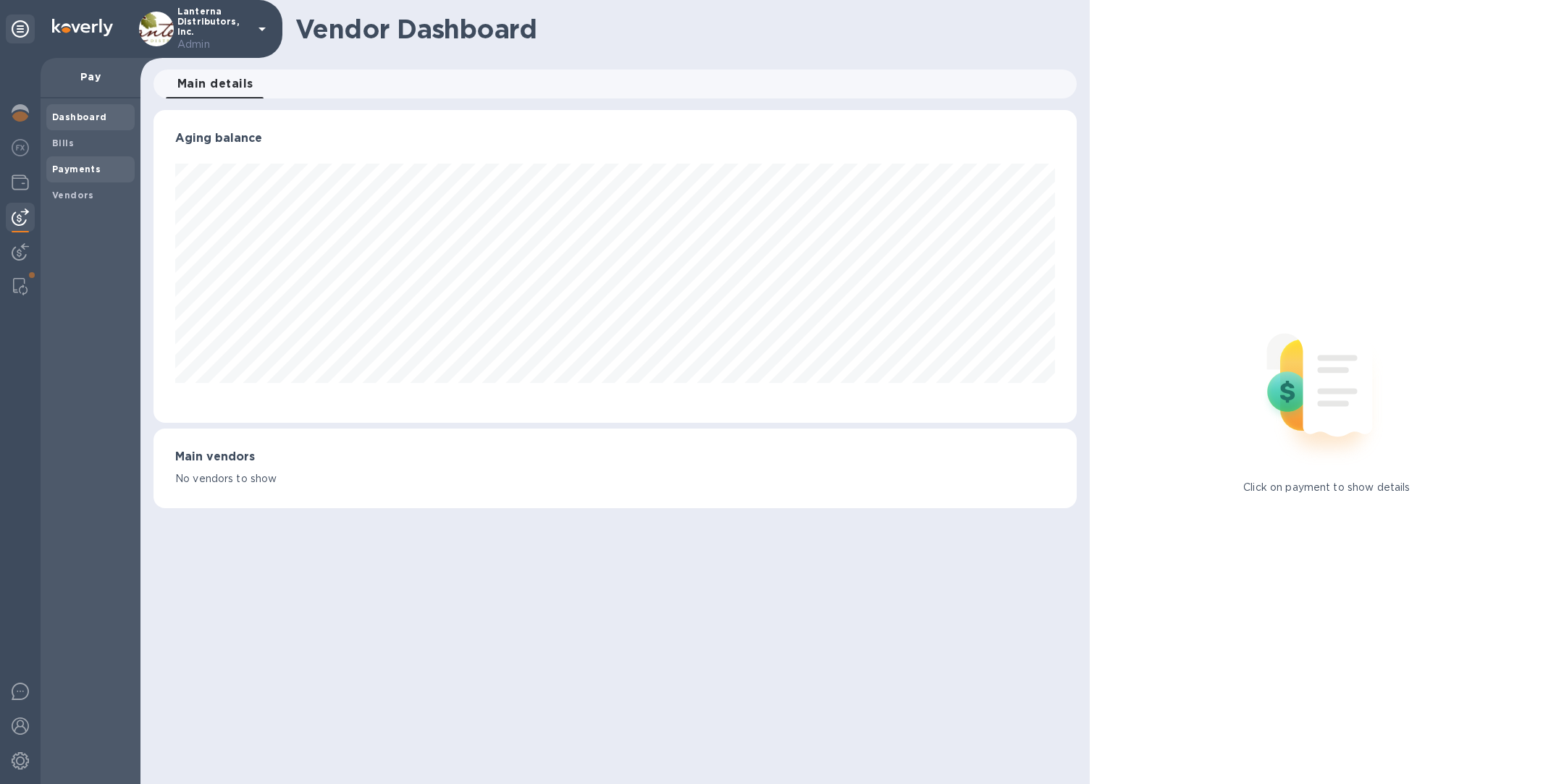
scroll to position [313, 923]
click at [86, 135] on div "Bills" at bounding box center [90, 144] width 88 height 26
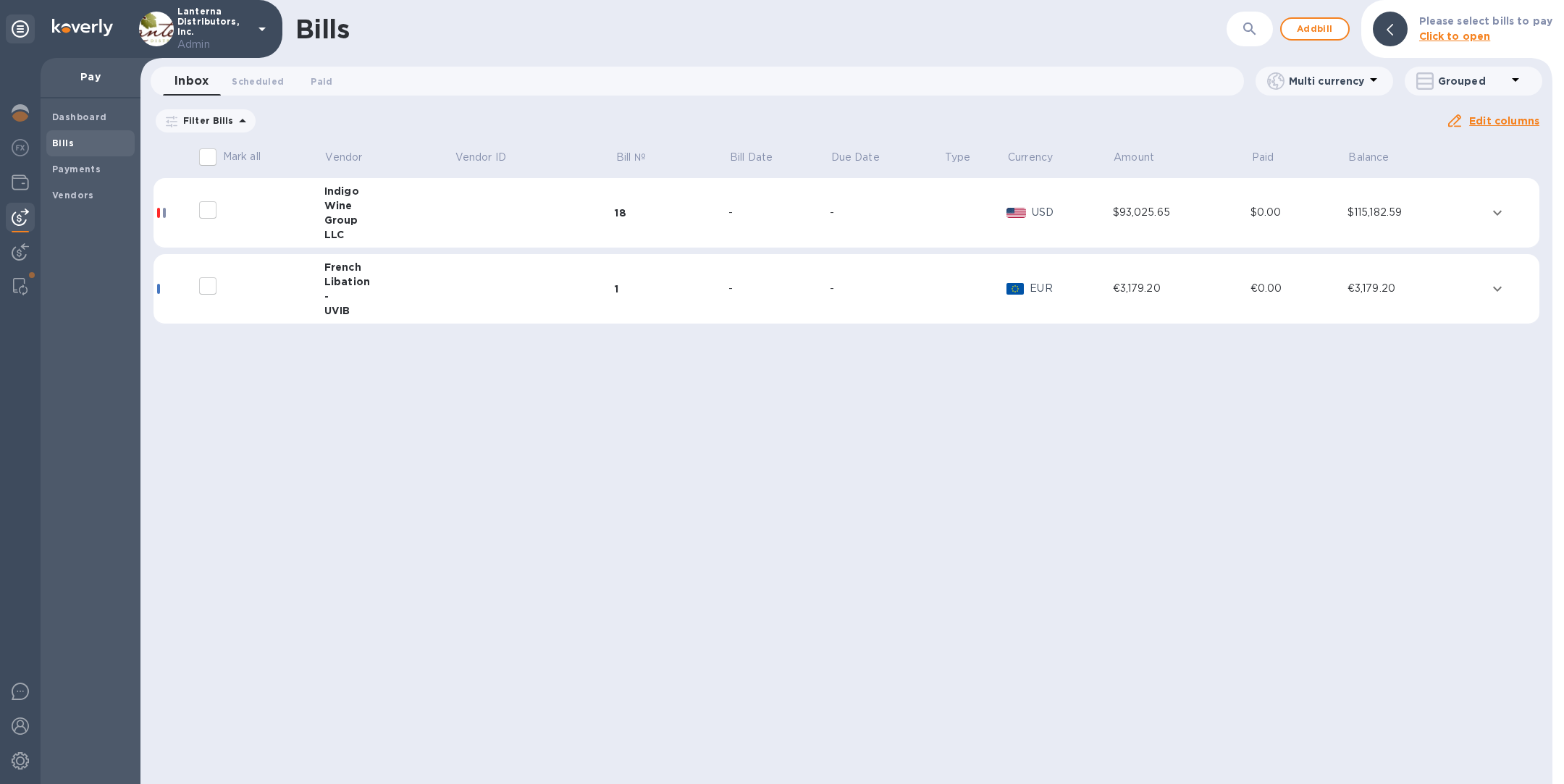
click at [882, 212] on div "-" at bounding box center [887, 213] width 114 height 15
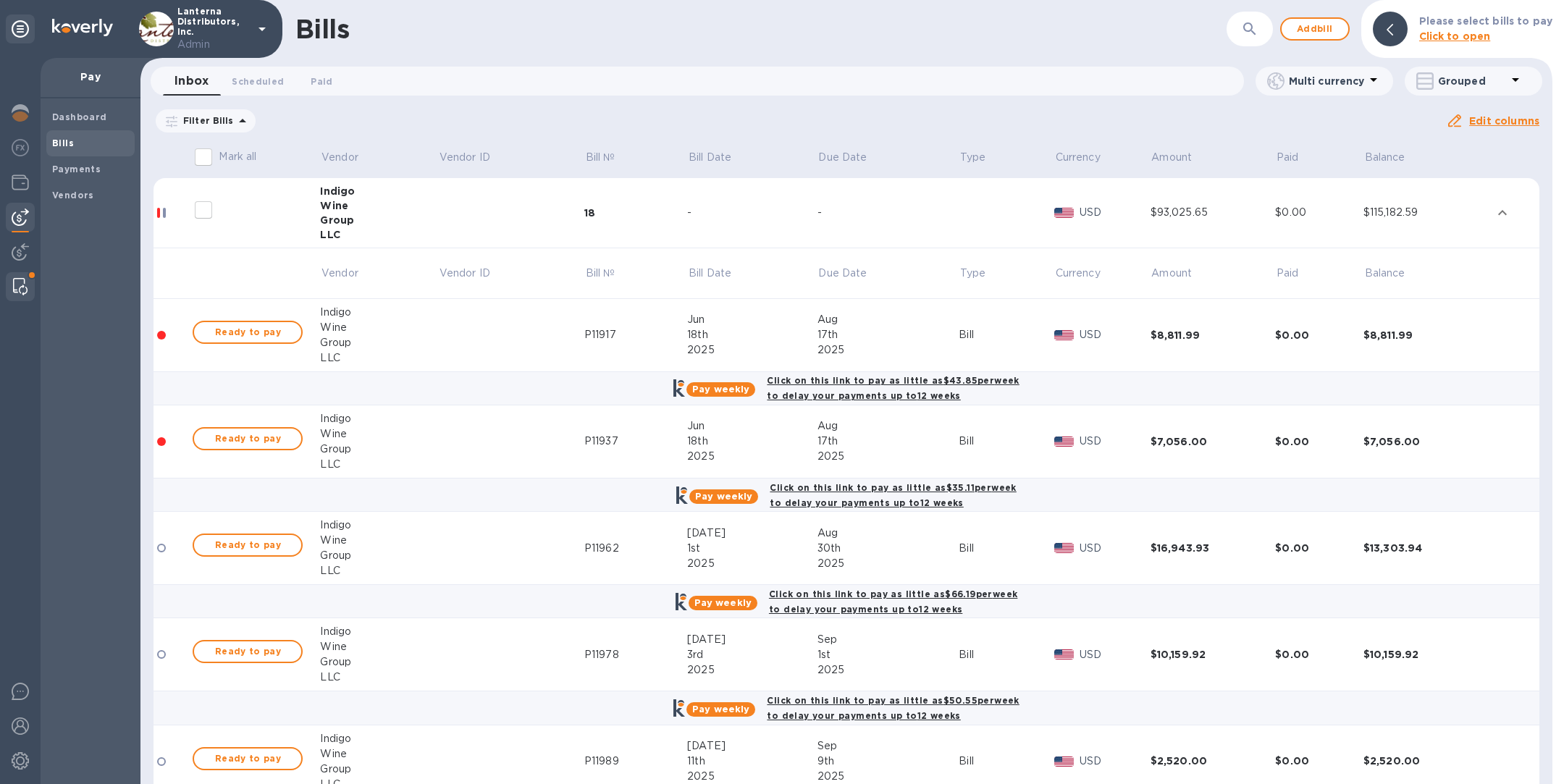
click at [22, 281] on img at bounding box center [20, 287] width 15 height 18
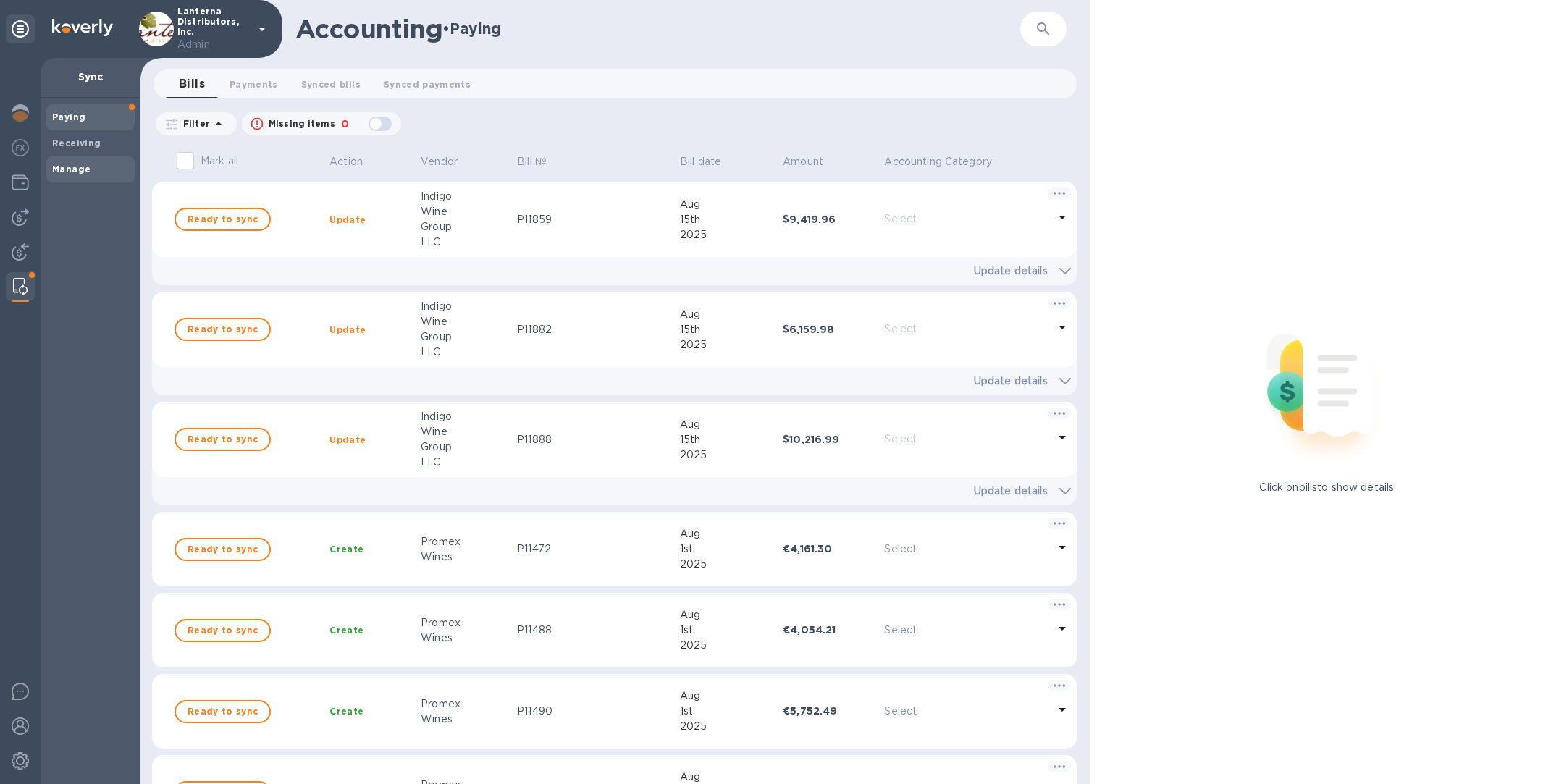
click at [98, 165] on span "Manage" at bounding box center [91, 169] width 77 height 15
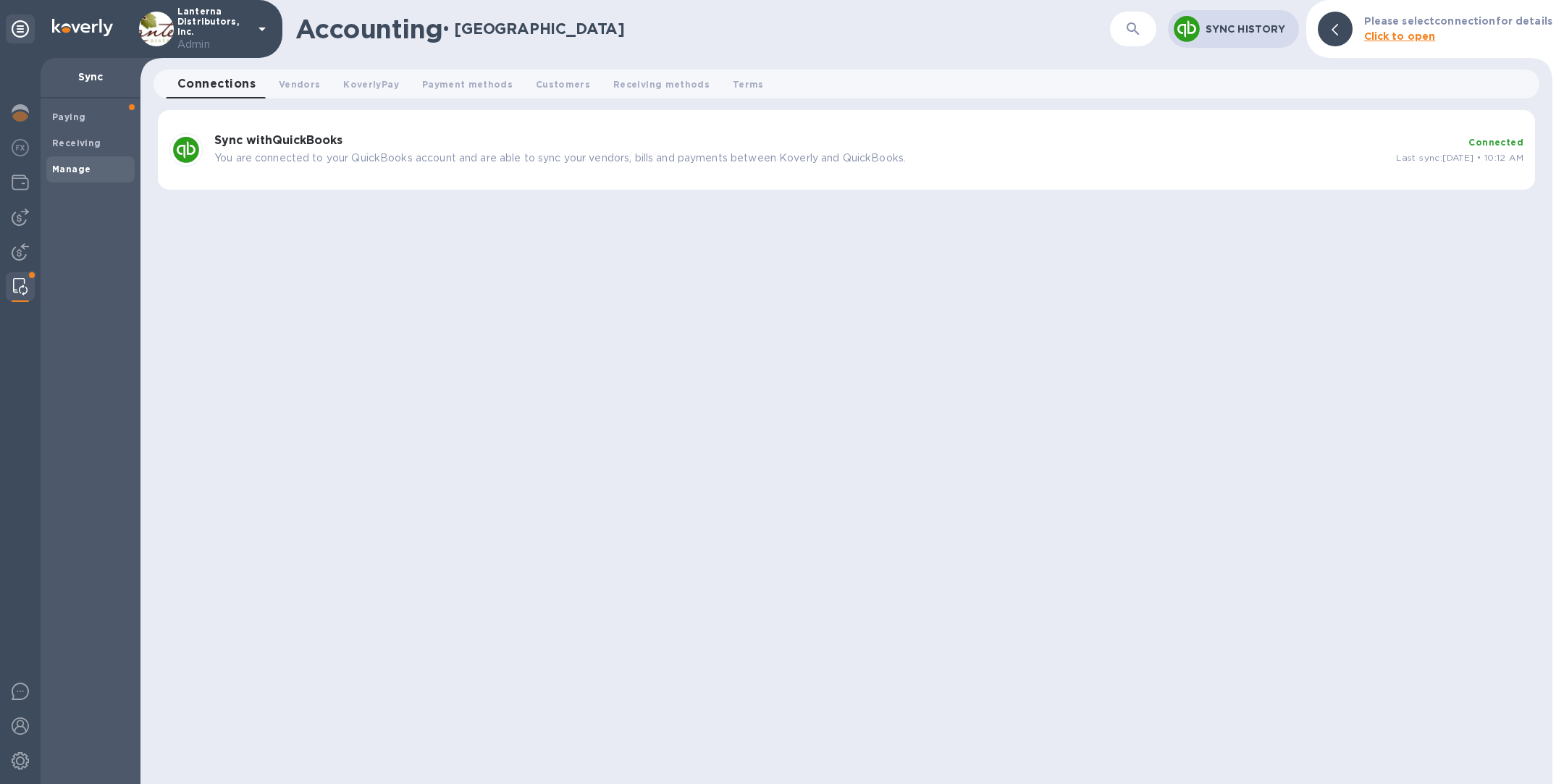
click at [590, 159] on p "You are connected to your QuickBooks account and are able to sync your vendors,…" at bounding box center [800, 158] width 1170 height 15
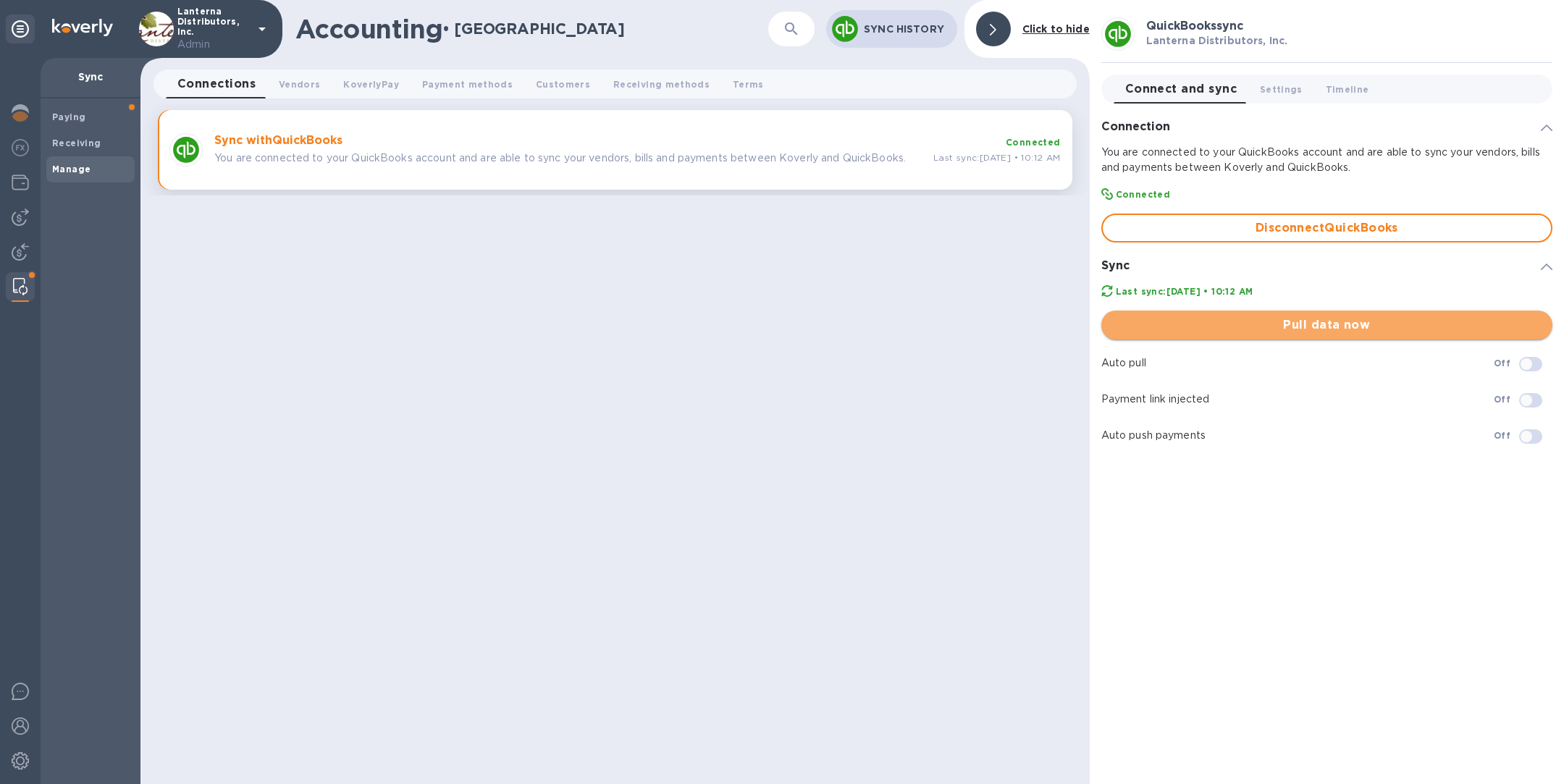
click at [1291, 327] on span "Pull data now" at bounding box center [1326, 325] width 428 height 18
click at [25, 218] on img at bounding box center [20, 217] width 18 height 18
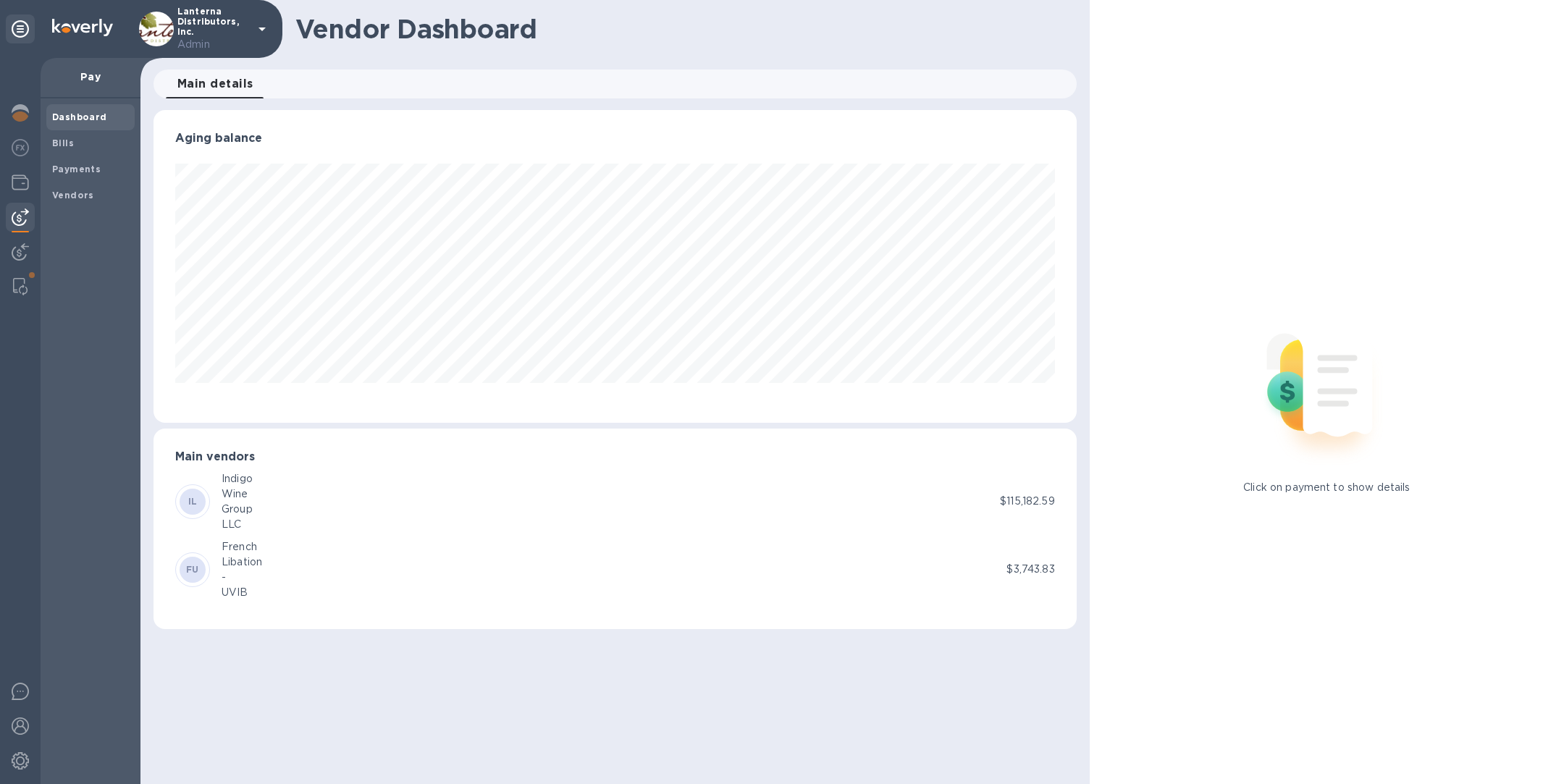
scroll to position [313, 923]
click at [90, 166] on b "Payments" at bounding box center [76, 169] width 48 height 11
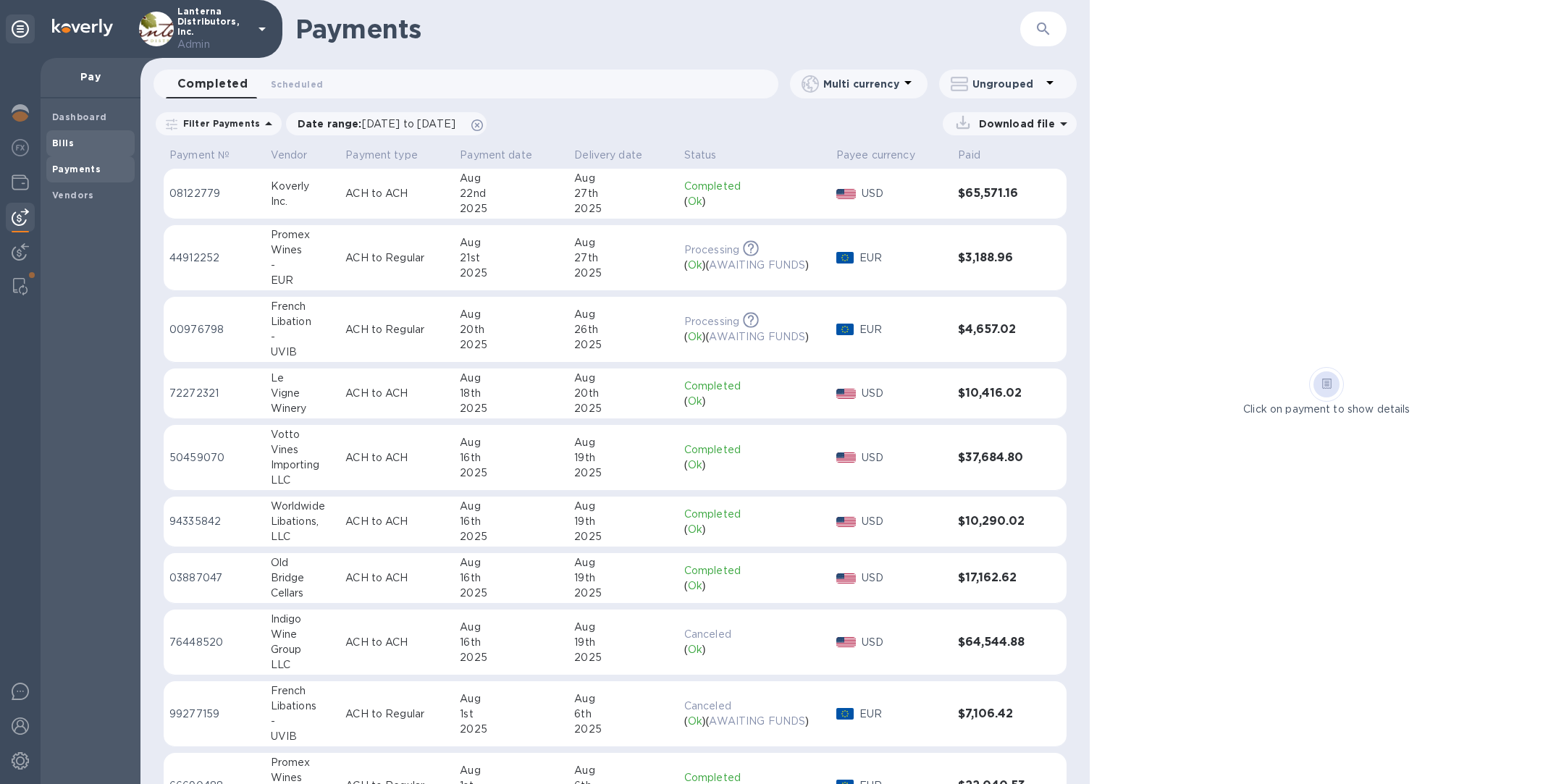
click at [93, 146] on span "Bills" at bounding box center [91, 143] width 77 height 15
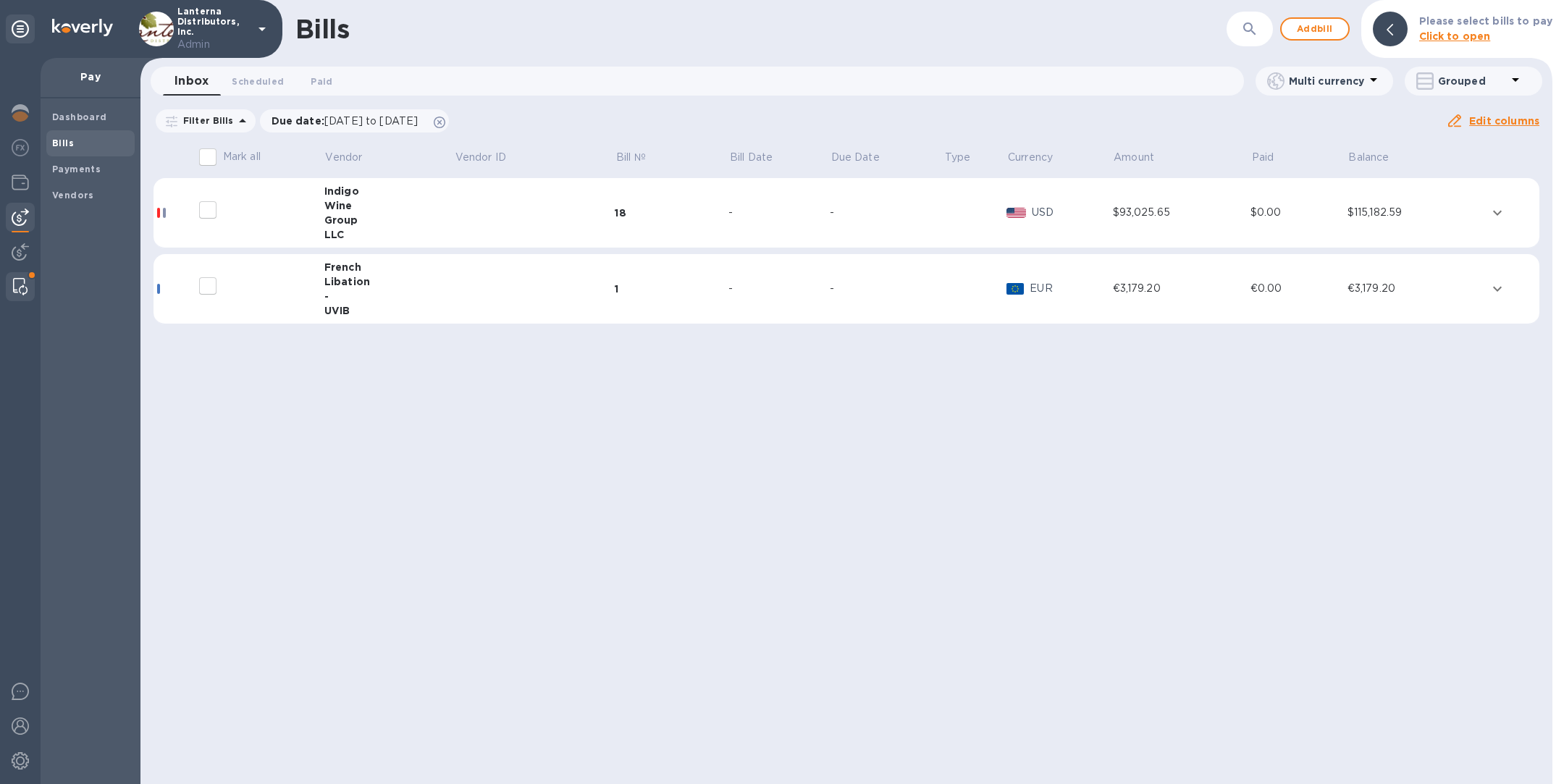
click at [24, 287] on img at bounding box center [20, 287] width 15 height 18
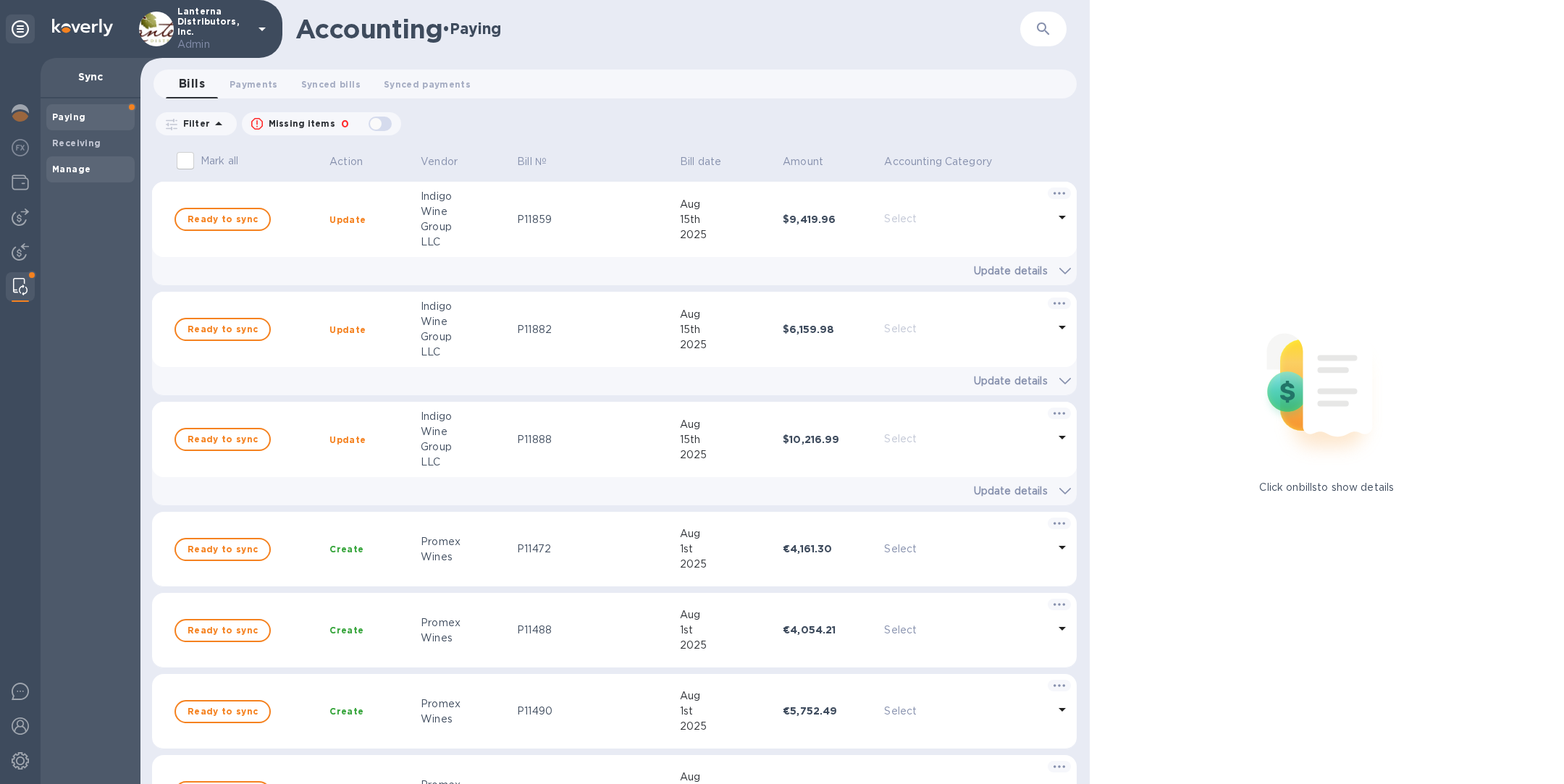
click at [102, 164] on span "Manage" at bounding box center [91, 169] width 77 height 15
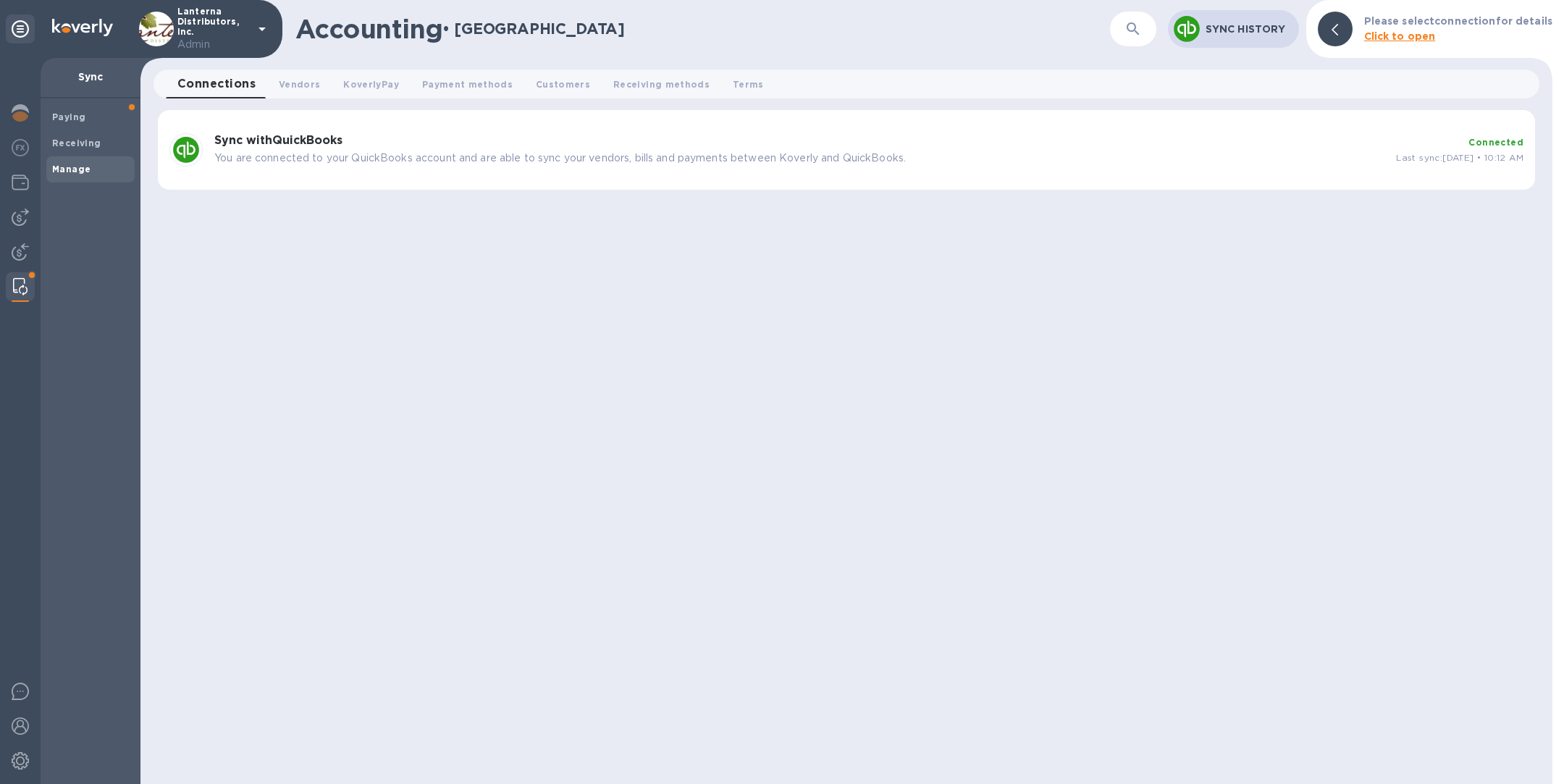
click at [479, 175] on div "Sync with QuickBooks You are connected to your QuickBooks account and are able …" at bounding box center [846, 150] width 1377 height 80
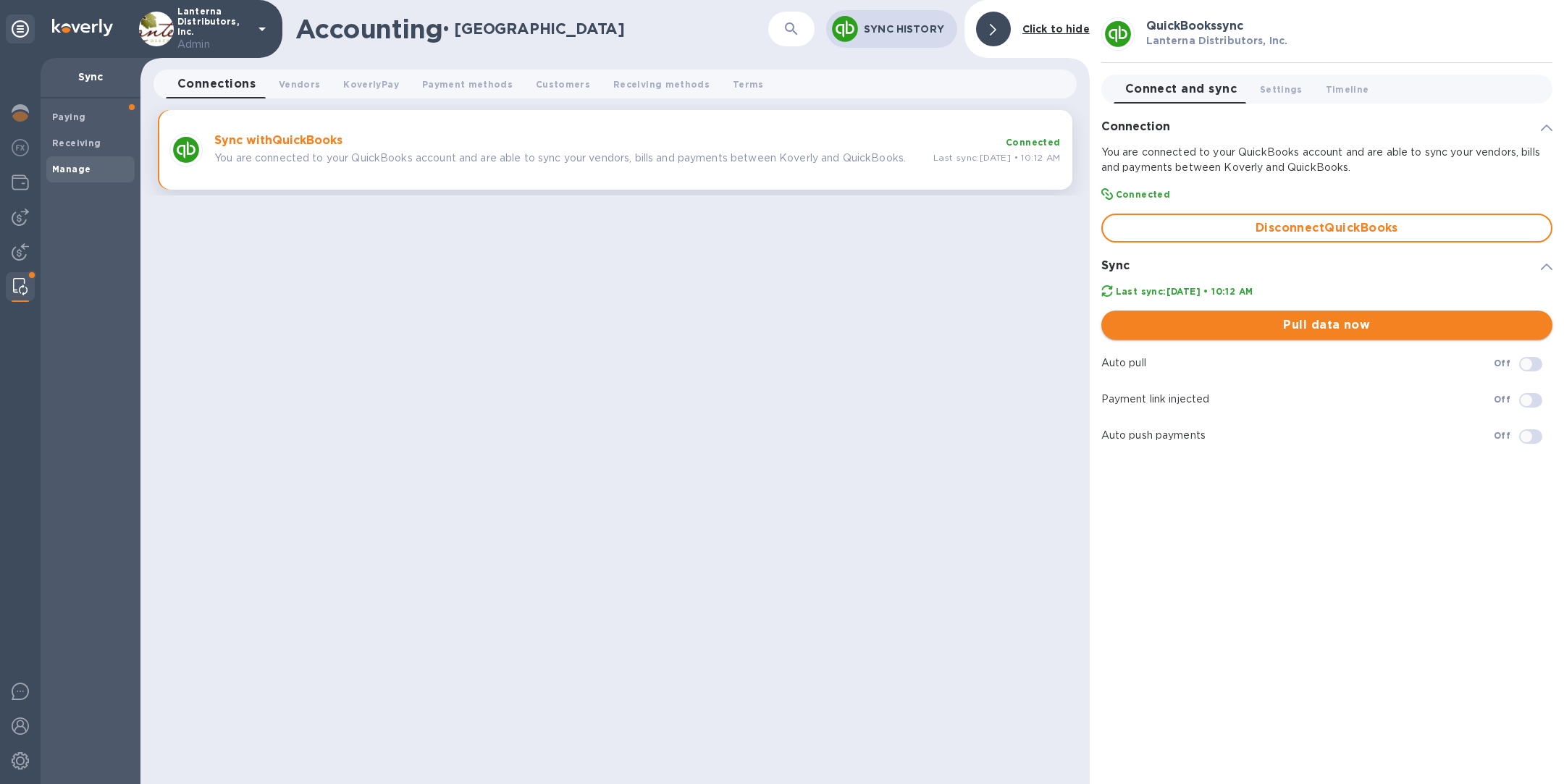
click at [1309, 324] on span "Pull data now" at bounding box center [1326, 325] width 428 height 18
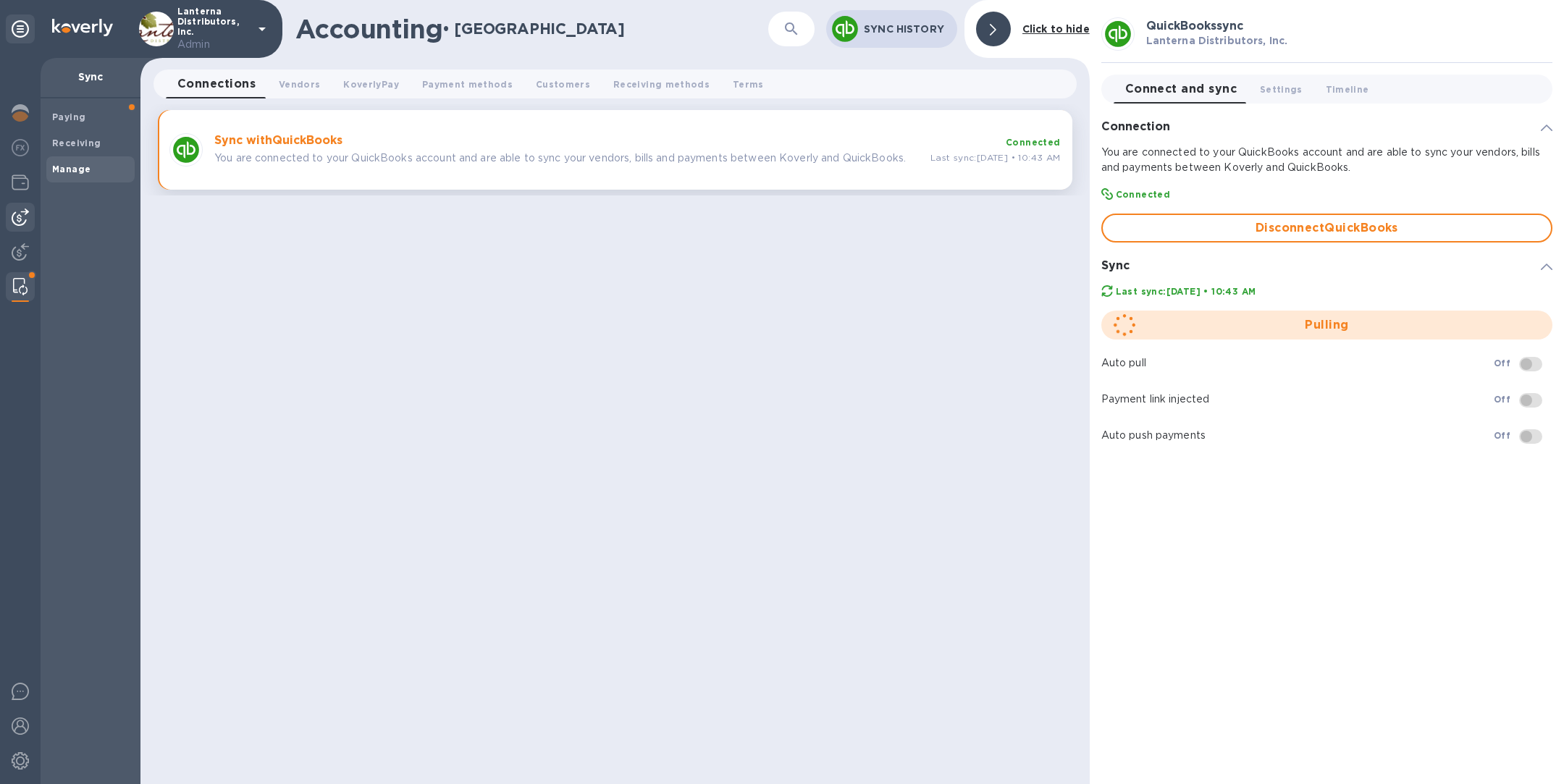
click at [25, 218] on img at bounding box center [20, 217] width 18 height 18
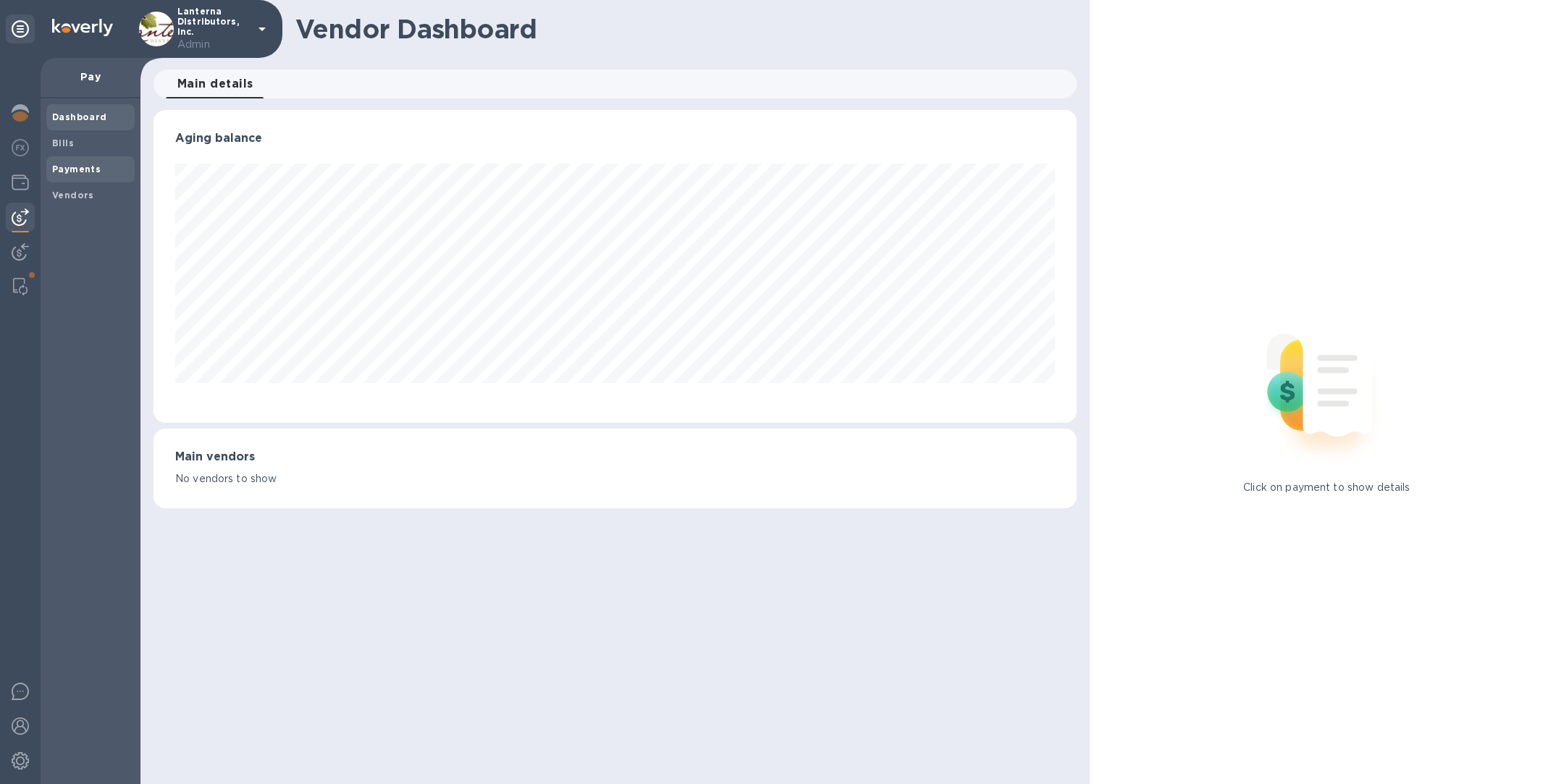
scroll to position [313, 923]
click at [68, 143] on b "Bills" at bounding box center [63, 143] width 22 height 11
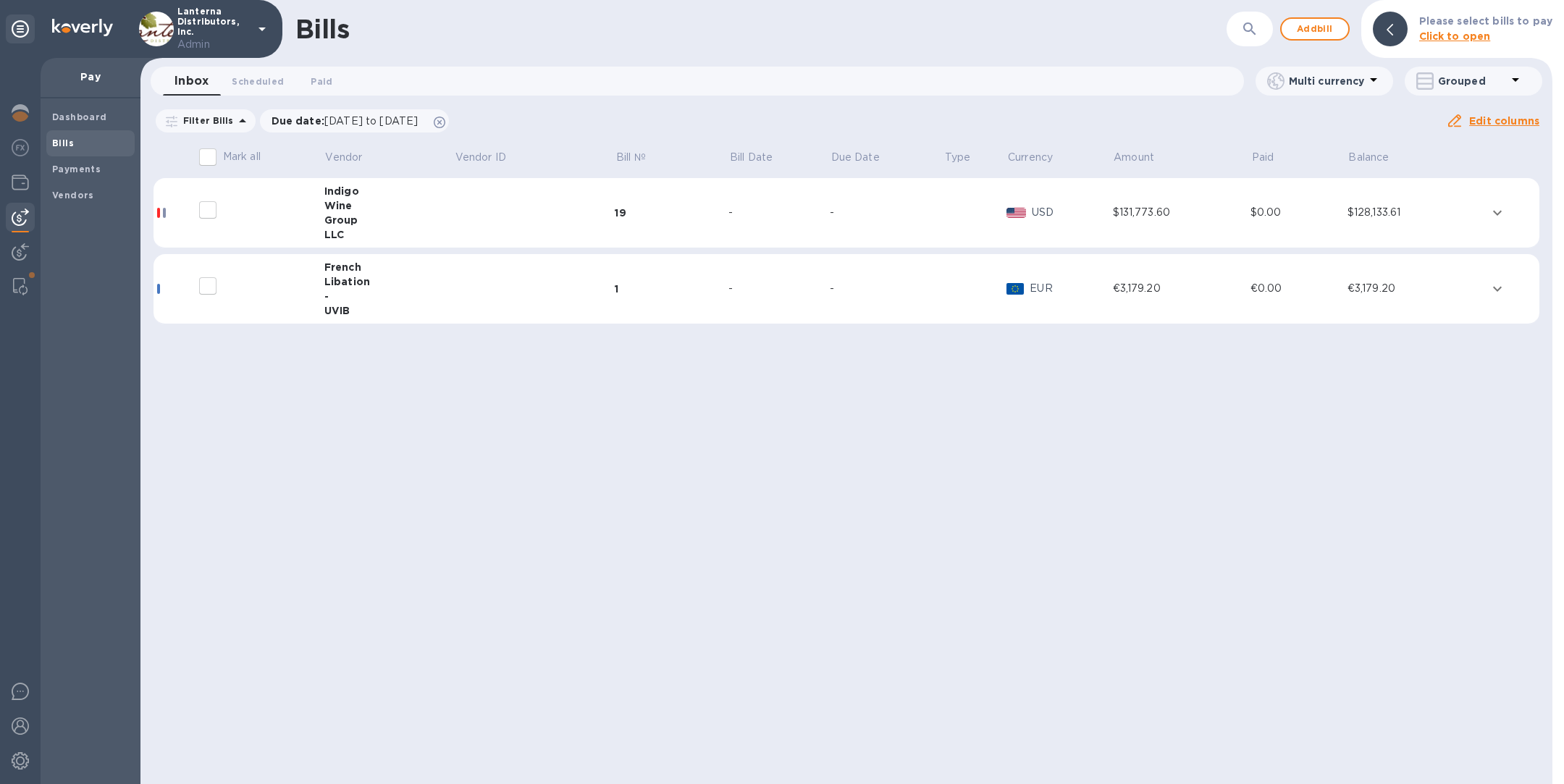
click at [438, 223] on div "Group" at bounding box center [389, 220] width 130 height 15
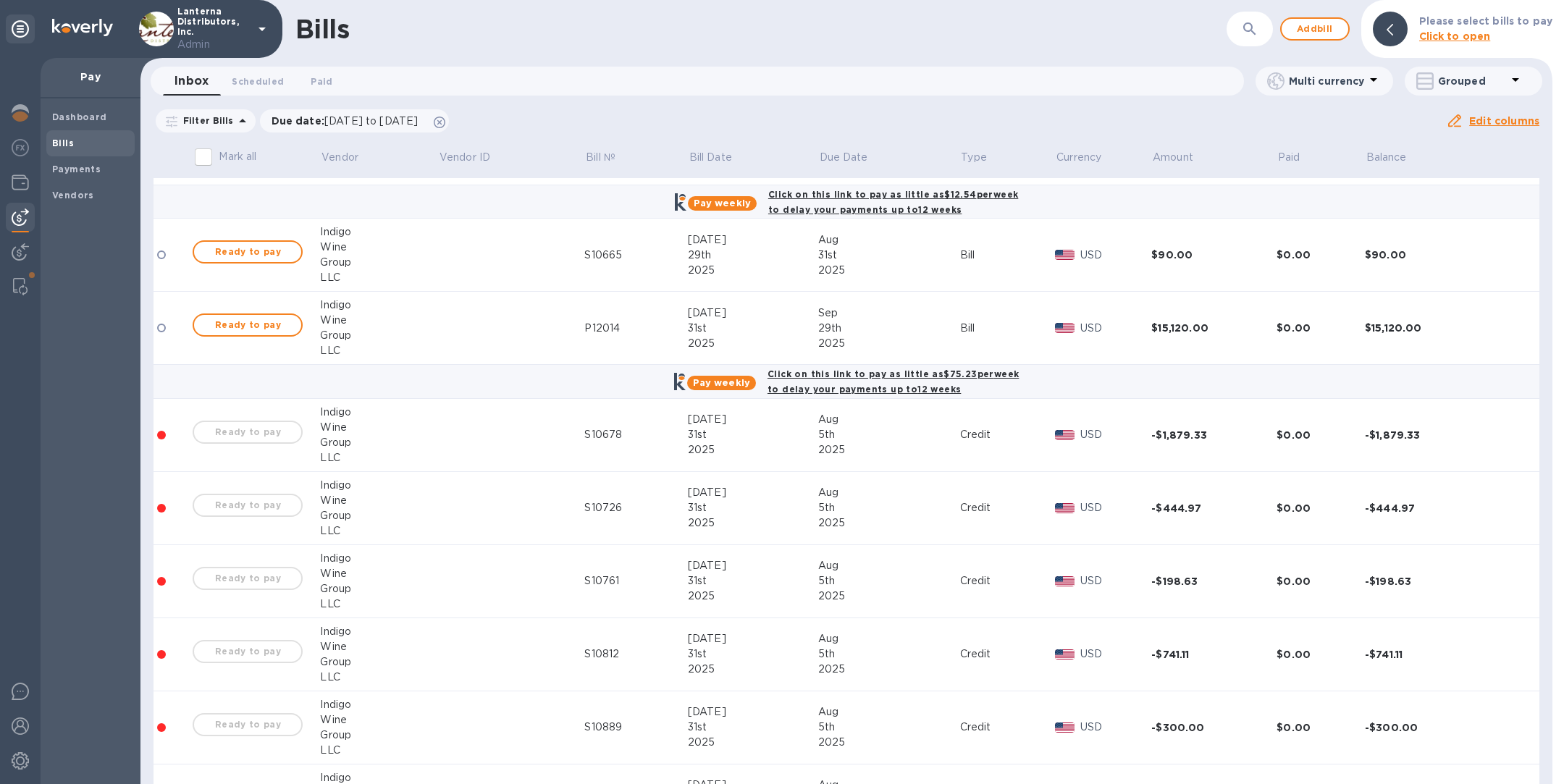
scroll to position [1045, 0]
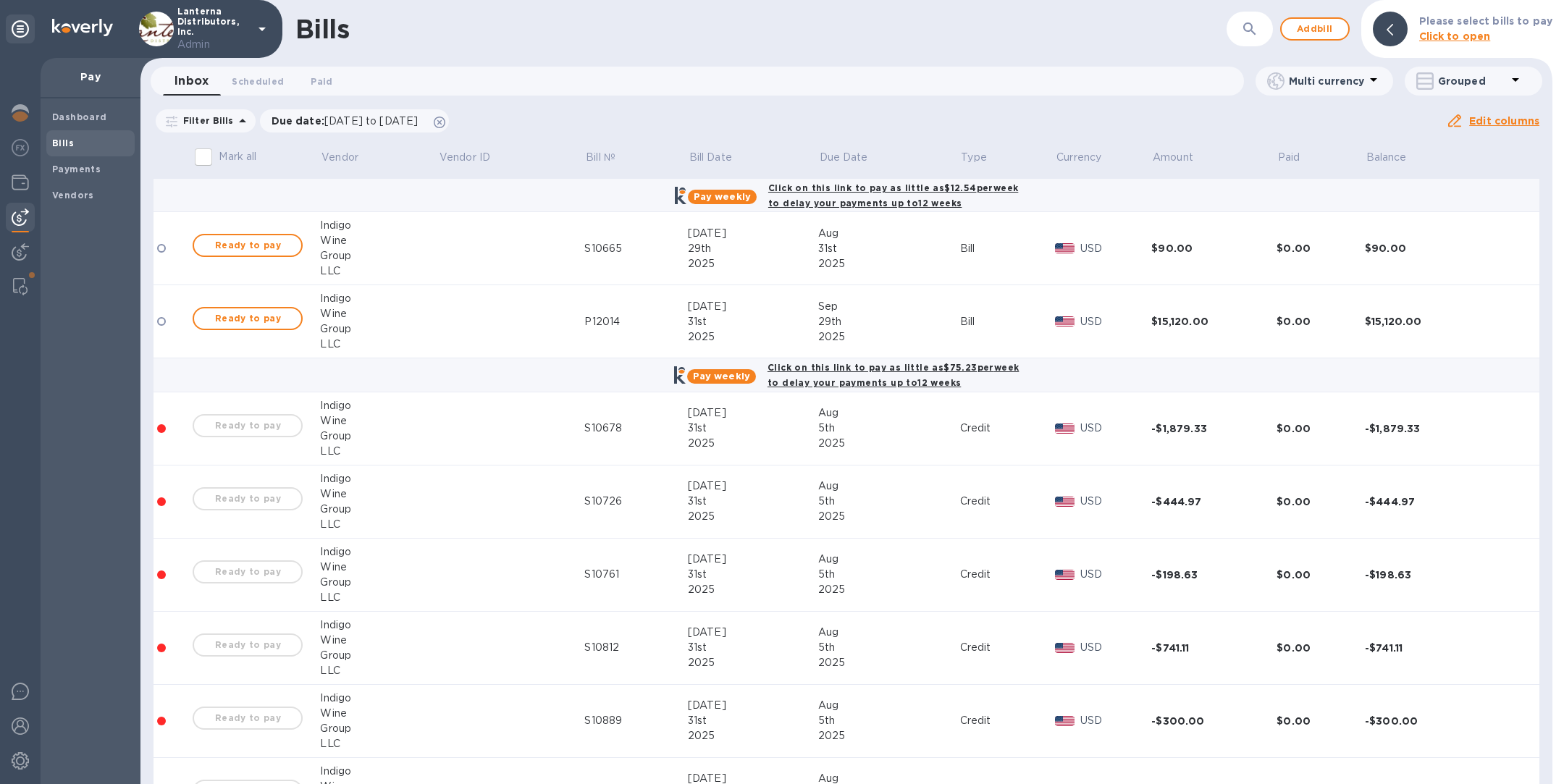
click at [1252, 23] on icon "button" at bounding box center [1250, 28] width 12 height 12
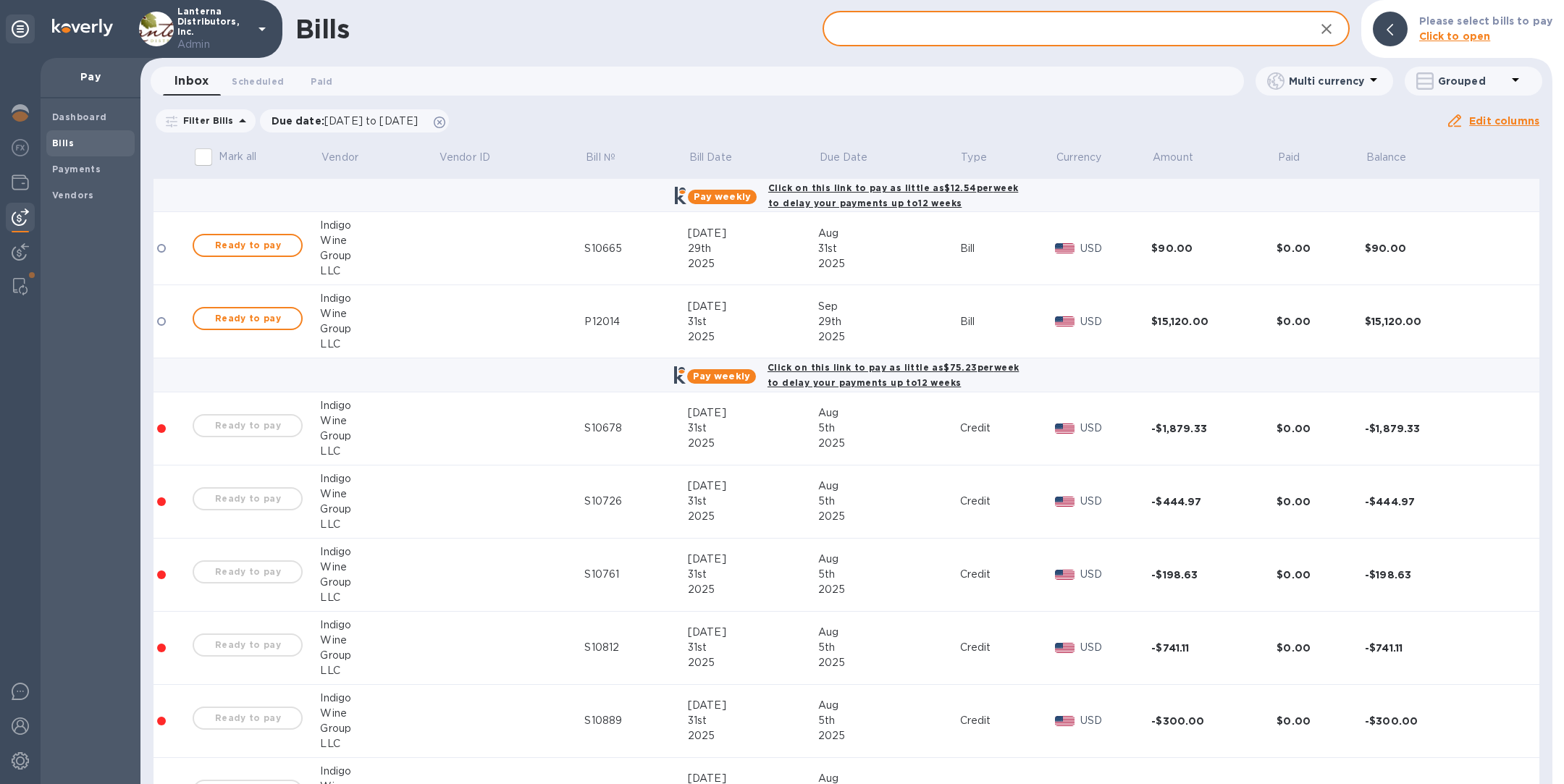
paste input "P11788"
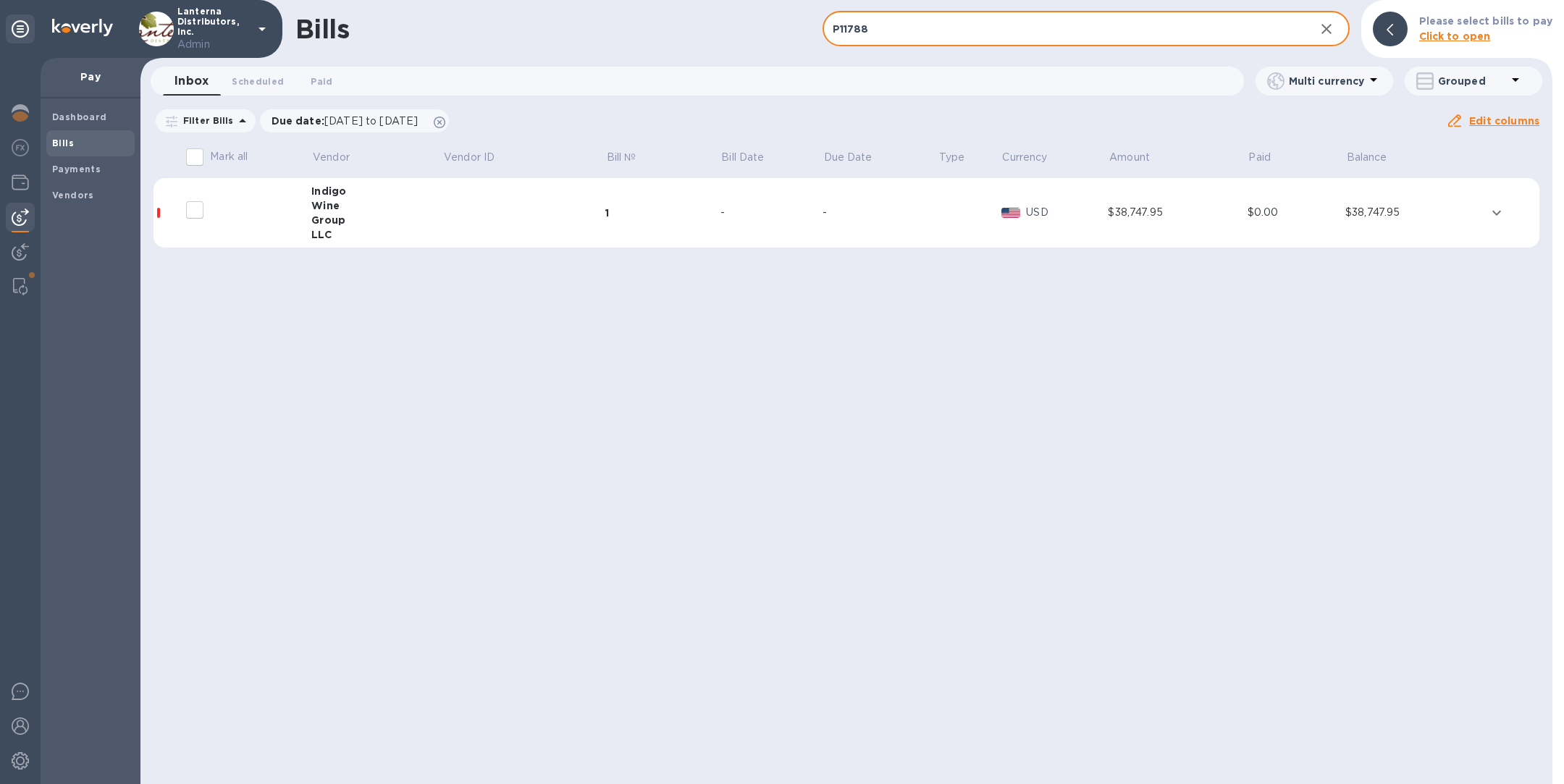
type input "P11788"
click at [532, 203] on td at bounding box center [524, 213] width 163 height 70
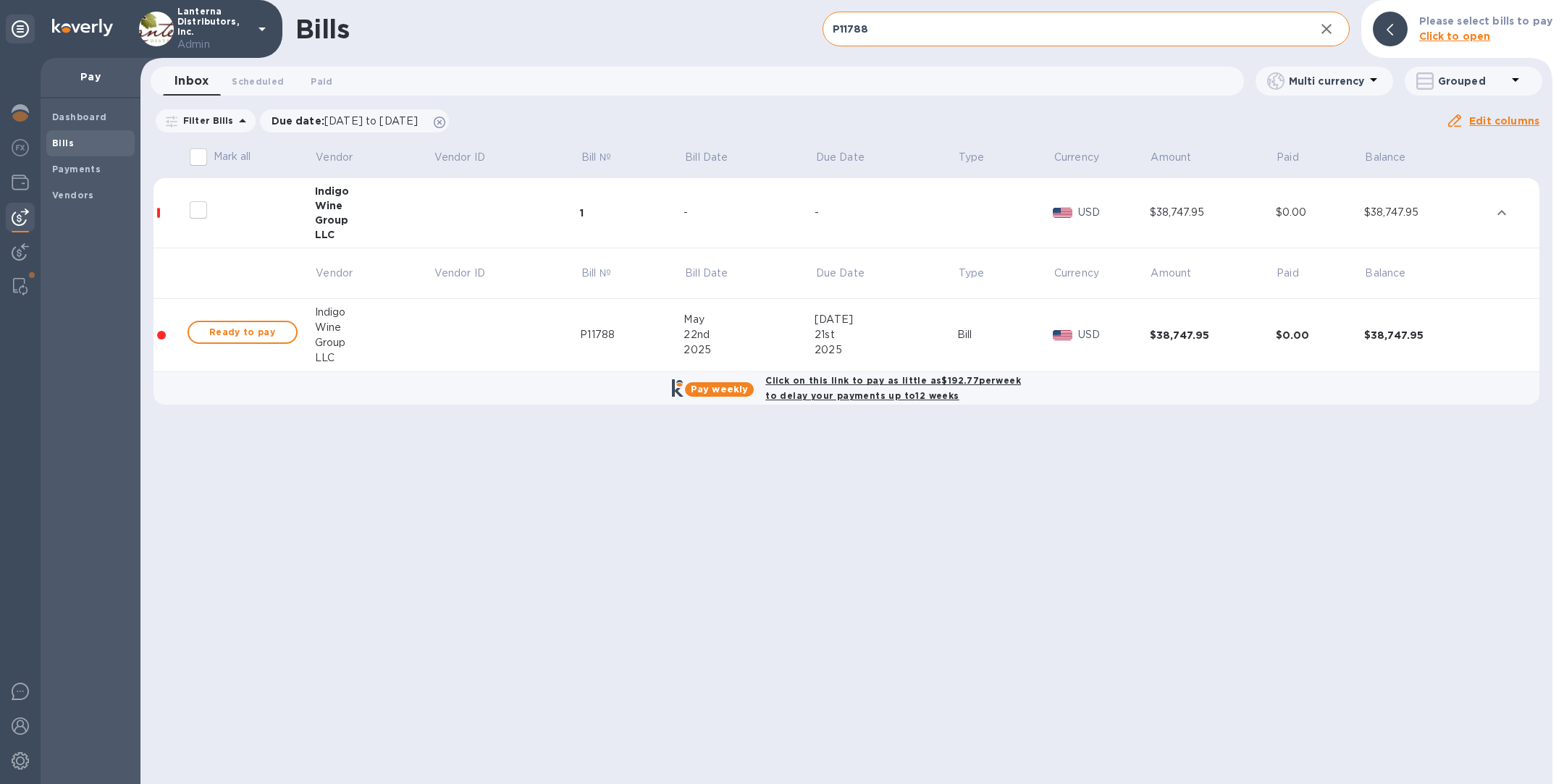
click at [76, 136] on span "Bills" at bounding box center [91, 143] width 77 height 15
click at [1323, 20] on icon "button" at bounding box center [1326, 28] width 18 height 18
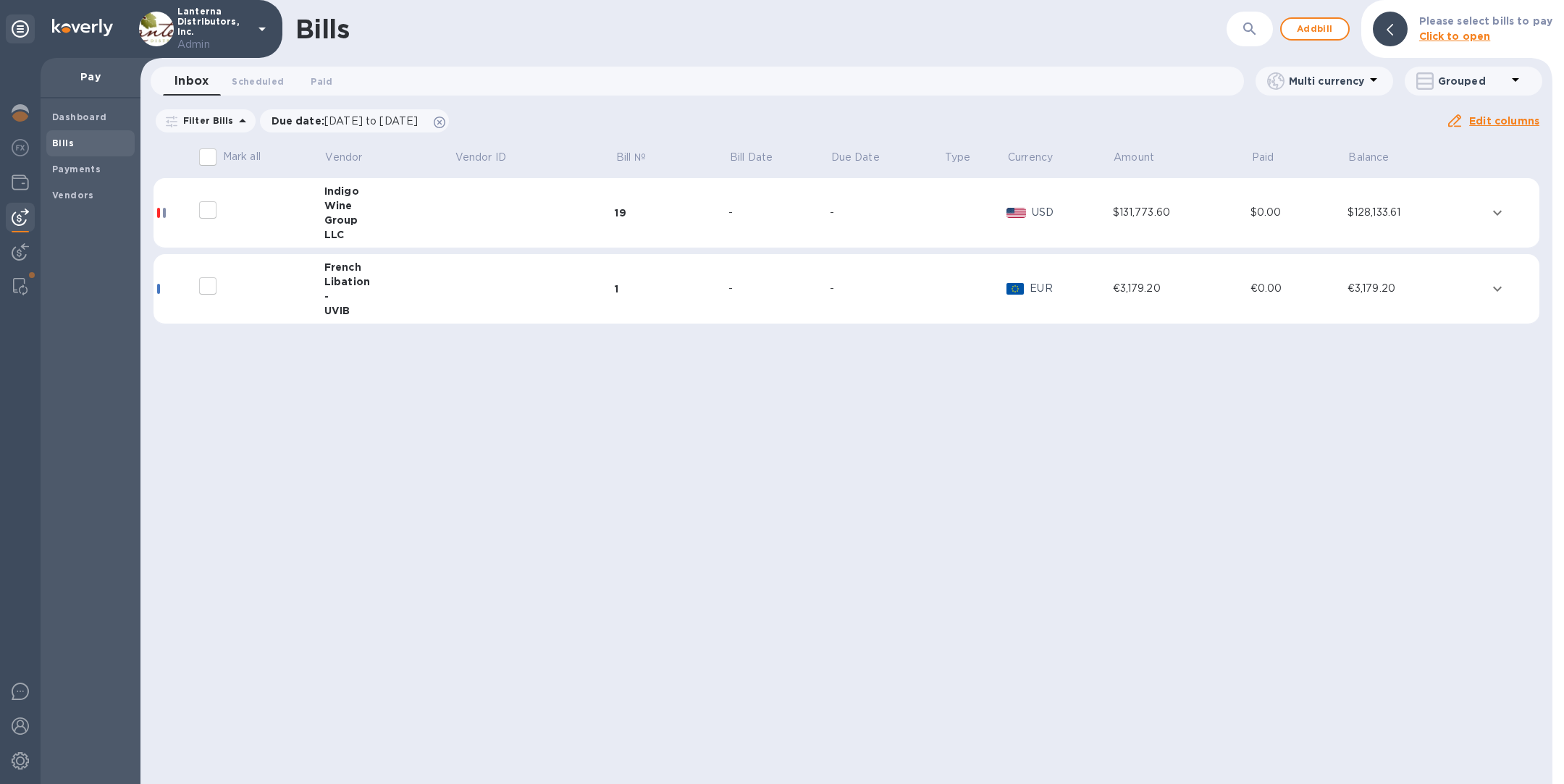
click at [391, 228] on div "LLC" at bounding box center [389, 234] width 130 height 15
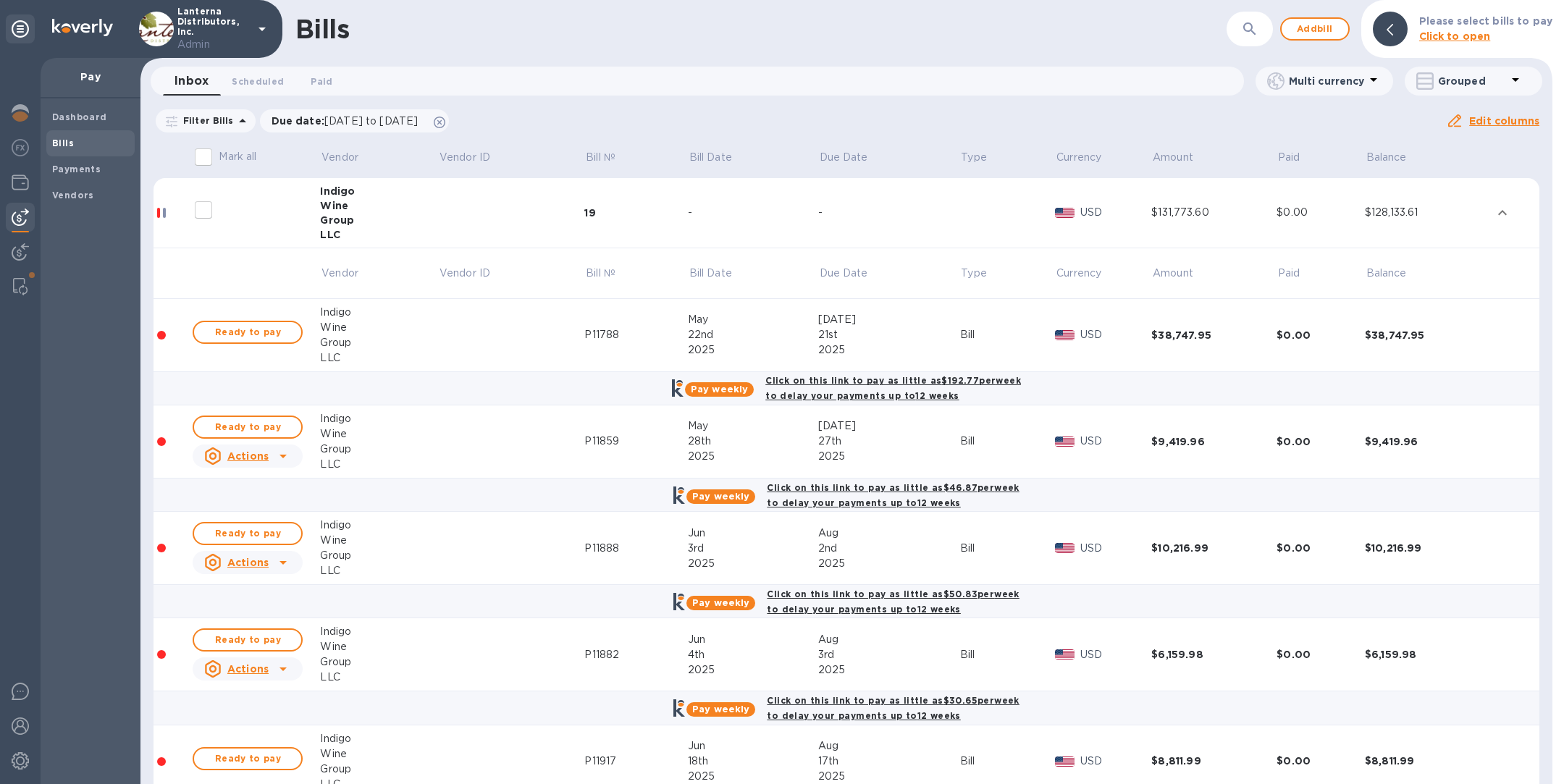
click at [262, 458] on u "Actions" at bounding box center [248, 456] width 42 height 12
click at [261, 549] on b "Delete" at bounding box center [251, 548] width 36 height 12
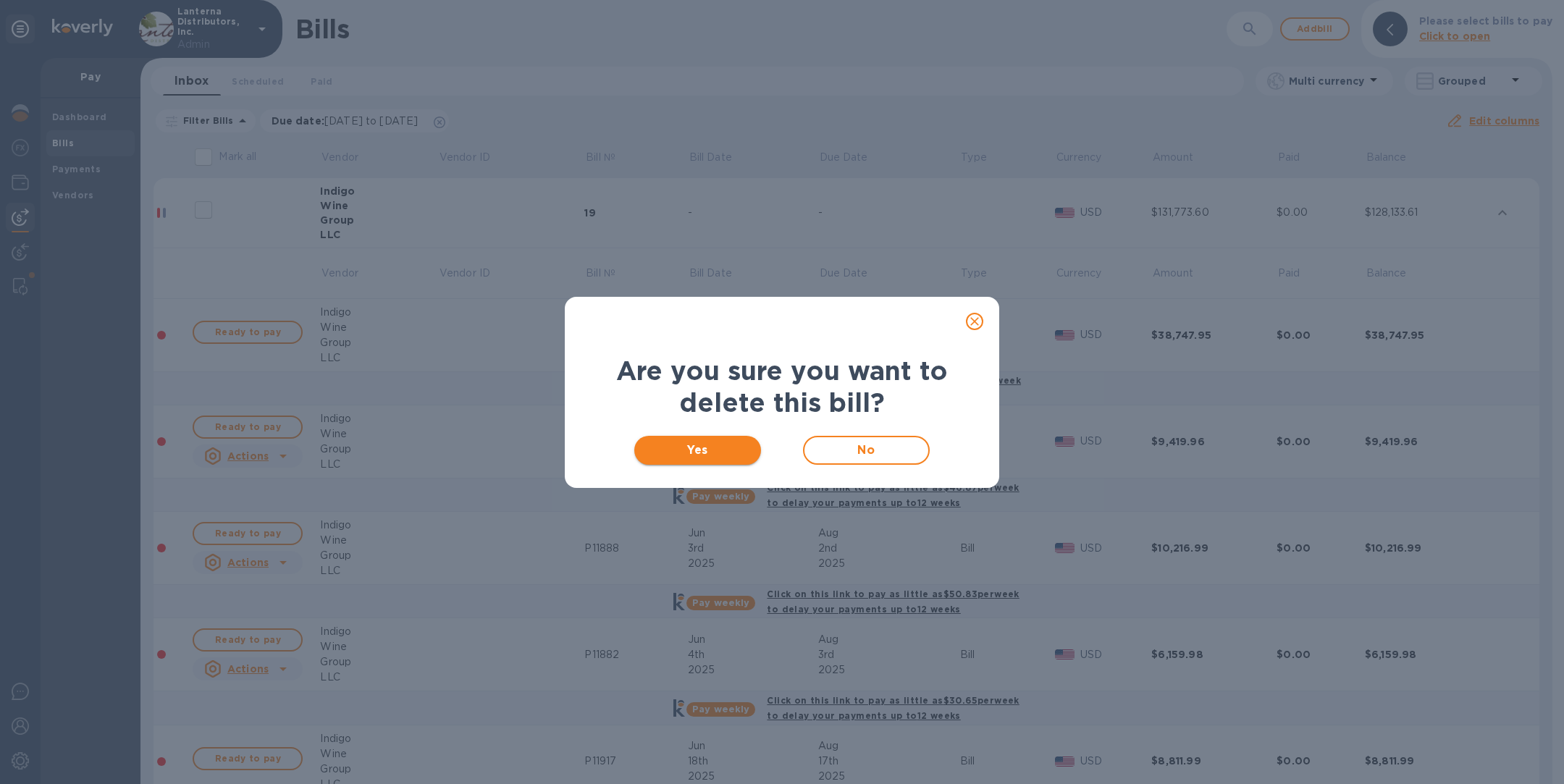
click at [727, 448] on span "Yes" at bounding box center [697, 450] width 104 height 18
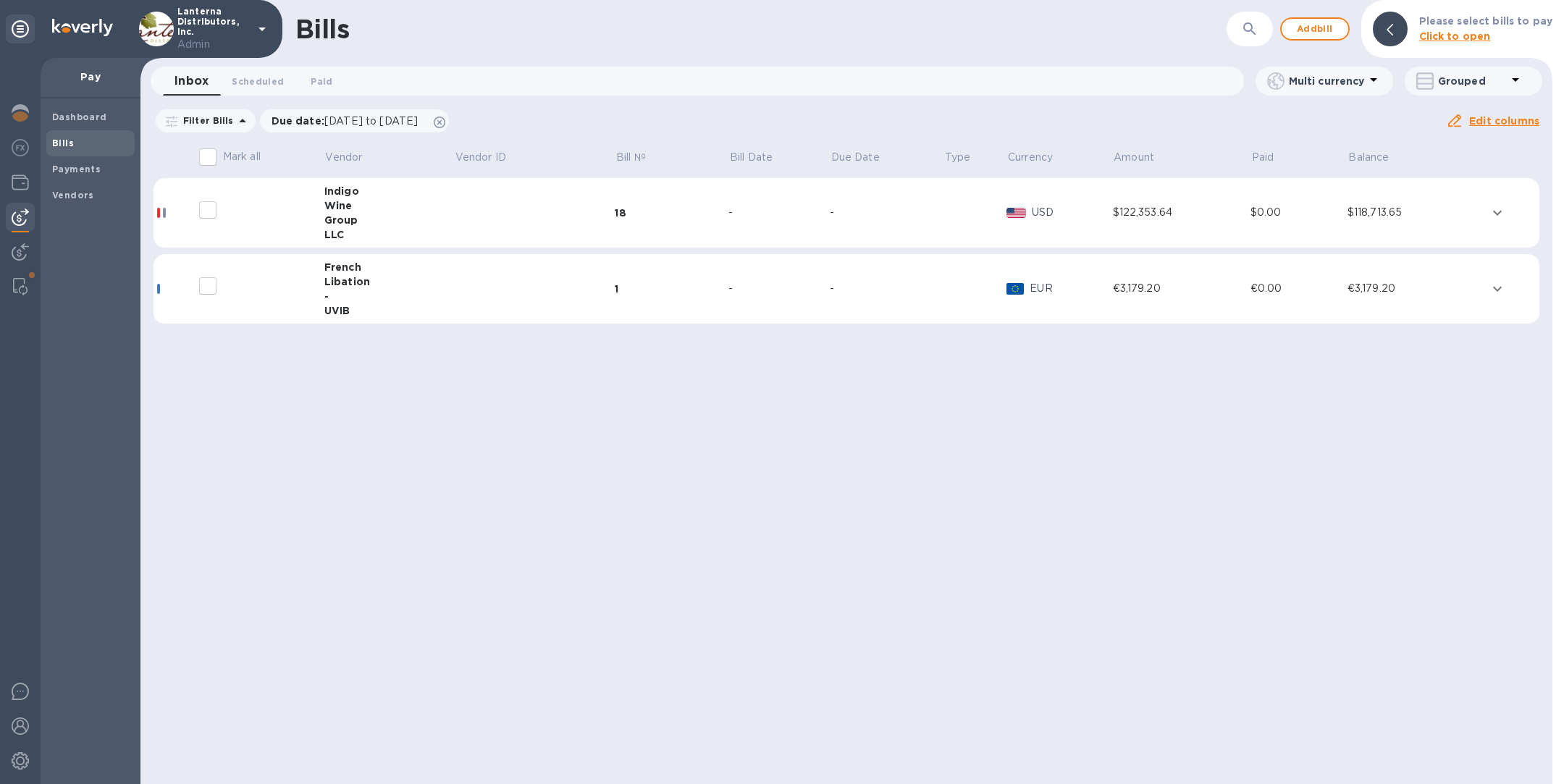
click at [330, 213] on div "Group" at bounding box center [389, 220] width 130 height 15
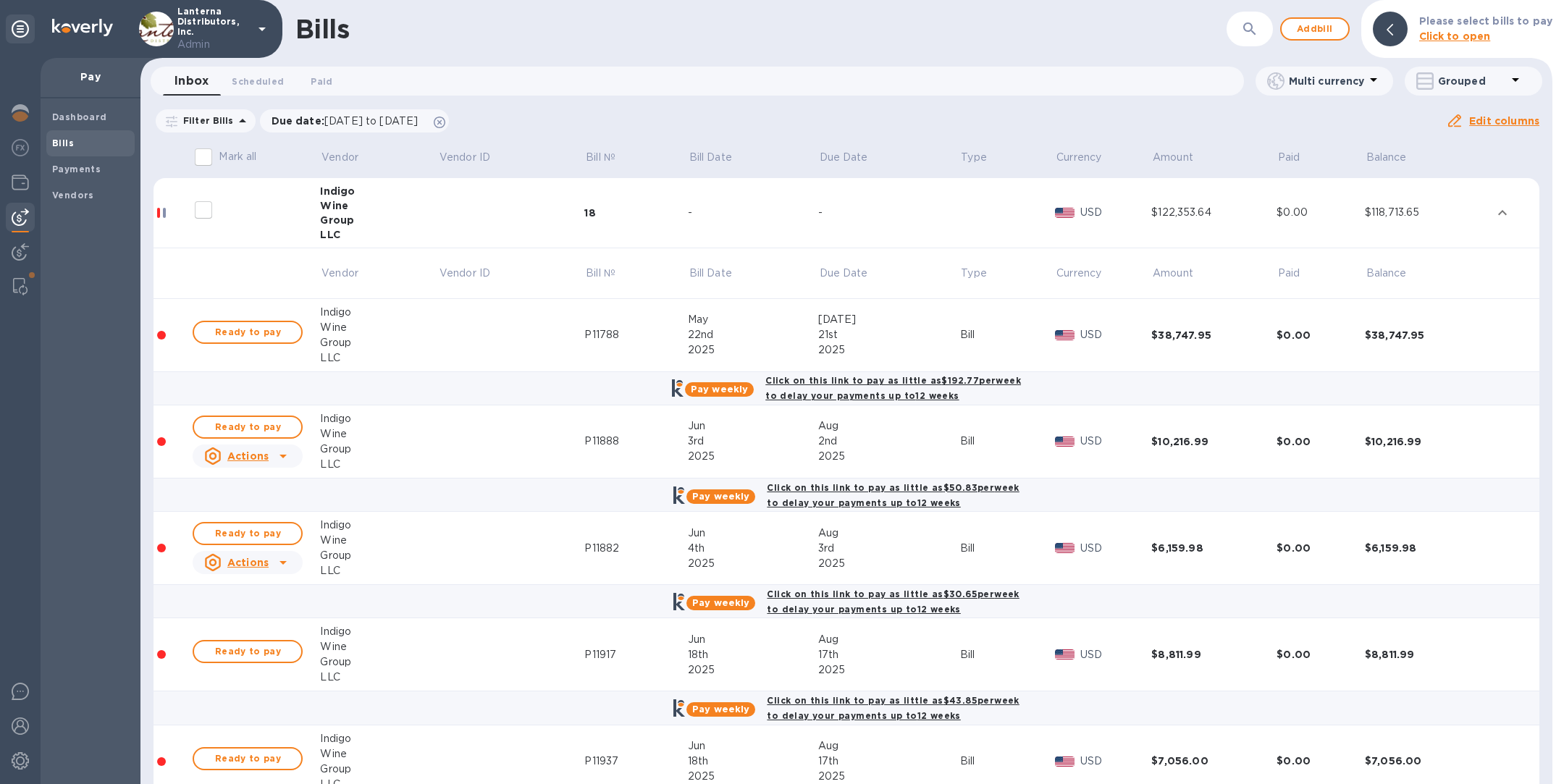
click at [265, 453] on u "Actions" at bounding box center [248, 456] width 42 height 12
click at [272, 551] on div "Delete" at bounding box center [253, 550] width 93 height 23
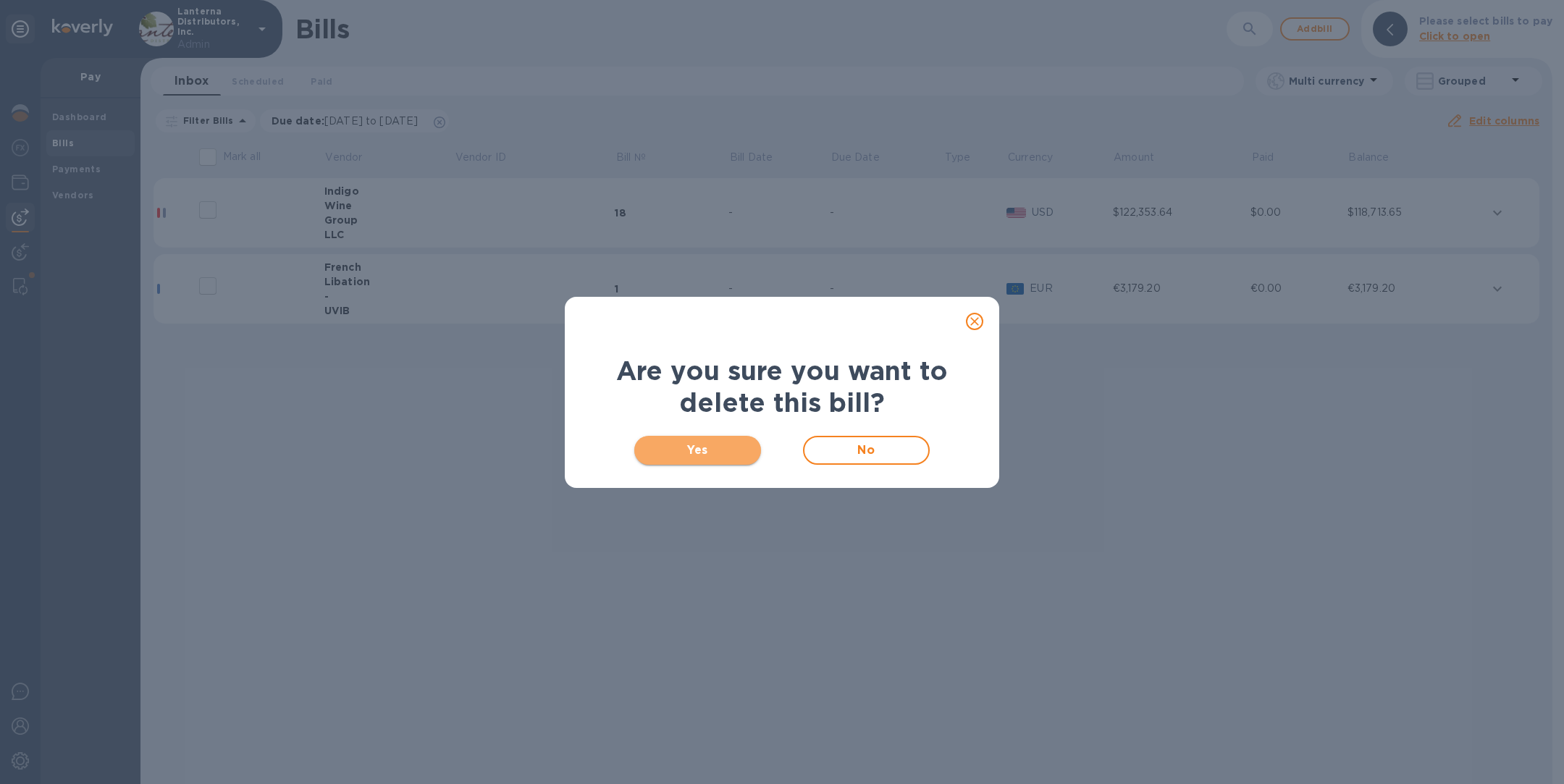
click at [677, 441] on span "Yes" at bounding box center [697, 450] width 104 height 18
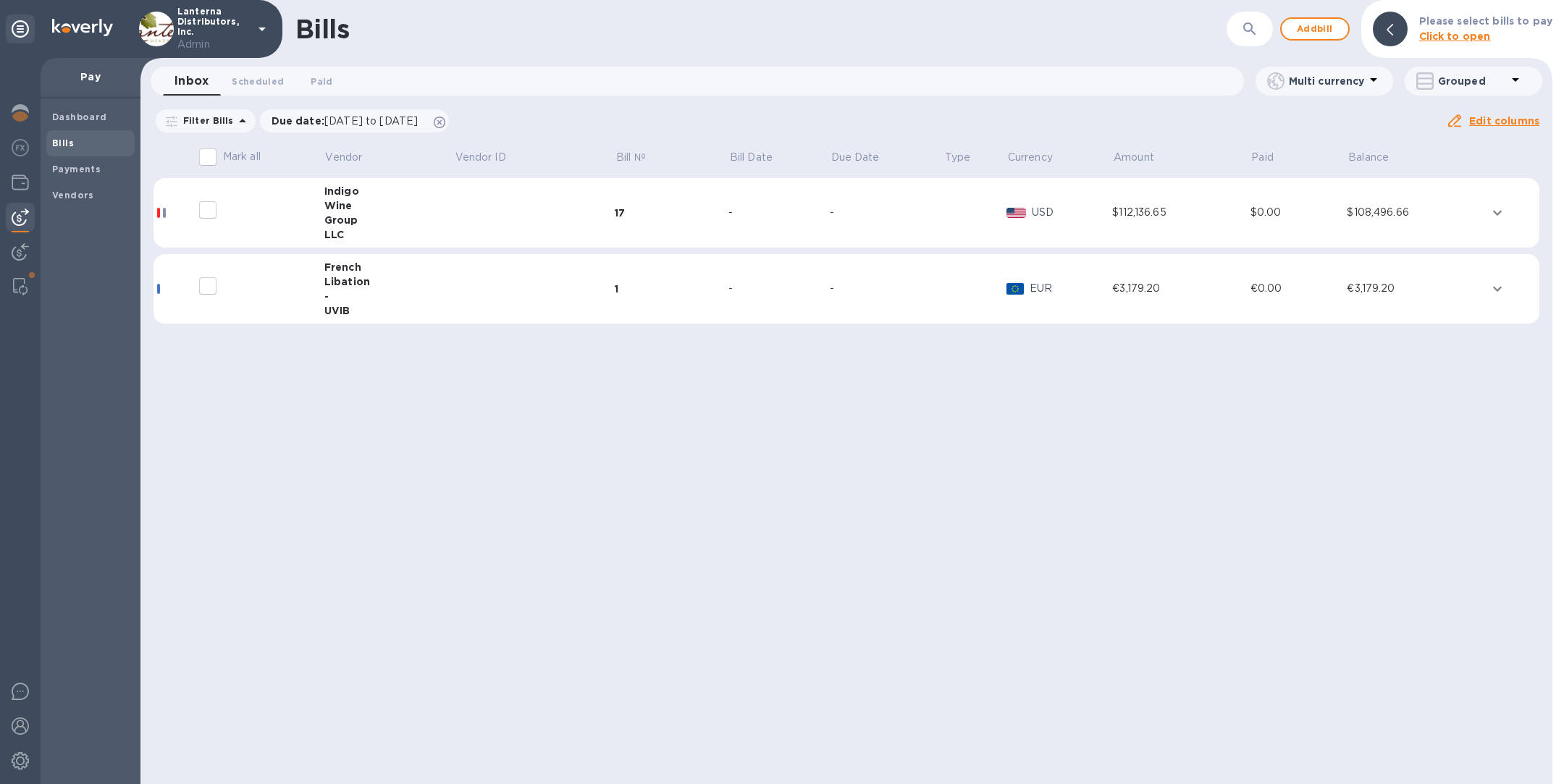
click at [413, 217] on div "Group" at bounding box center [389, 220] width 130 height 15
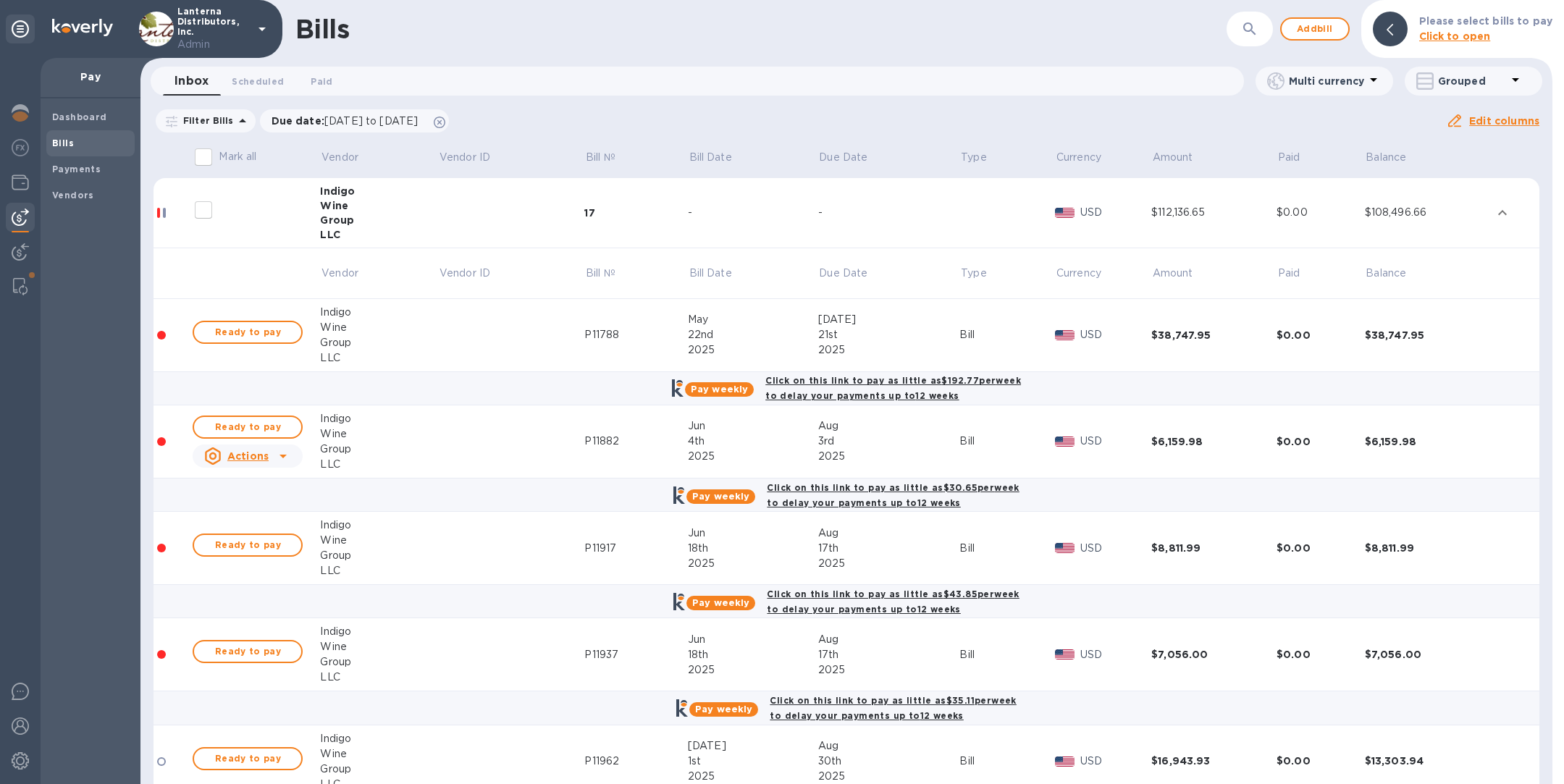
click at [253, 456] on u "Actions" at bounding box center [248, 456] width 42 height 12
click at [271, 544] on div "Delete" at bounding box center [253, 550] width 93 height 23
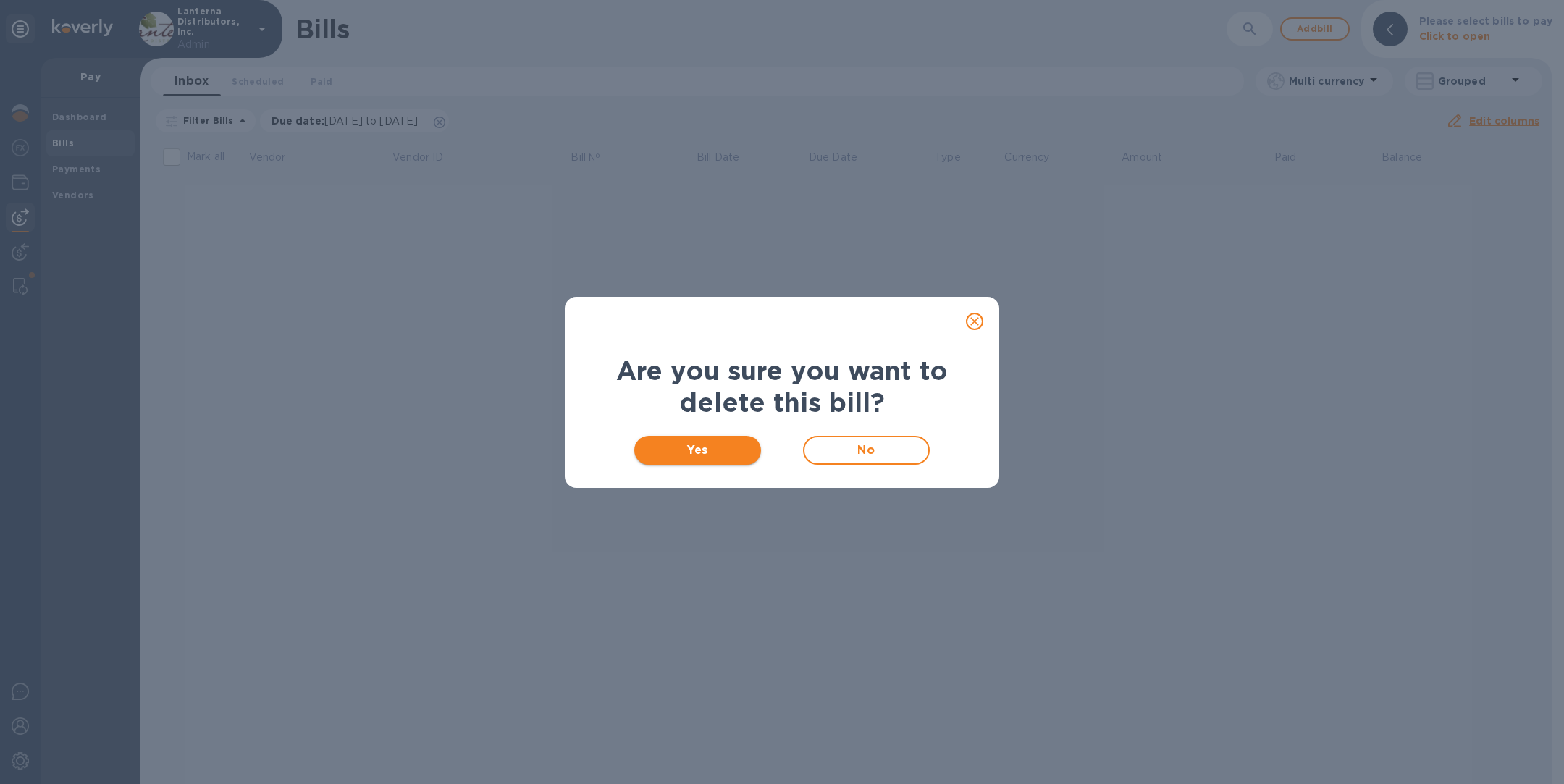
click at [691, 450] on span "Yes" at bounding box center [697, 450] width 104 height 18
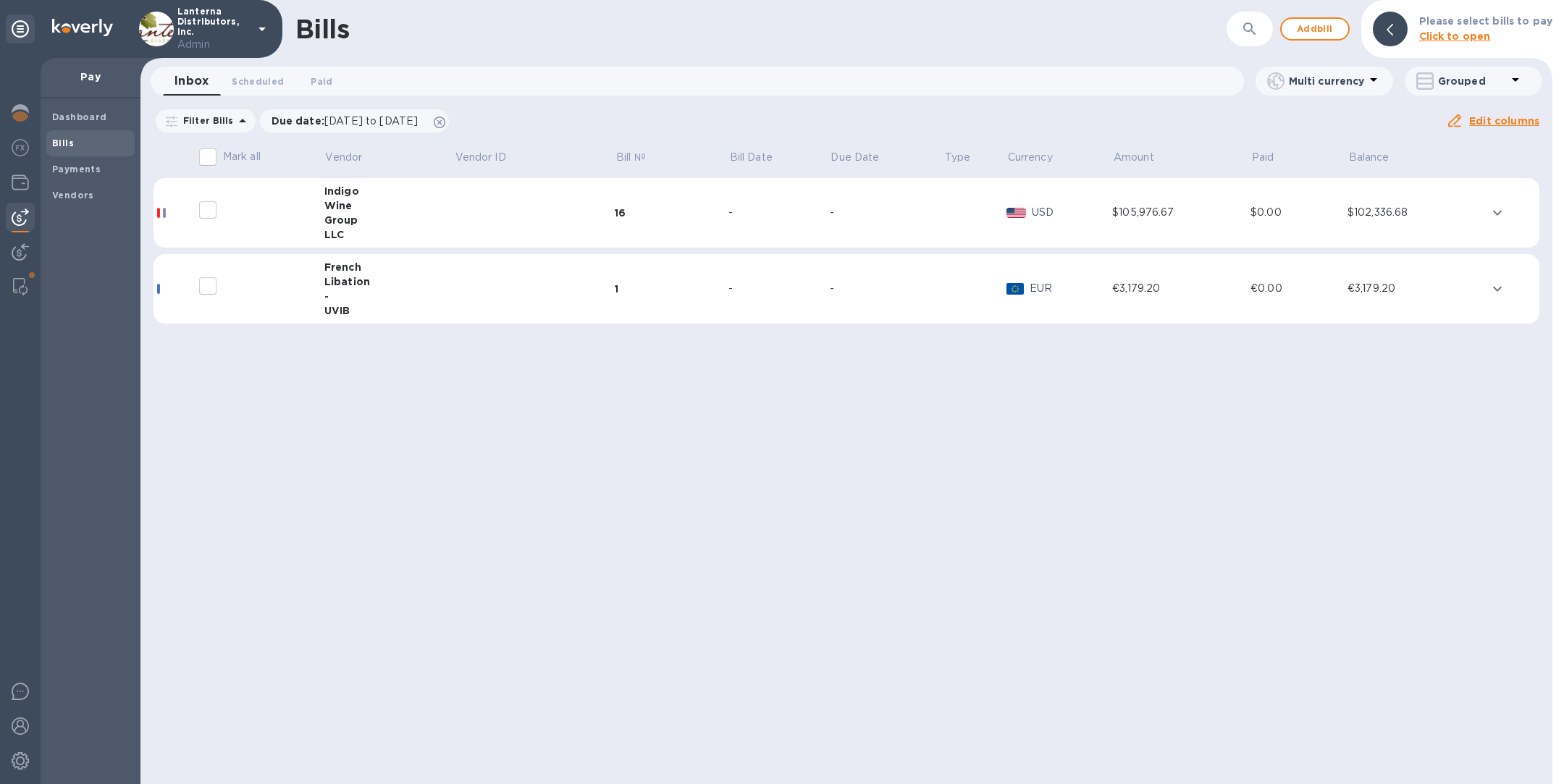
click at [612, 218] on td at bounding box center [534, 213] width 161 height 70
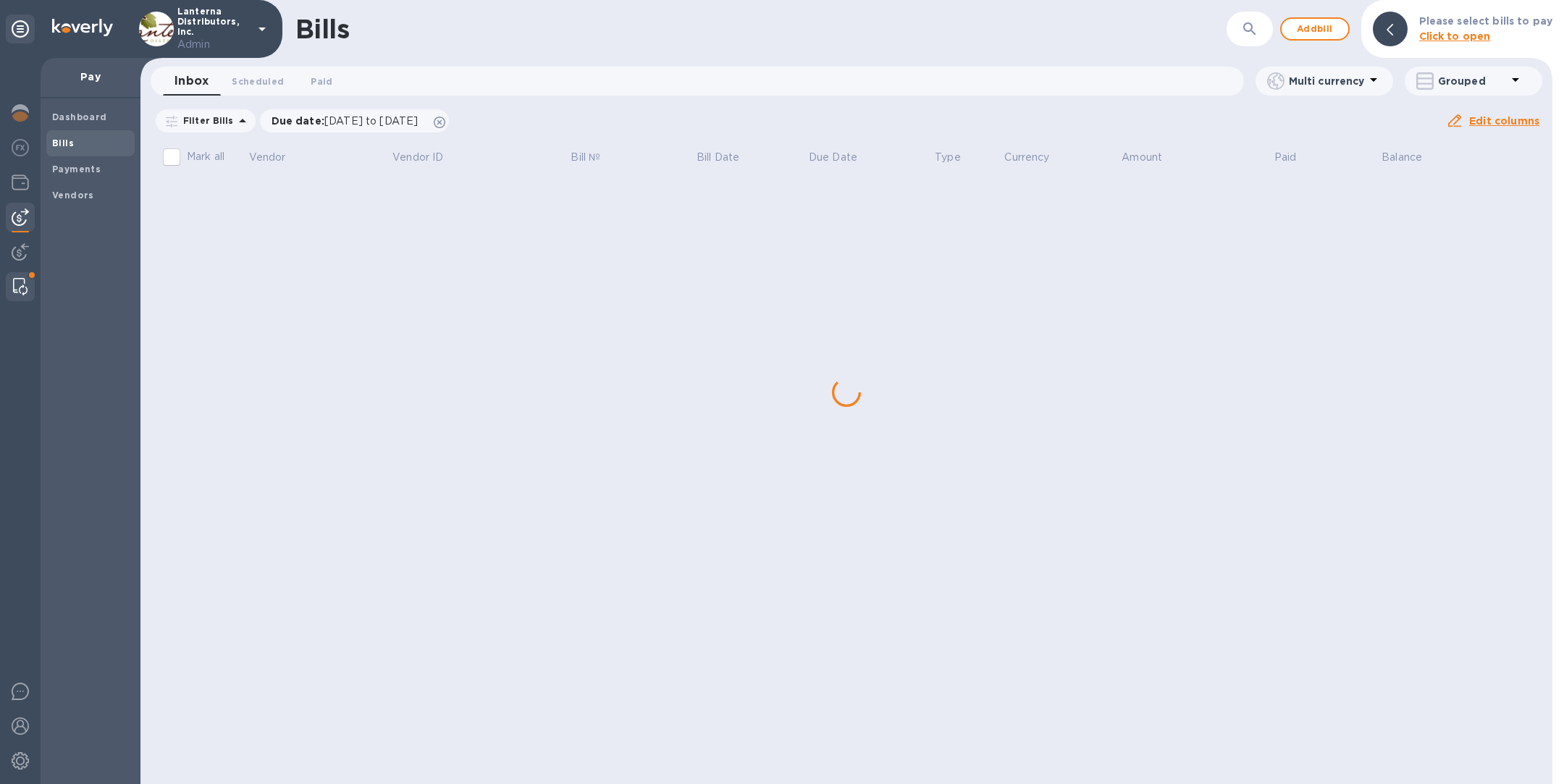
click at [18, 284] on img at bounding box center [20, 287] width 15 height 18
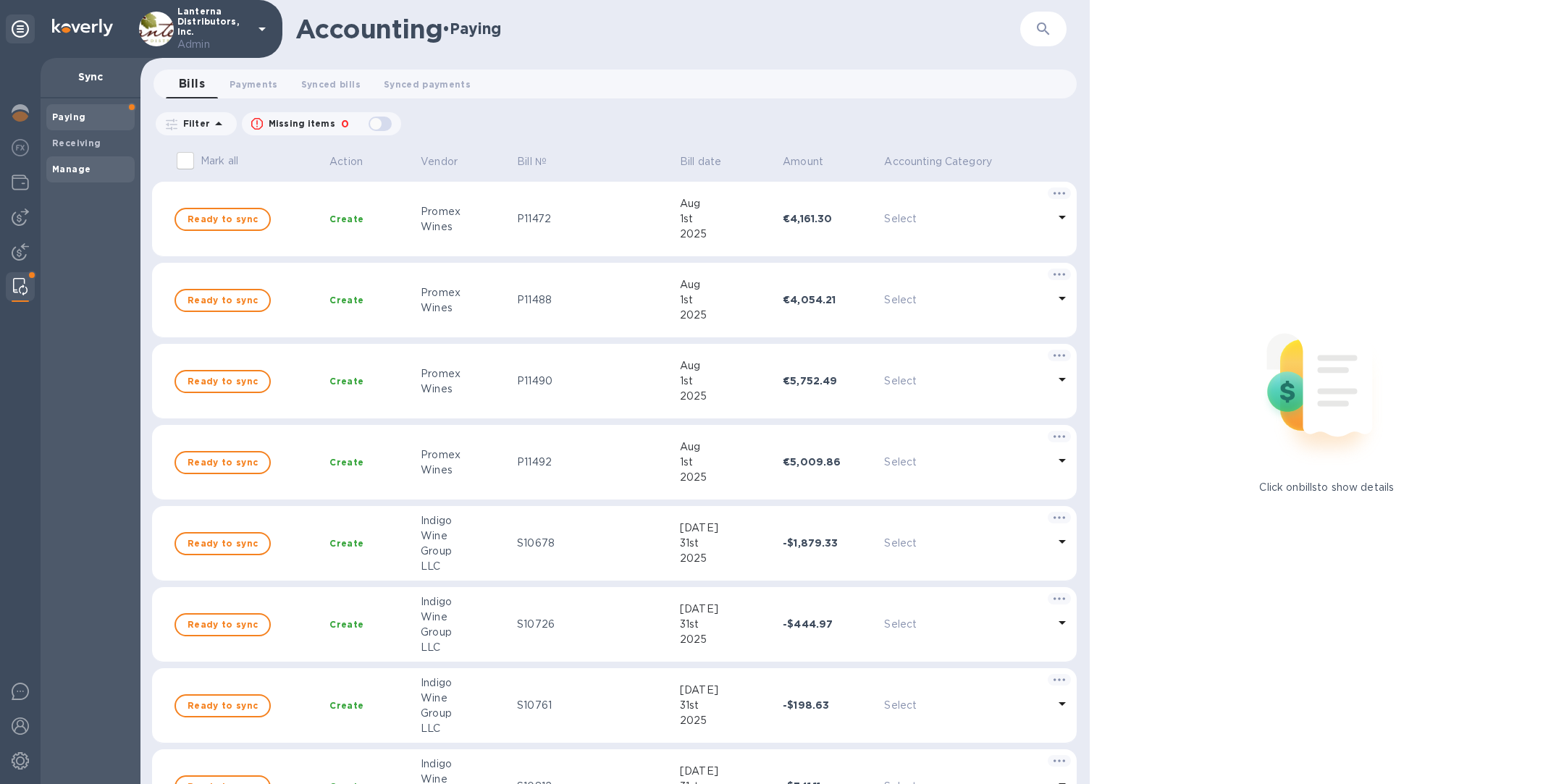
click at [85, 166] on b "Manage" at bounding box center [72, 169] width 38 height 11
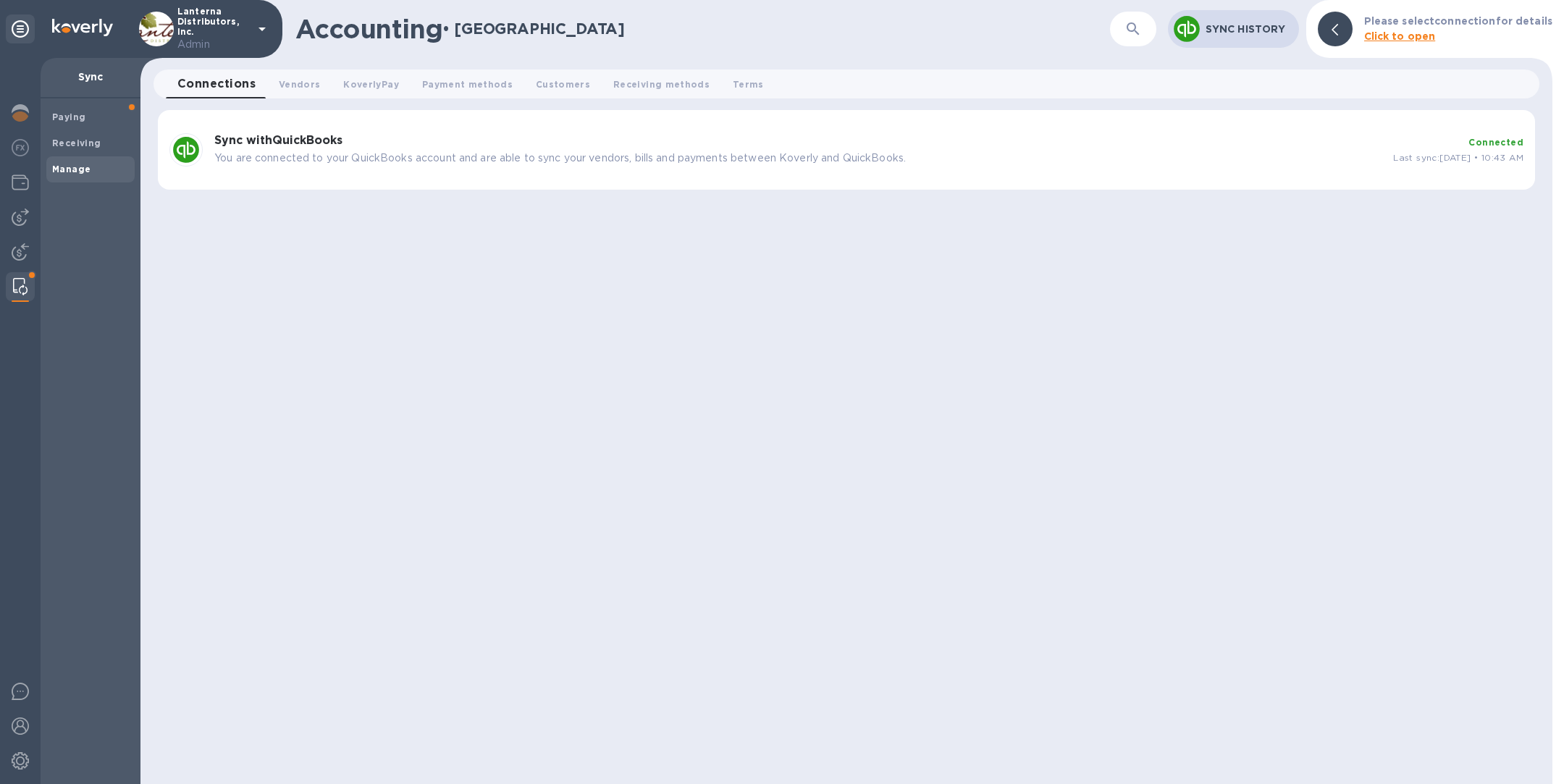
click at [474, 162] on p "You are connected to your QuickBooks account and are able to sync your vendors,…" at bounding box center [798, 158] width 1167 height 15
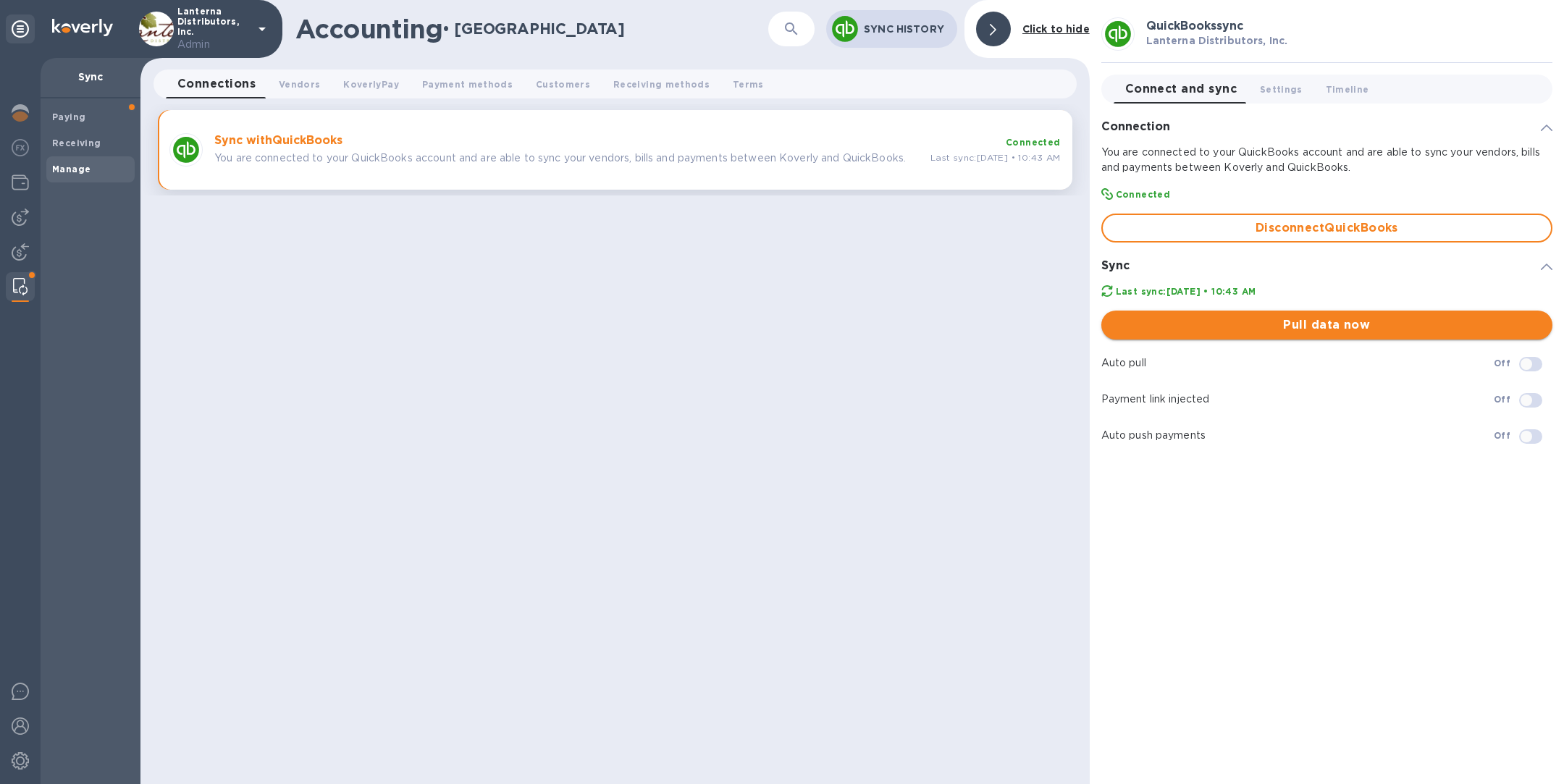
click at [1273, 323] on span "Pull data now" at bounding box center [1326, 325] width 428 height 18
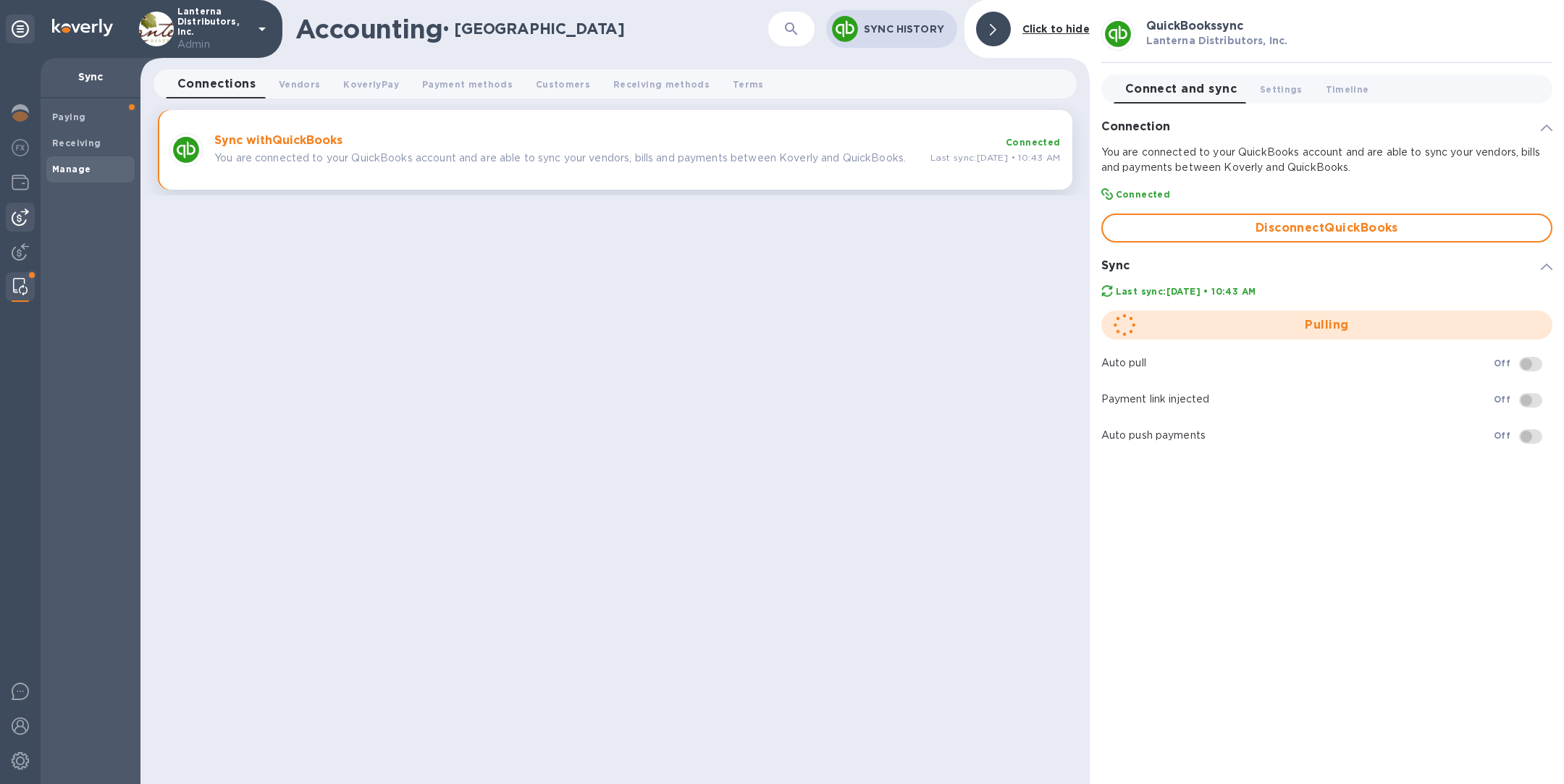
click at [19, 218] on img at bounding box center [20, 217] width 18 height 18
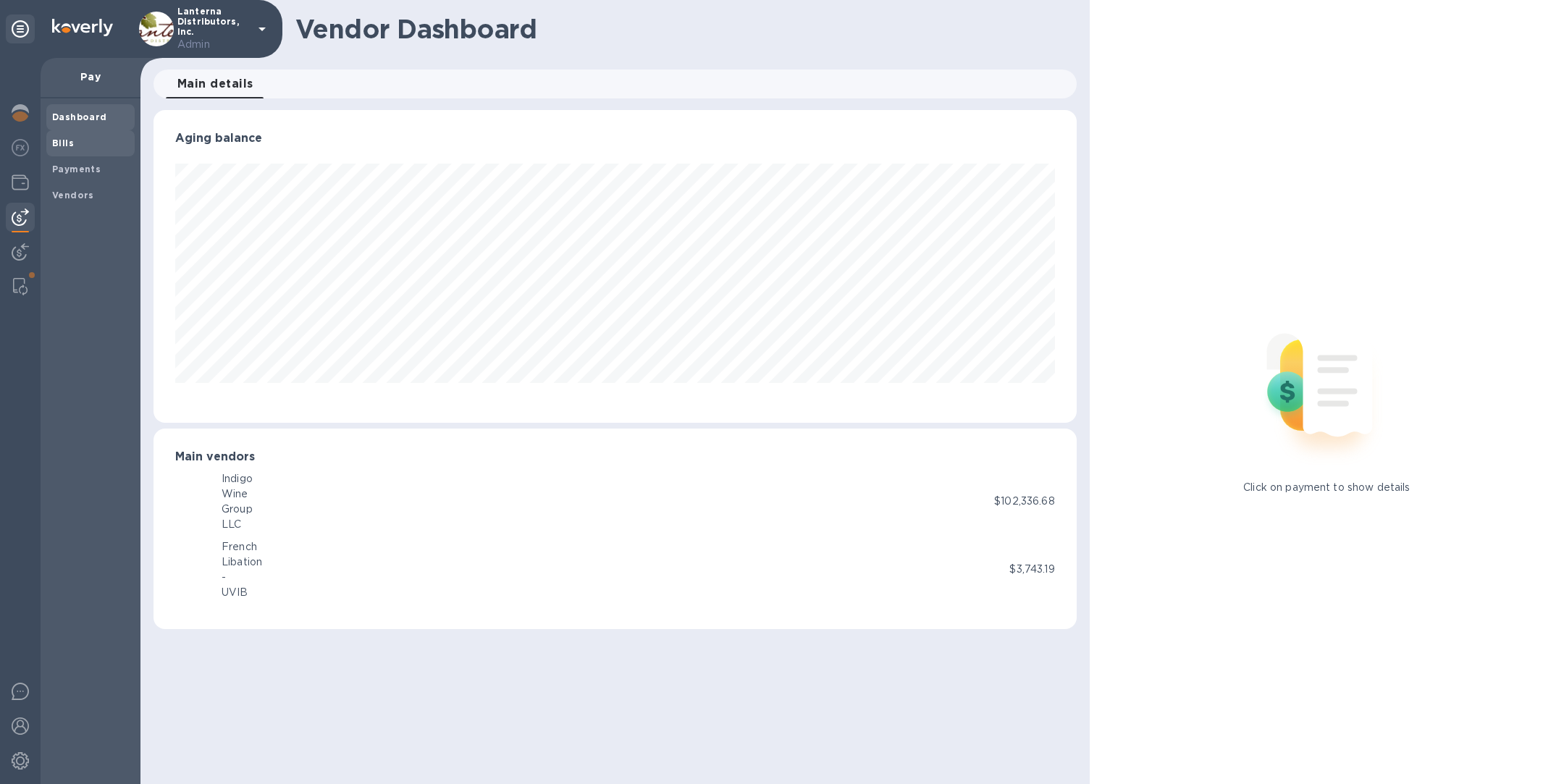
scroll to position [313, 923]
click at [73, 143] on span "Bills" at bounding box center [91, 143] width 77 height 15
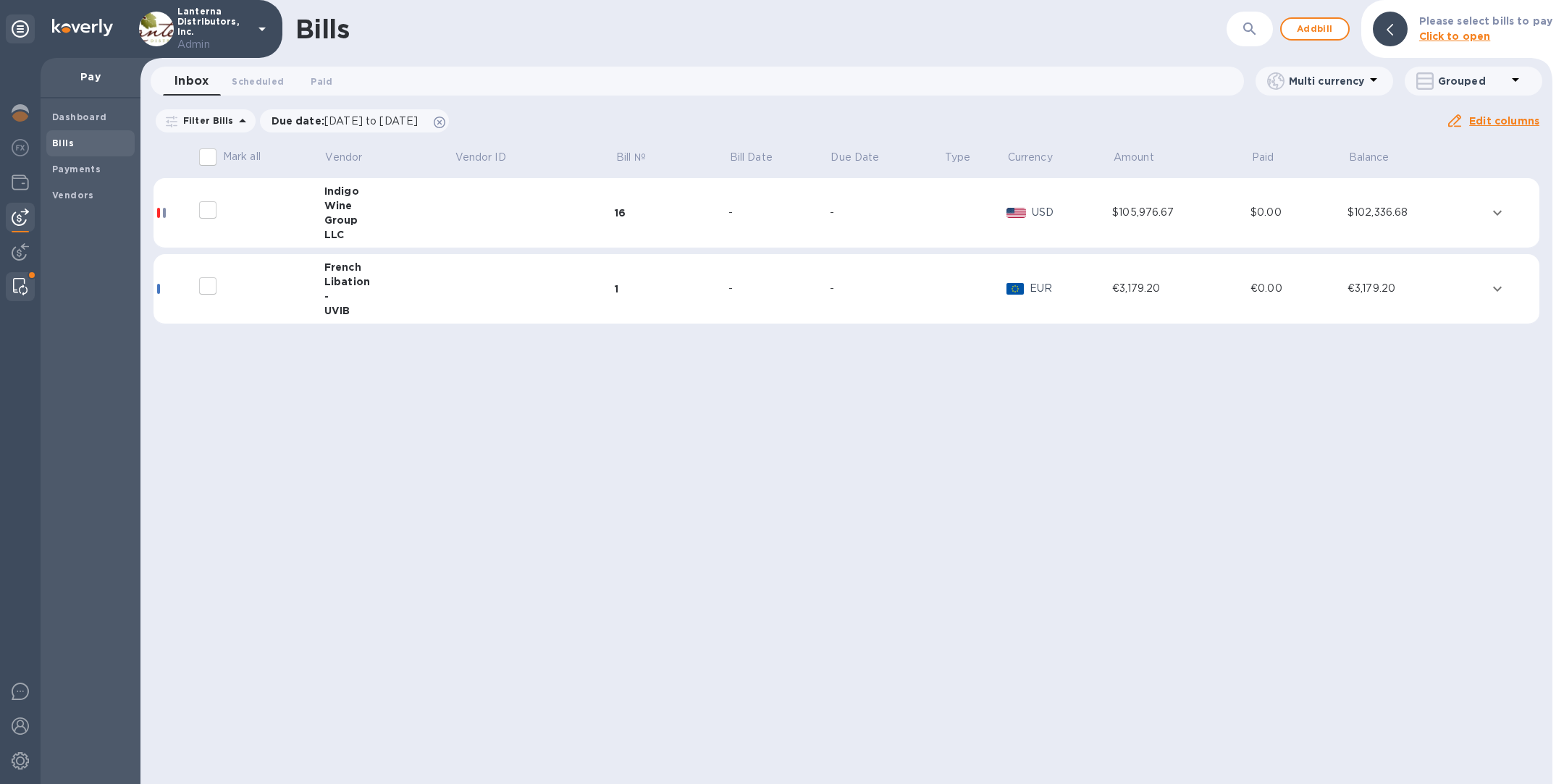
click at [21, 287] on img at bounding box center [20, 287] width 15 height 18
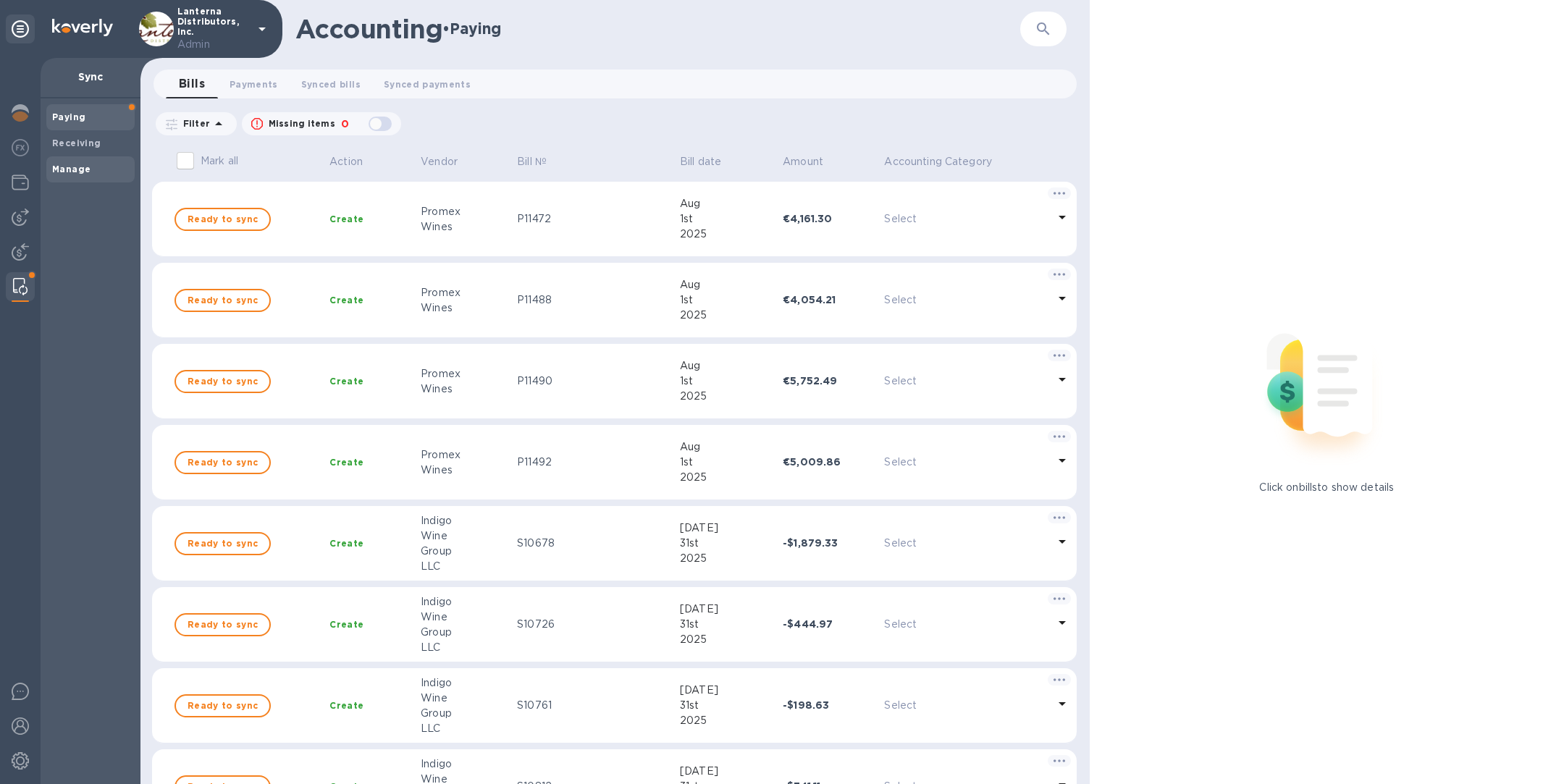
click at [82, 168] on b "Manage" at bounding box center [72, 169] width 38 height 11
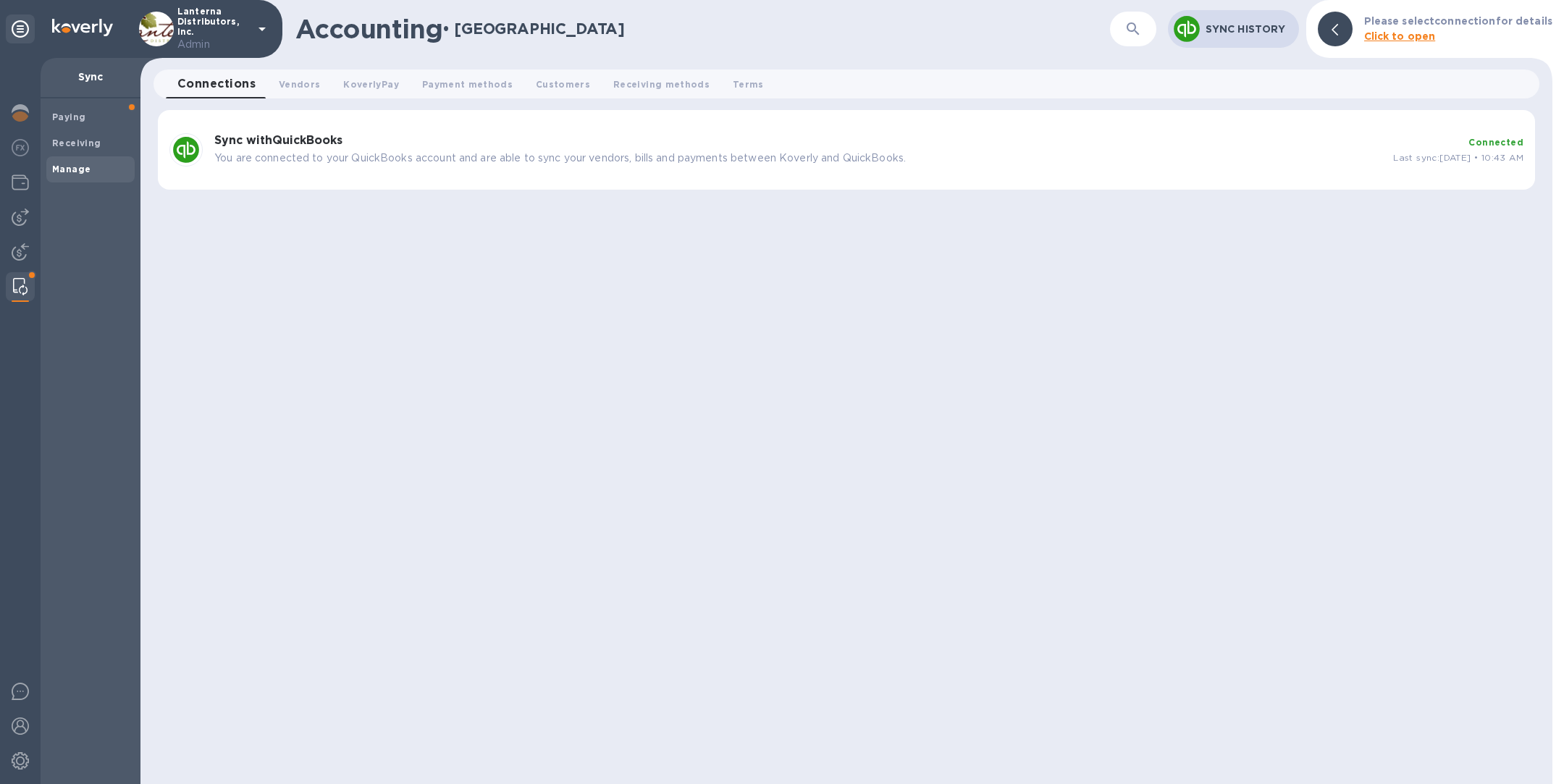
click at [461, 177] on div "Sync with QuickBooks You are connected to your QuickBooks account and are able …" at bounding box center [846, 150] width 1377 height 80
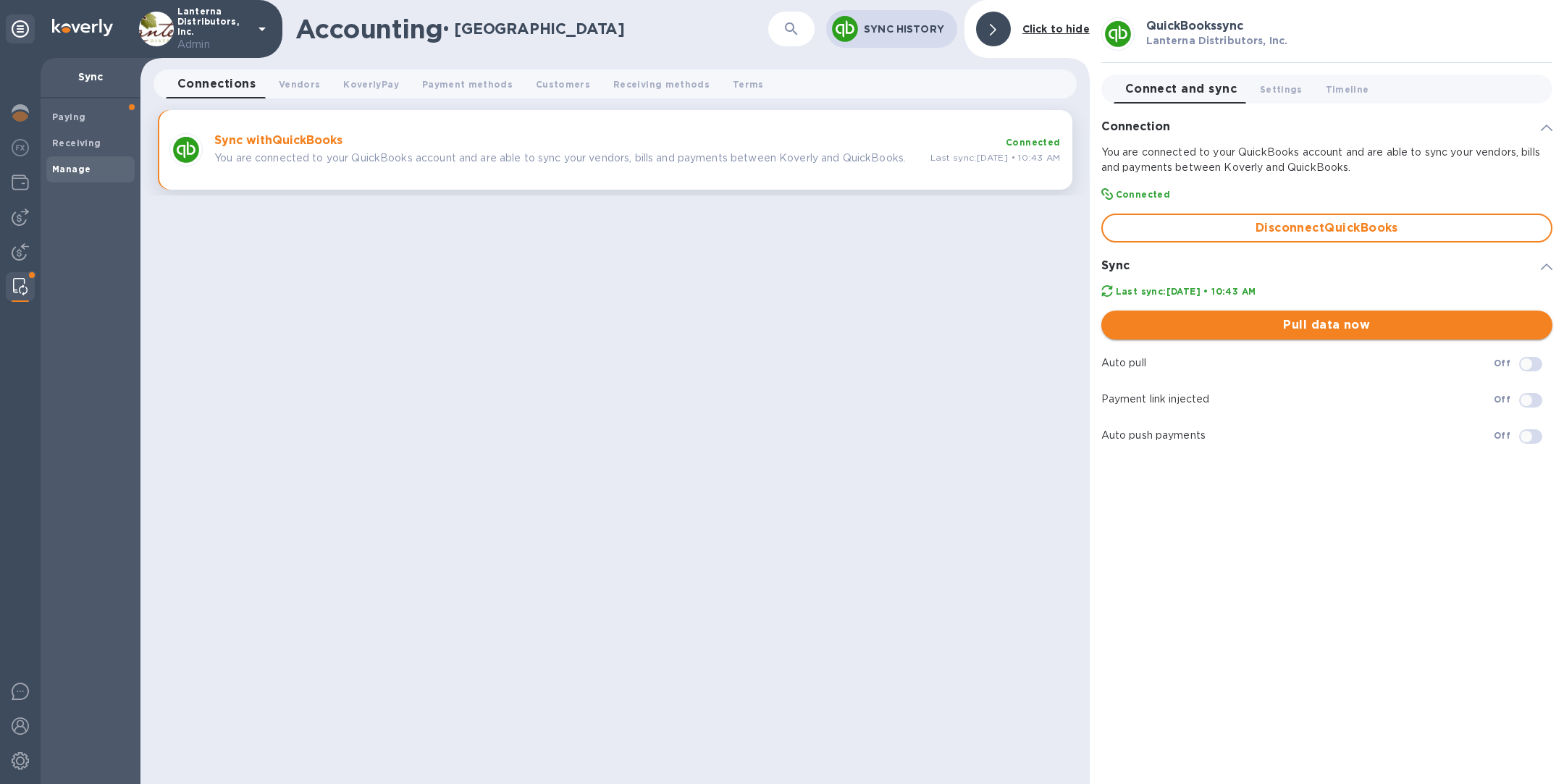
click at [1259, 329] on span "Pull data now" at bounding box center [1326, 325] width 428 height 18
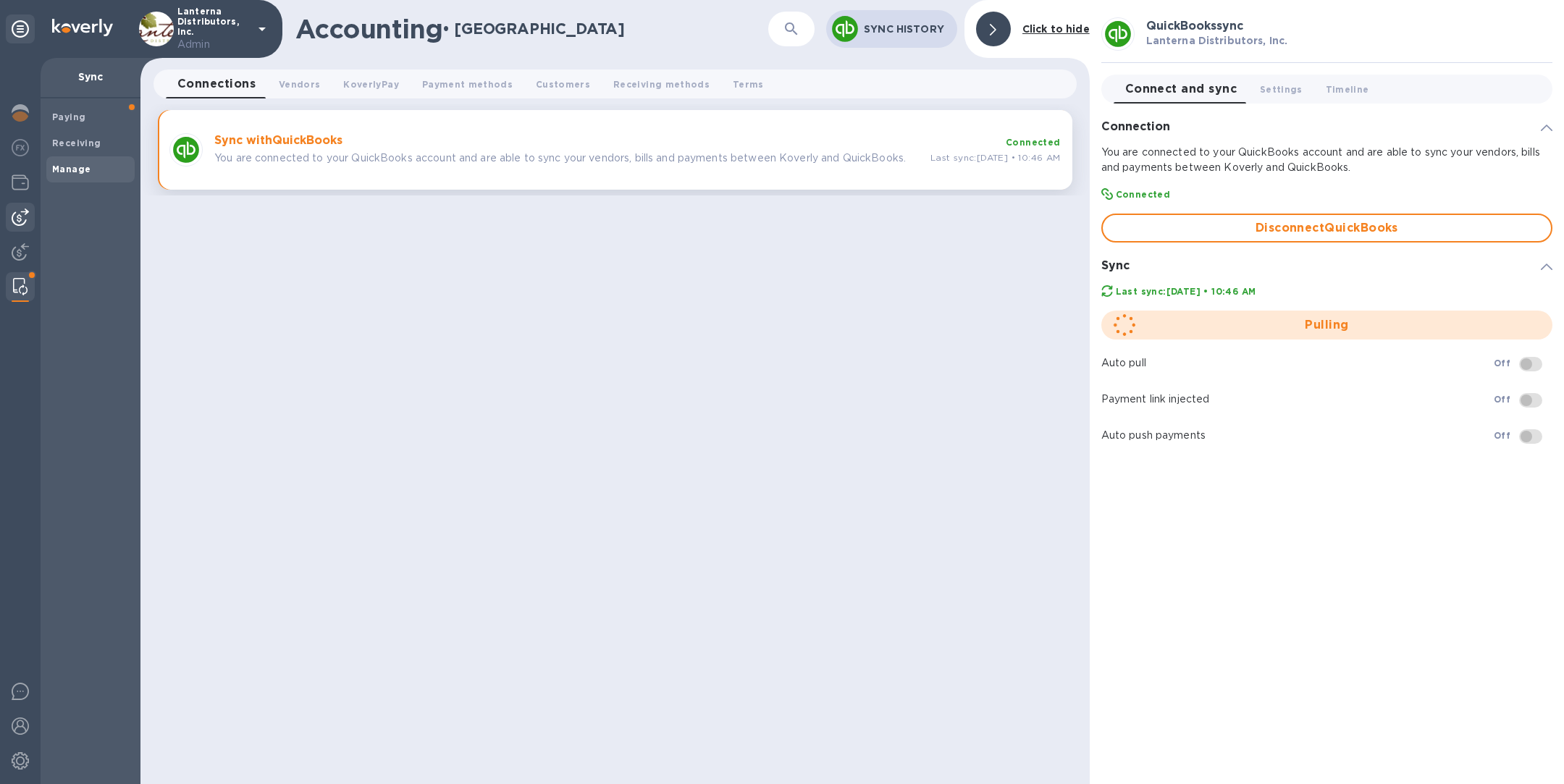
click at [14, 226] on div at bounding box center [21, 218] width 29 height 29
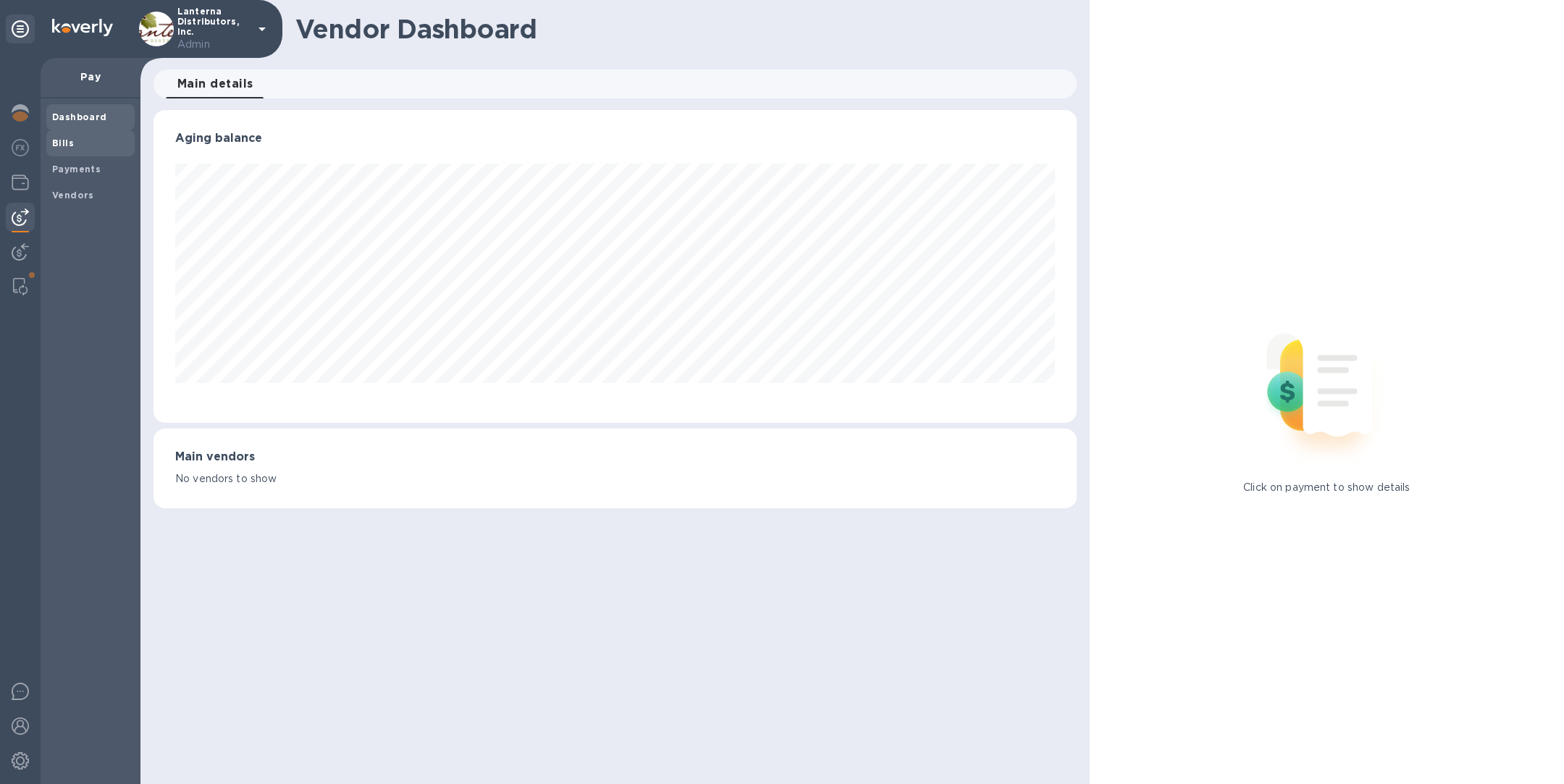
scroll to position [313, 923]
click at [85, 141] on span "Bills" at bounding box center [91, 143] width 77 height 15
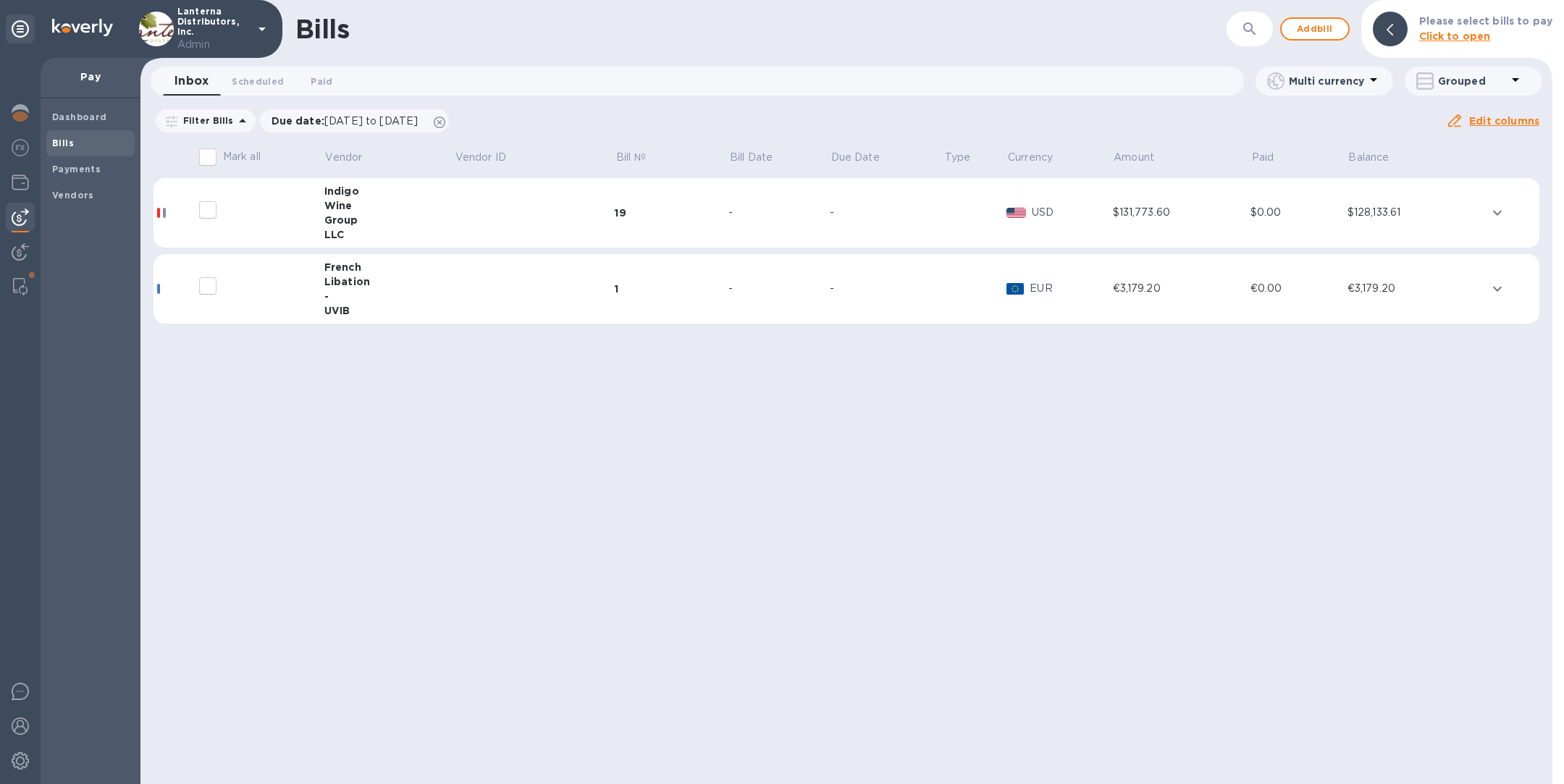
click at [361, 214] on div "Group" at bounding box center [389, 220] width 130 height 15
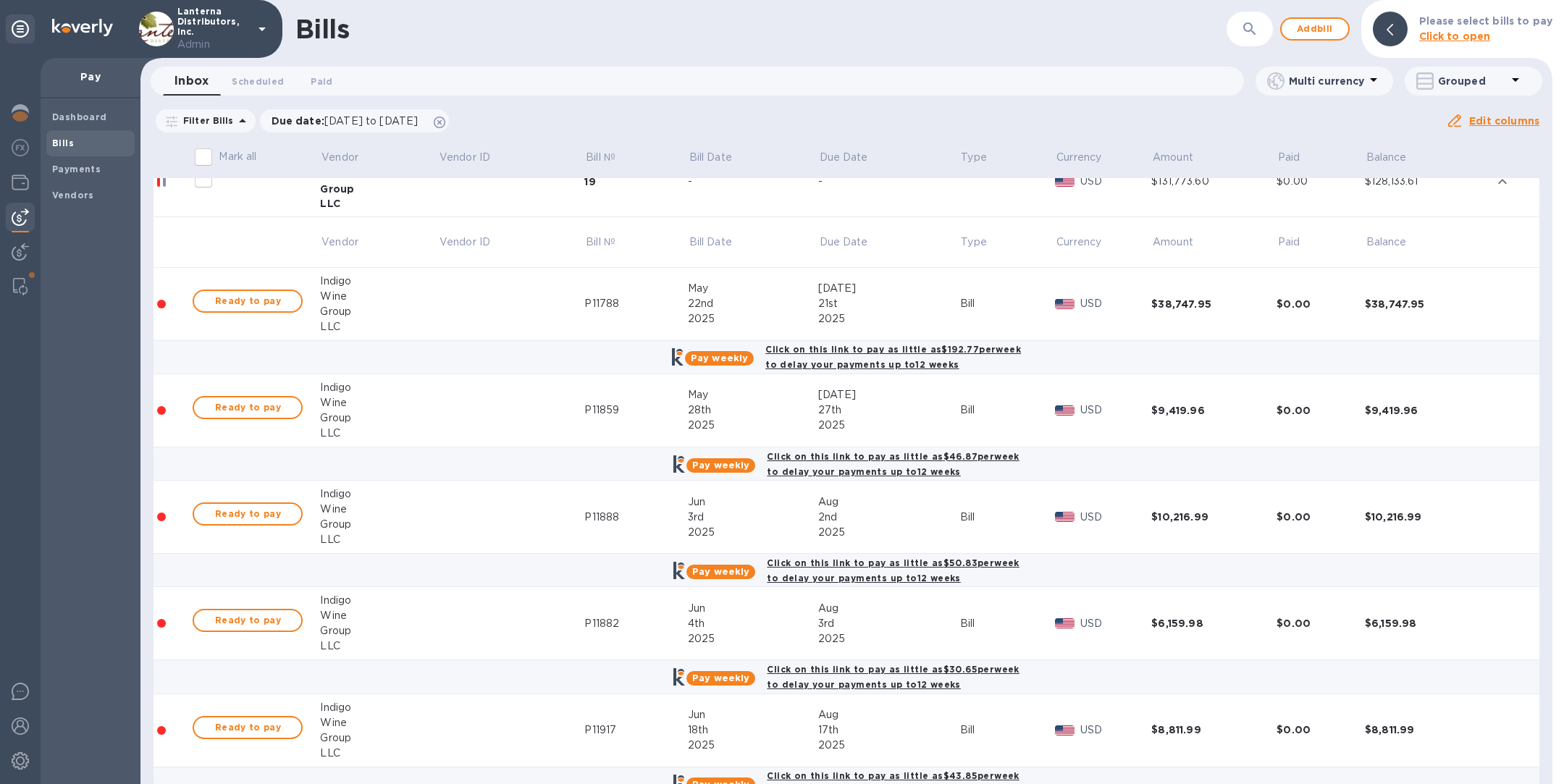
scroll to position [39, 0]
